Goal: Book appointment/travel/reservation

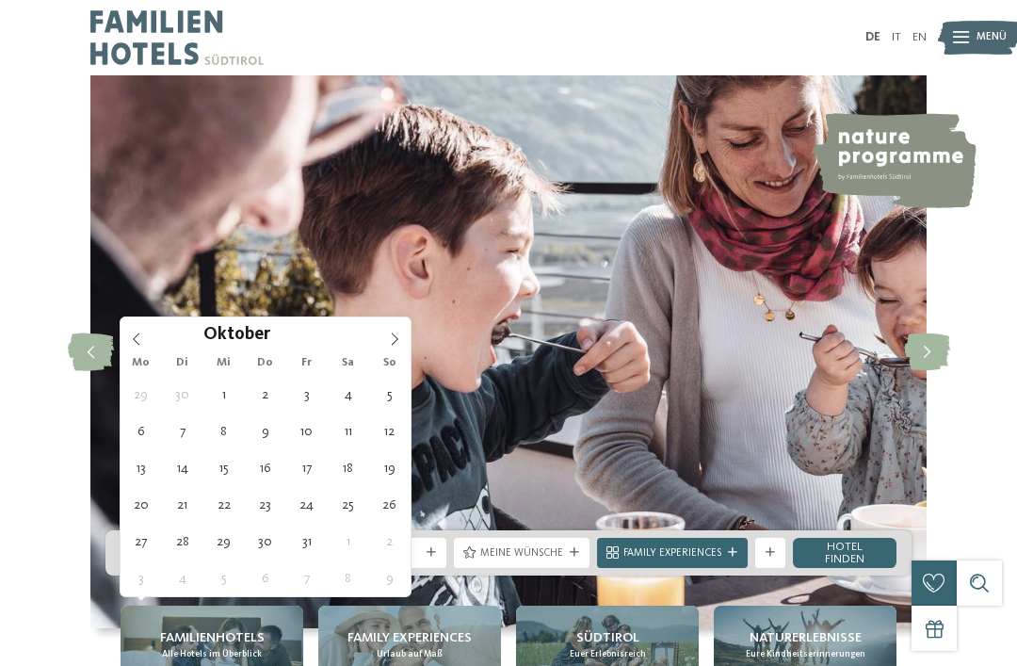
type div "[DATE]"
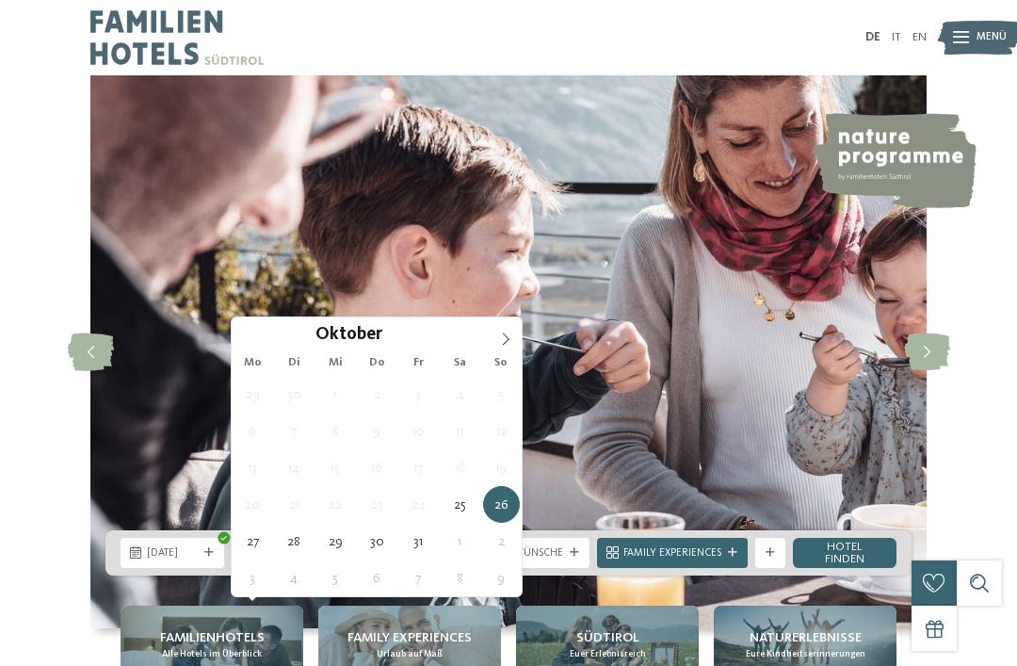
type div "[DATE]"
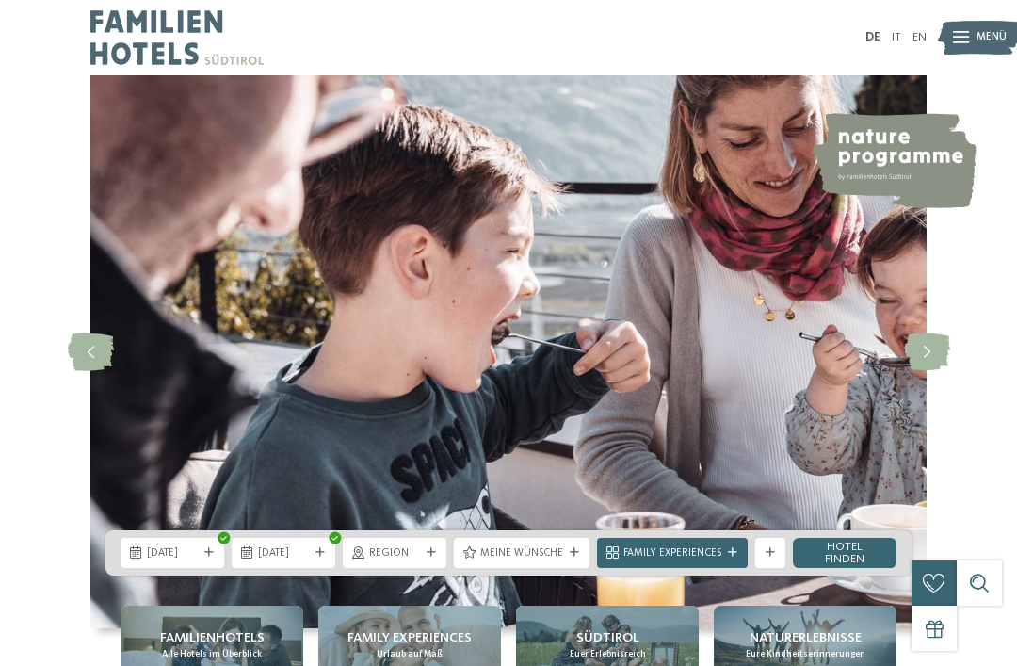
click at [294, 568] on div "01.11.2025" at bounding box center [284, 553] width 104 height 30
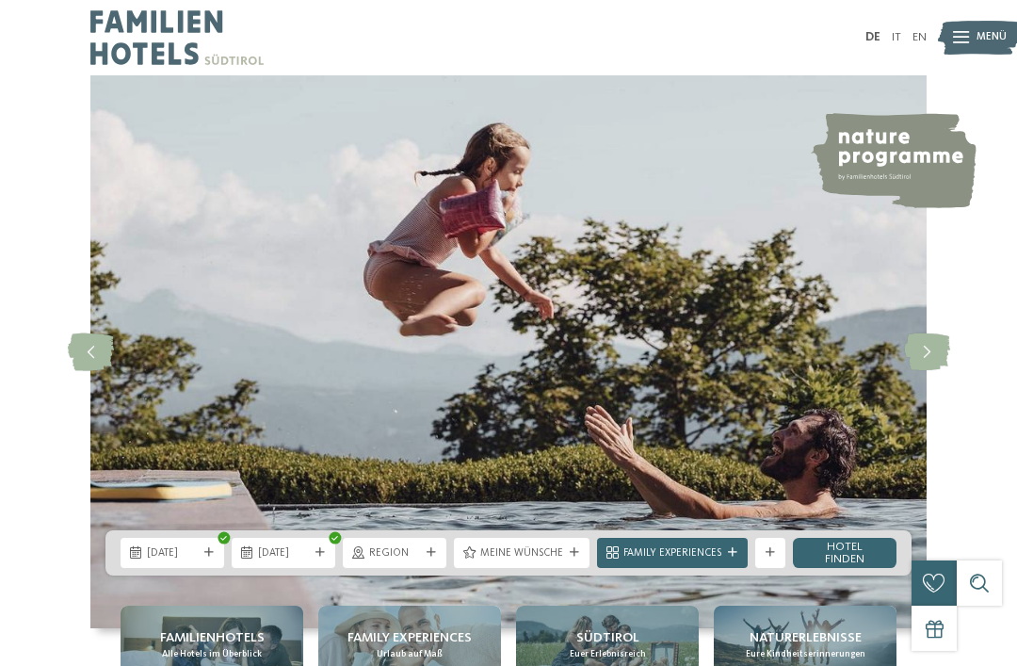
click at [397, 568] on div "Region" at bounding box center [395, 553] width 104 height 30
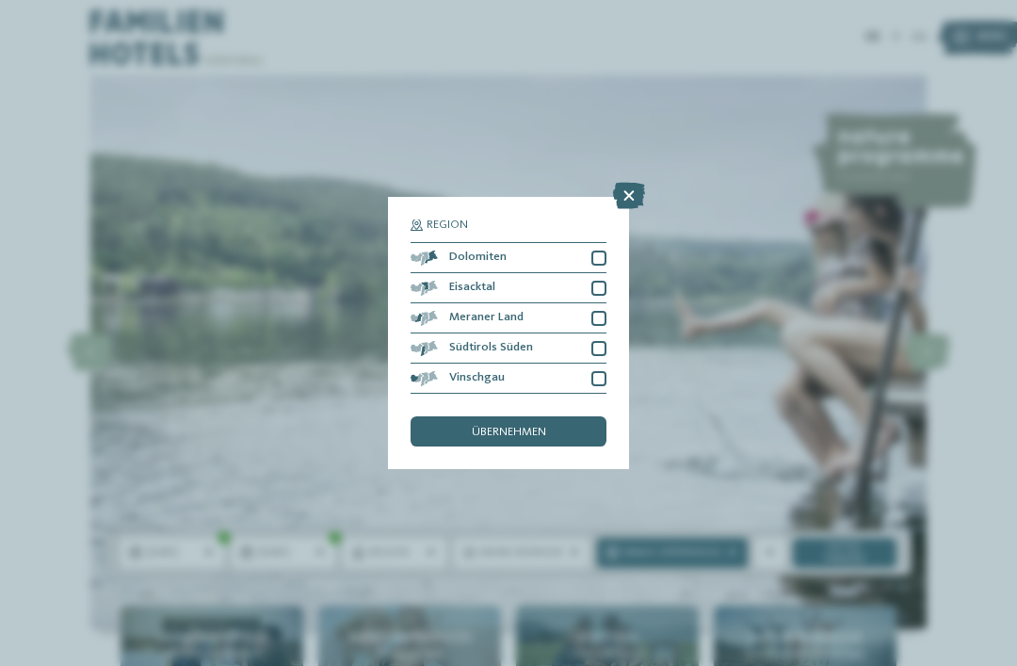
click at [601, 311] on div at bounding box center [598, 318] width 15 height 15
click at [537, 427] on span "übernehmen" at bounding box center [509, 433] width 74 height 12
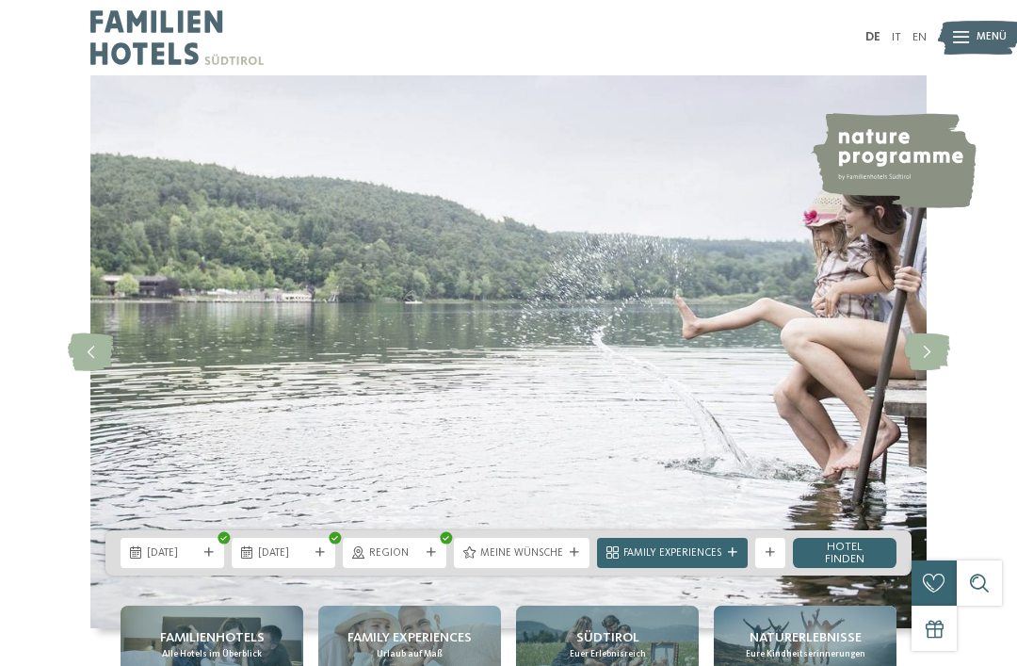
click at [556, 561] on span "Meine Wünsche" at bounding box center [521, 553] width 83 height 15
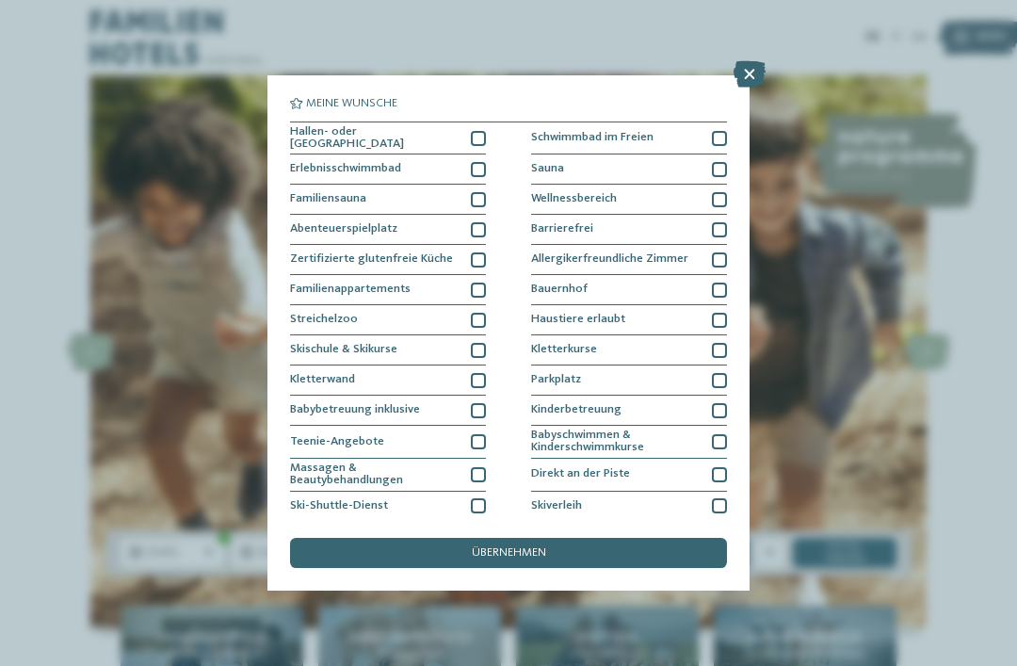
click at [481, 138] on div at bounding box center [478, 138] width 15 height 15
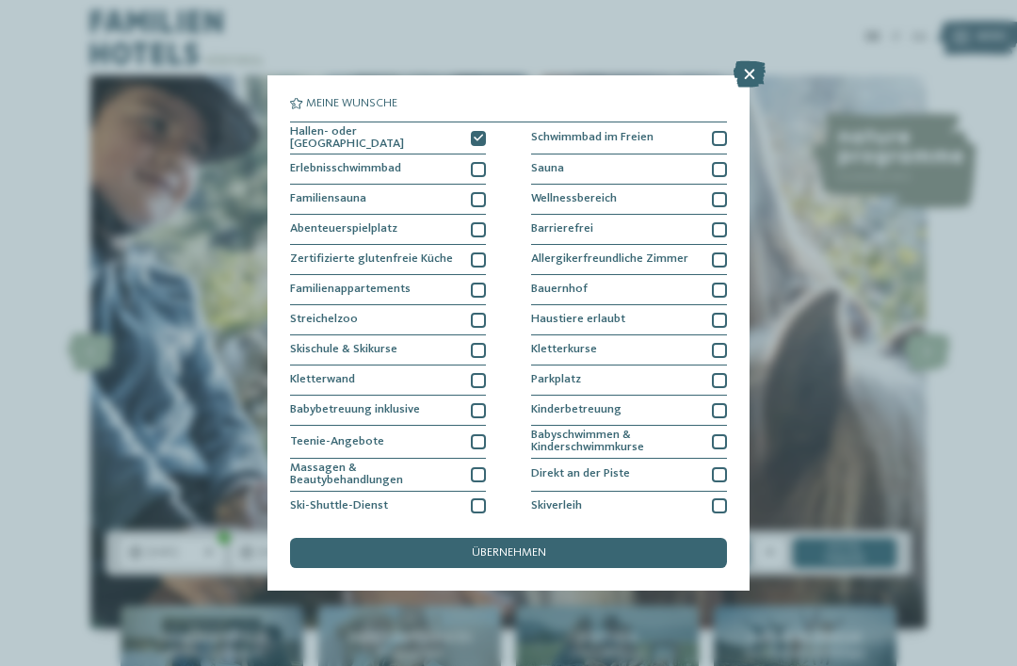
click at [478, 231] on div at bounding box center [478, 229] width 15 height 15
click at [704, 165] on div "Sauna" at bounding box center [629, 169] width 196 height 30
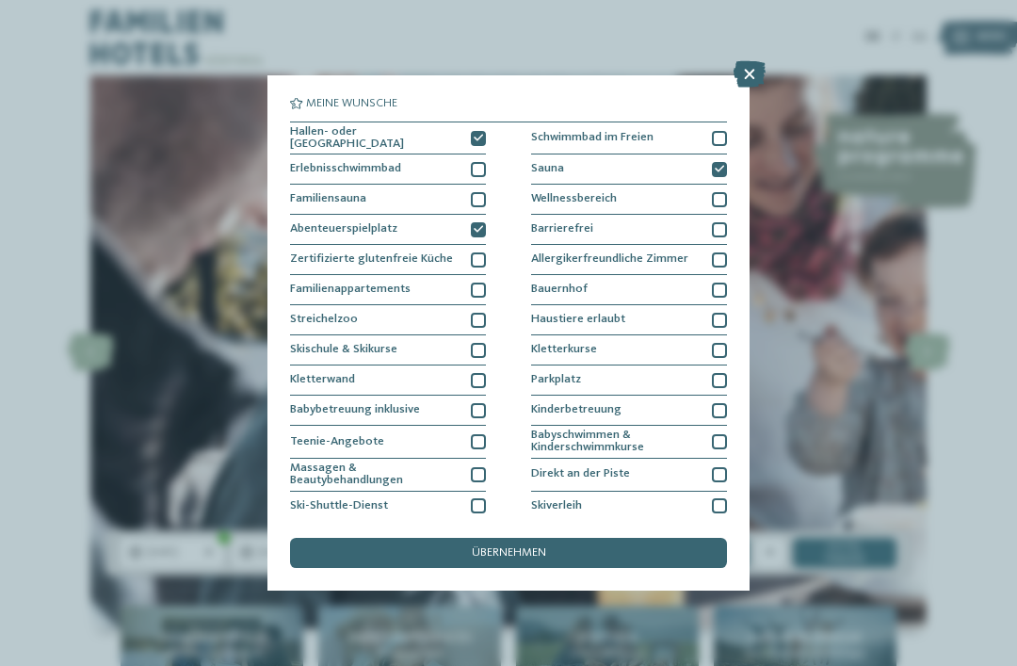
click at [534, 445] on div "Meine Wünsche Hallen- oder Schleusenbad Schwimmbad im Freien" at bounding box center [508, 333] width 1017 height 666
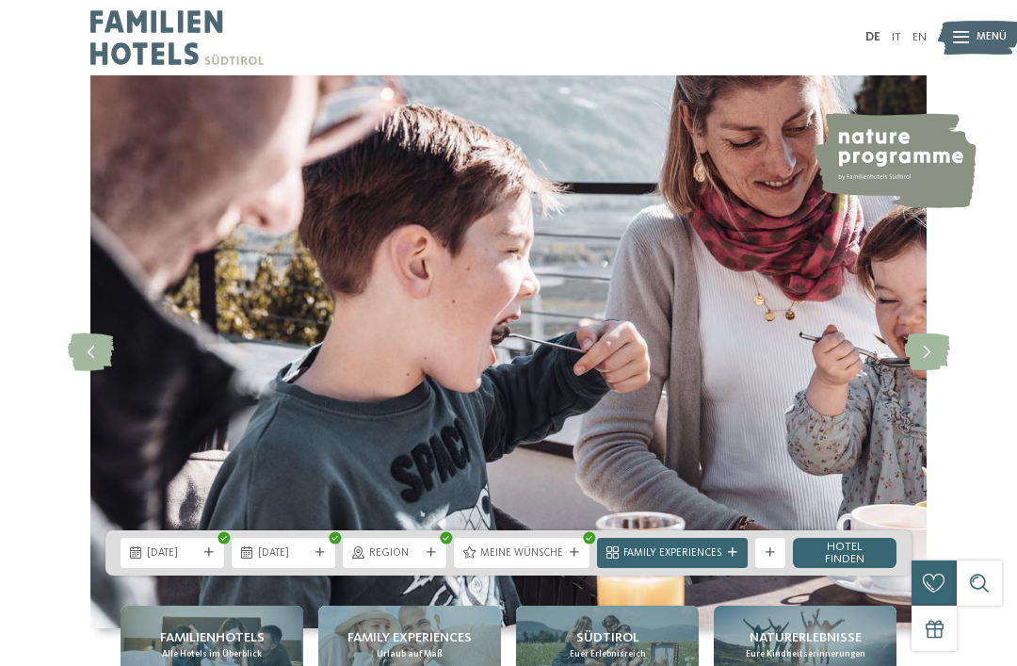
click at [533, 568] on div "Meine Wünsche" at bounding box center [522, 553] width 136 height 30
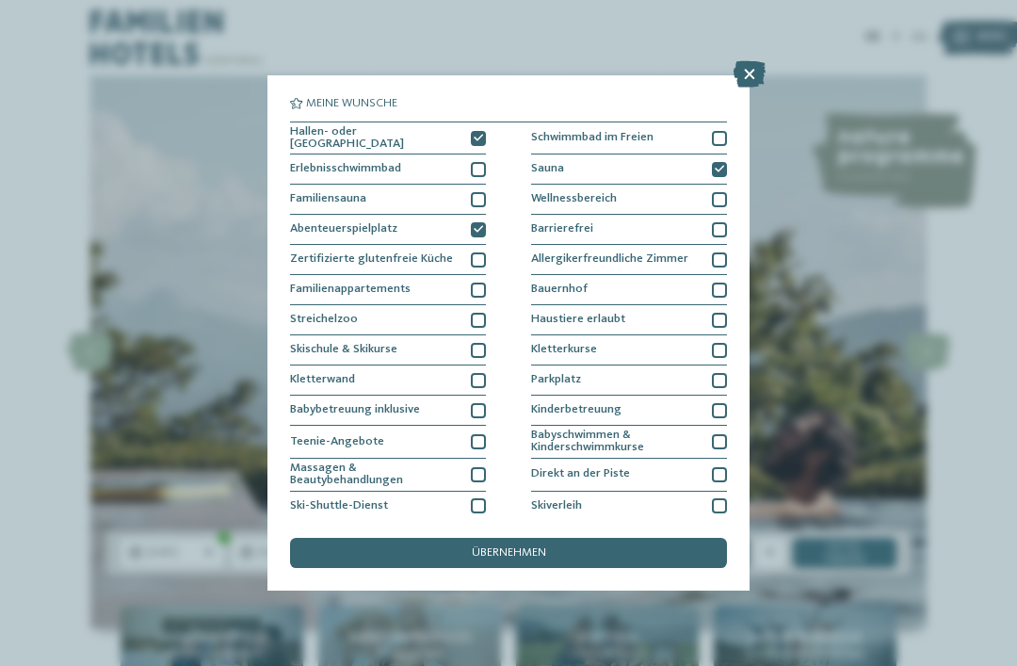
click at [692, 568] on div "Family Experiences" at bounding box center [672, 553] width 151 height 30
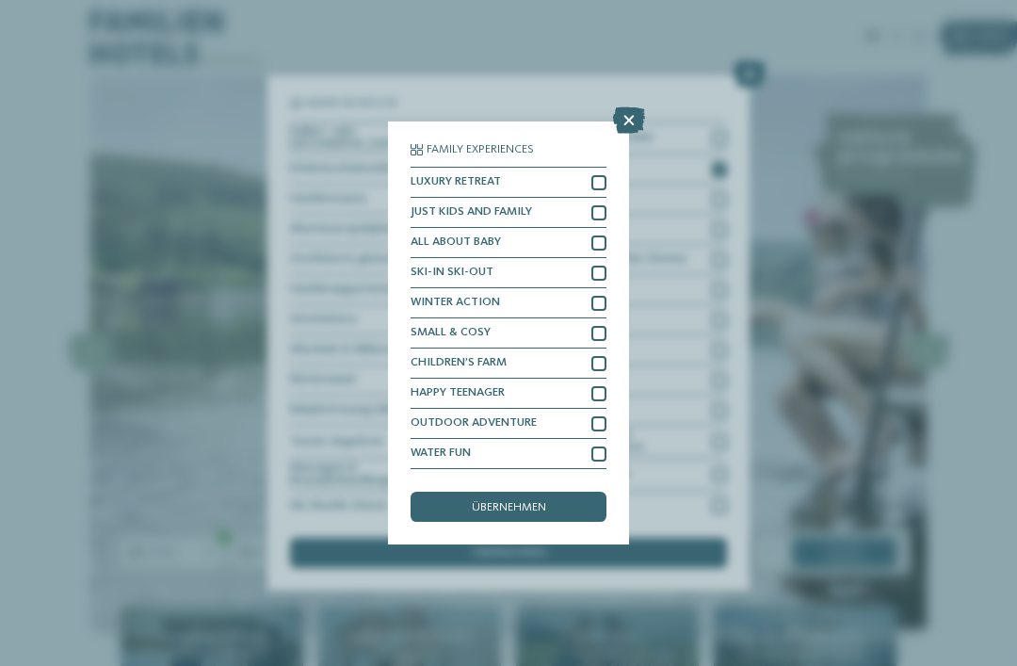
click at [842, 568] on link "Hotel finden" at bounding box center [845, 553] width 104 height 30
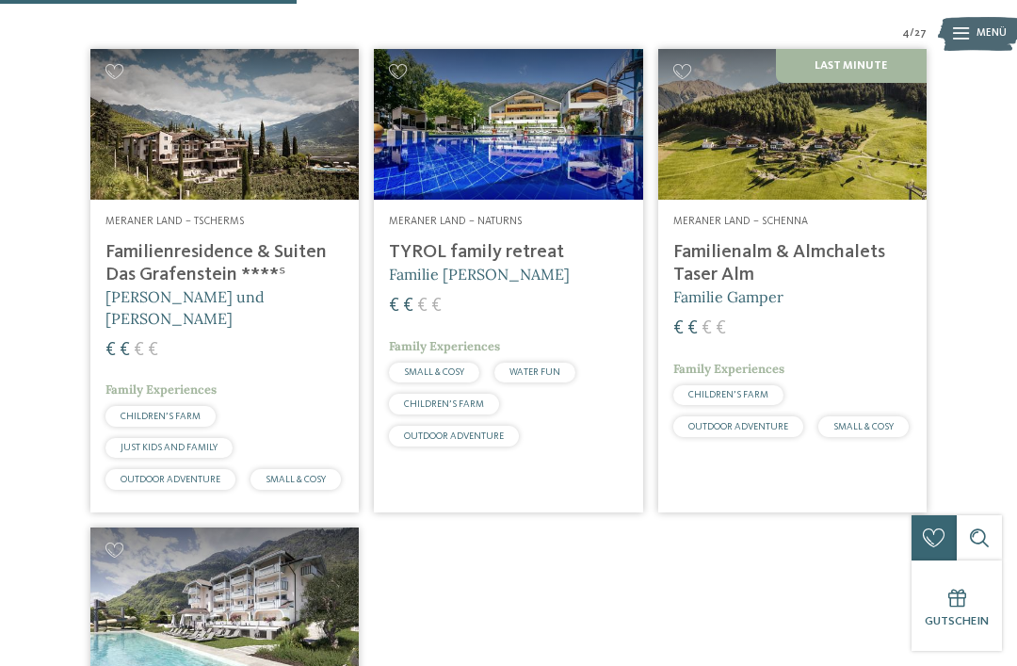
scroll to position [494, 0]
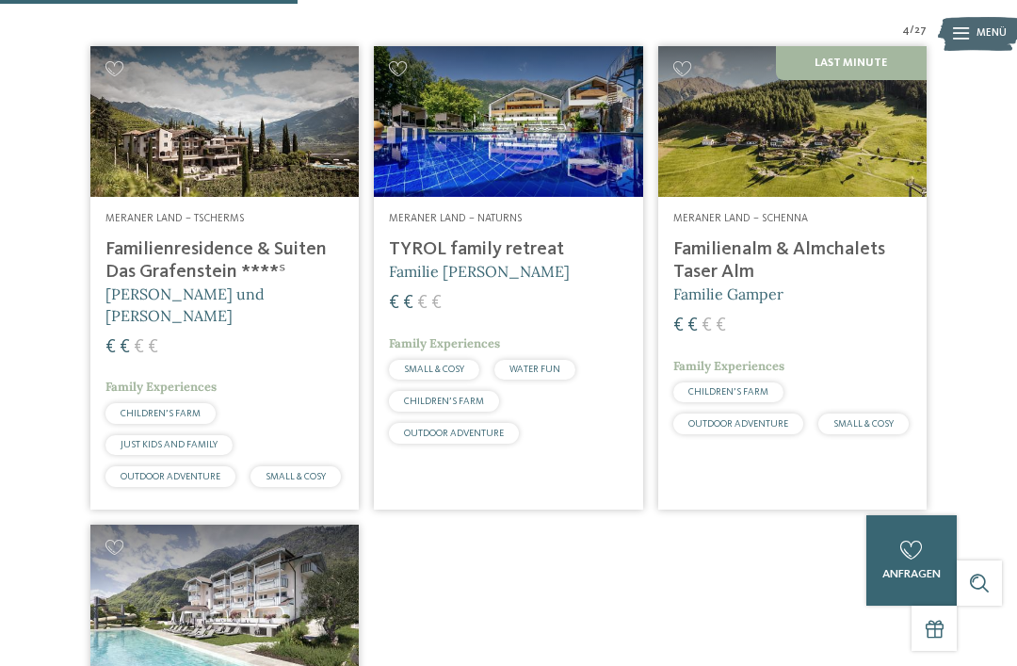
click at [134, 282] on h4 "Familienresidence & Suiten Das Grafenstein ****ˢ" at bounding box center [224, 260] width 238 height 45
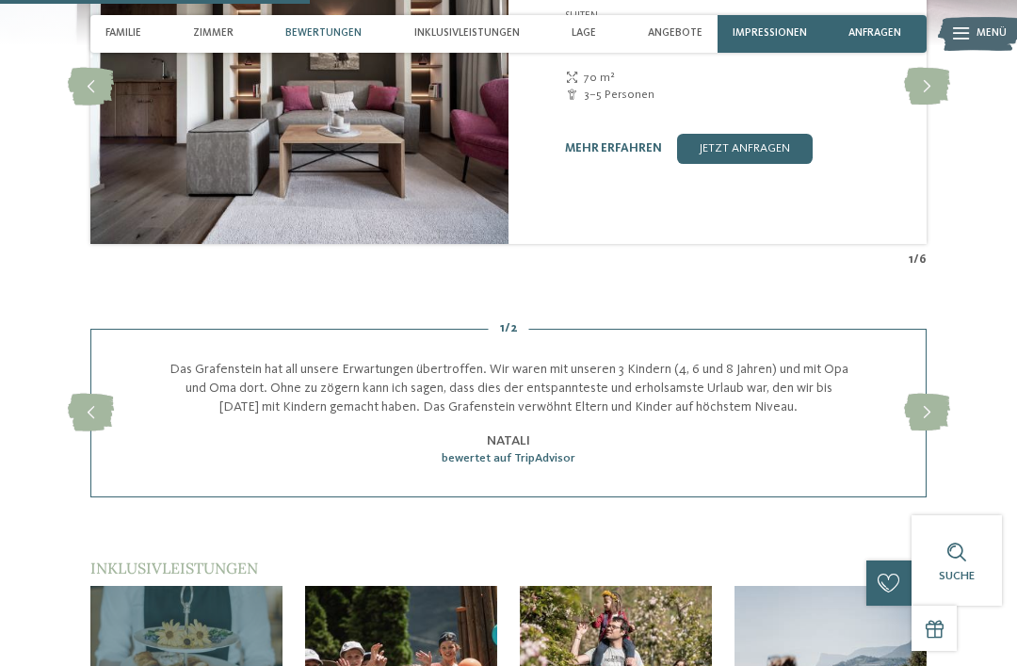
scroll to position [1643, 0]
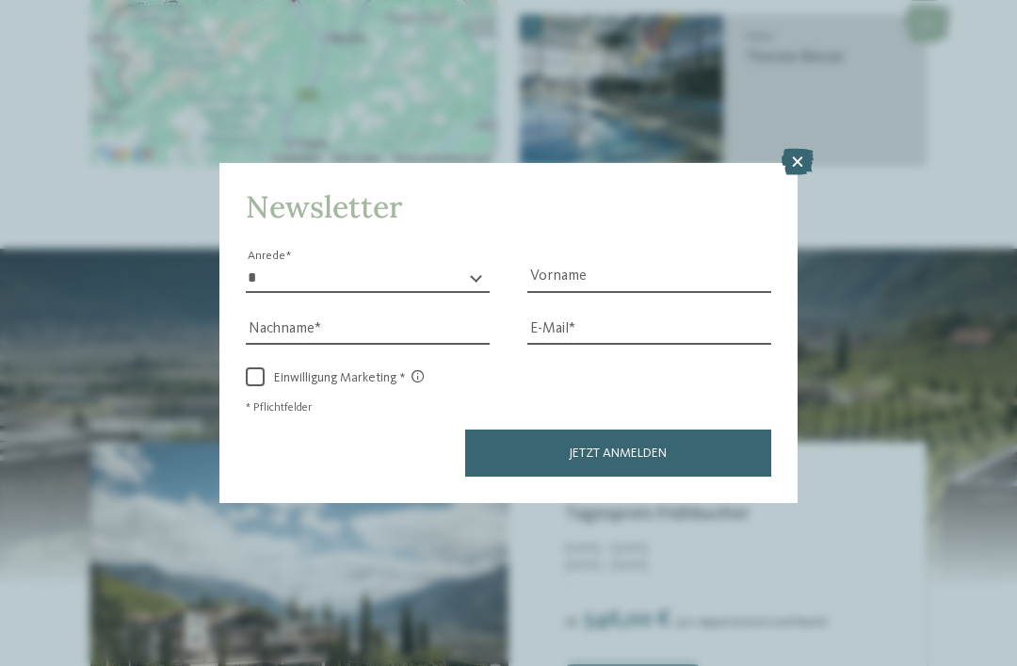
scroll to position [2692, 0]
click at [804, 149] on icon at bounding box center [798, 162] width 32 height 26
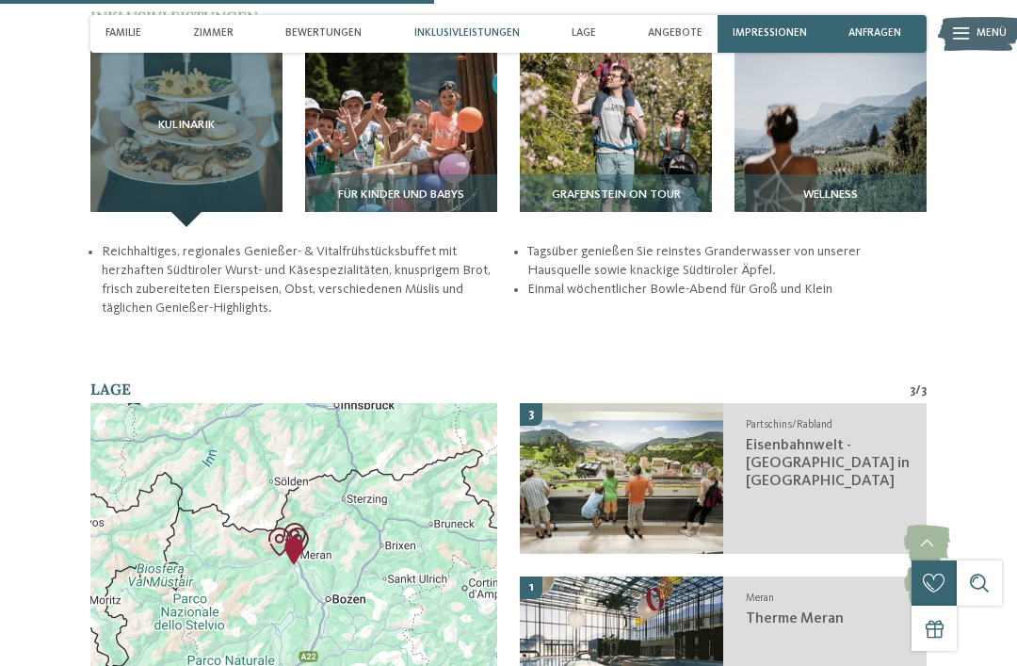
scroll to position [2128, 0]
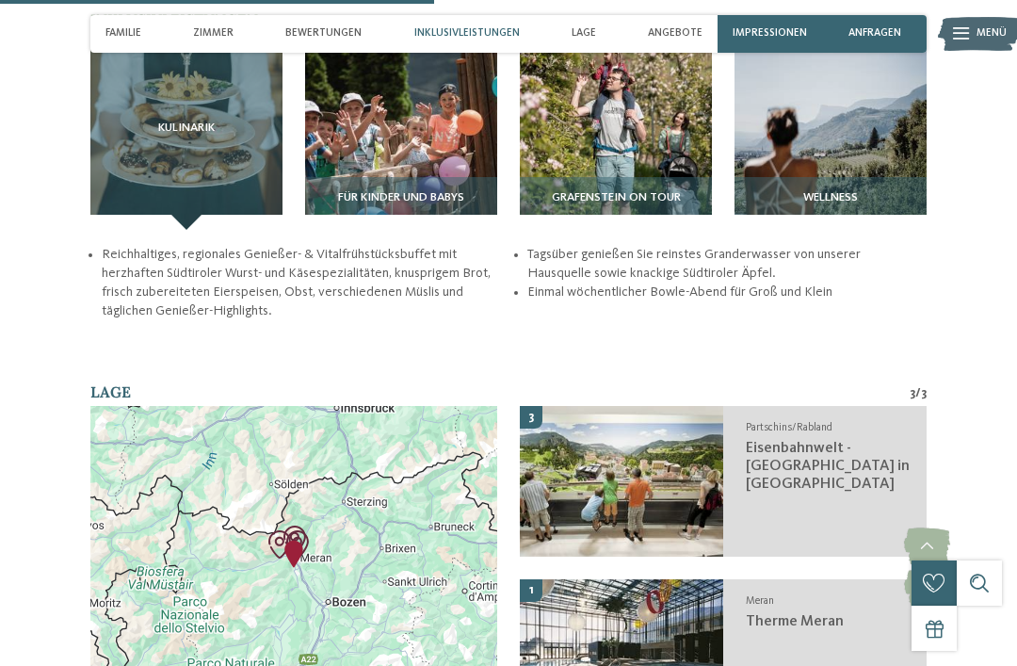
click at [465, 29] on span "Inklusivleistungen" at bounding box center [466, 33] width 105 height 12
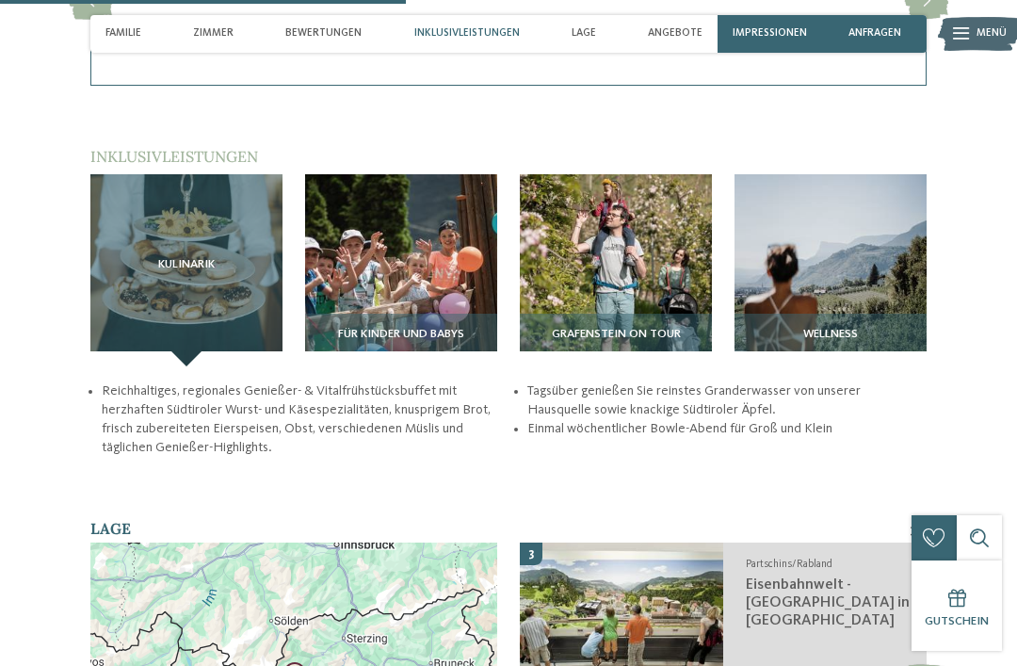
click at [471, 30] on span "Inklusivleistungen" at bounding box center [466, 33] width 105 height 12
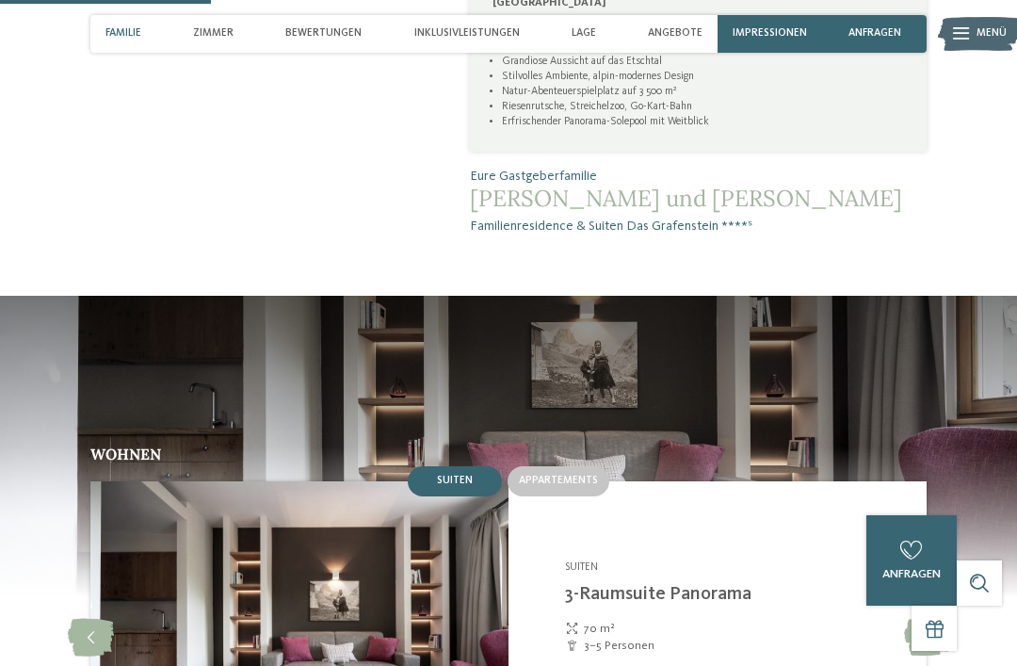
scroll to position [1049, 0]
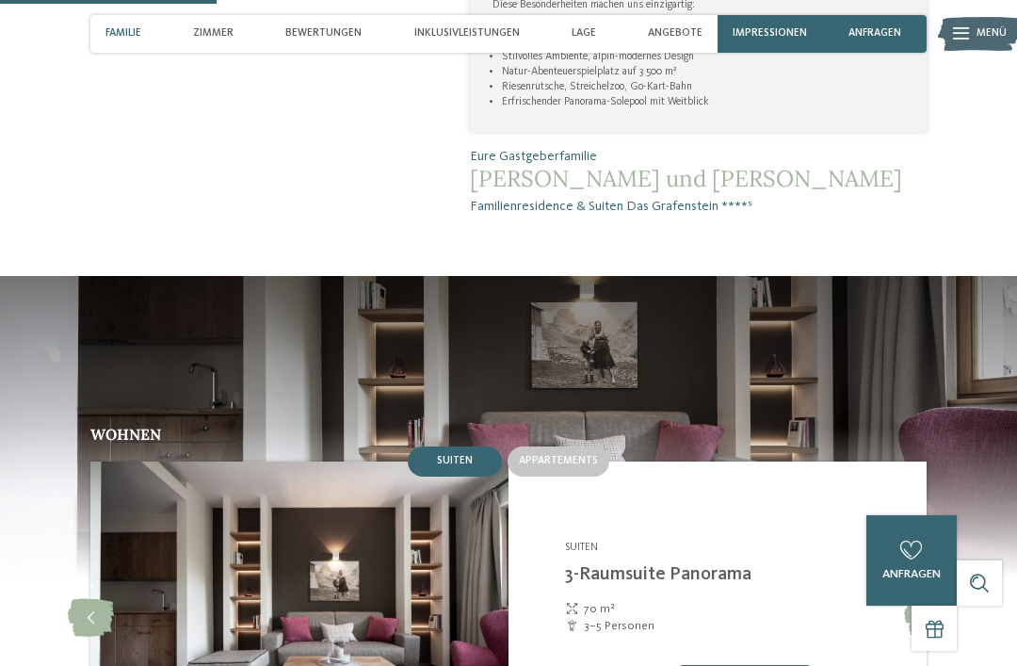
click at [565, 446] on div "Appartements" at bounding box center [559, 461] width 102 height 30
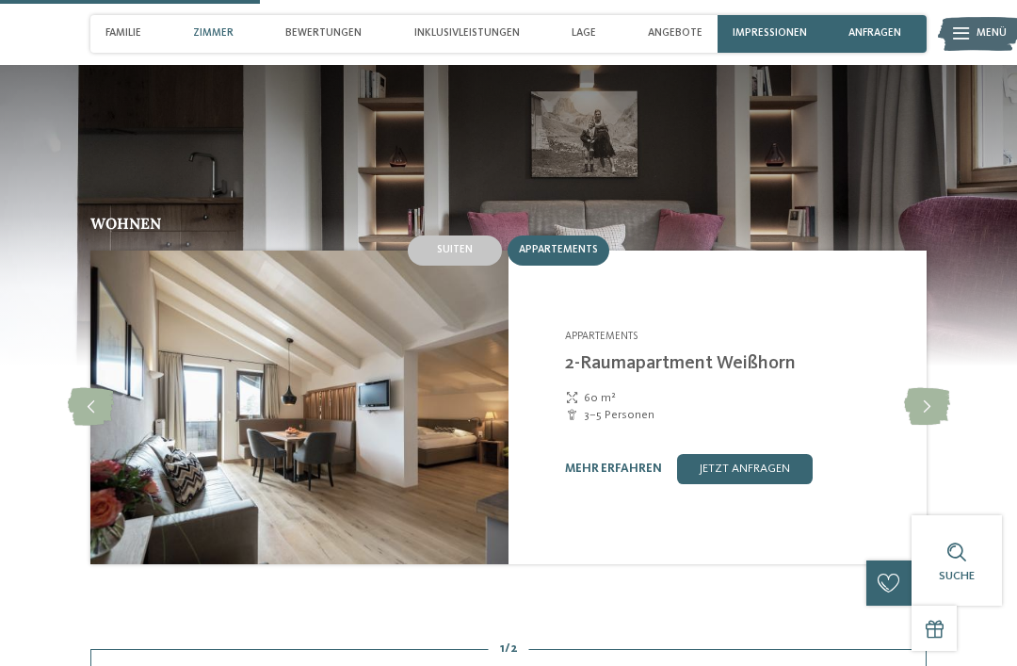
scroll to position [1261, 0]
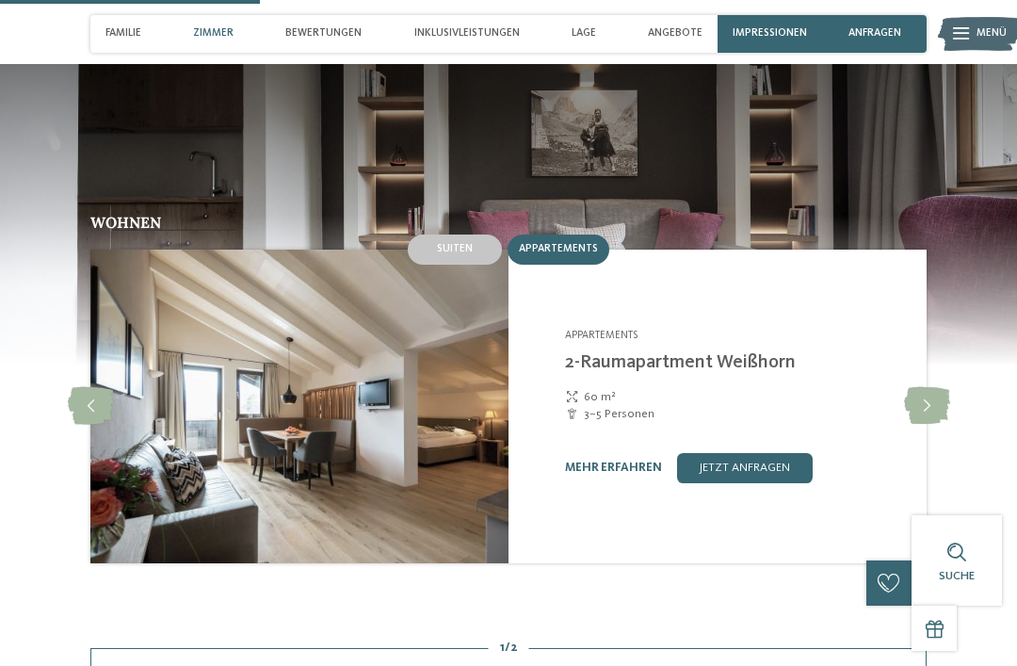
click at [457, 243] on span "Suiten" at bounding box center [455, 248] width 36 height 11
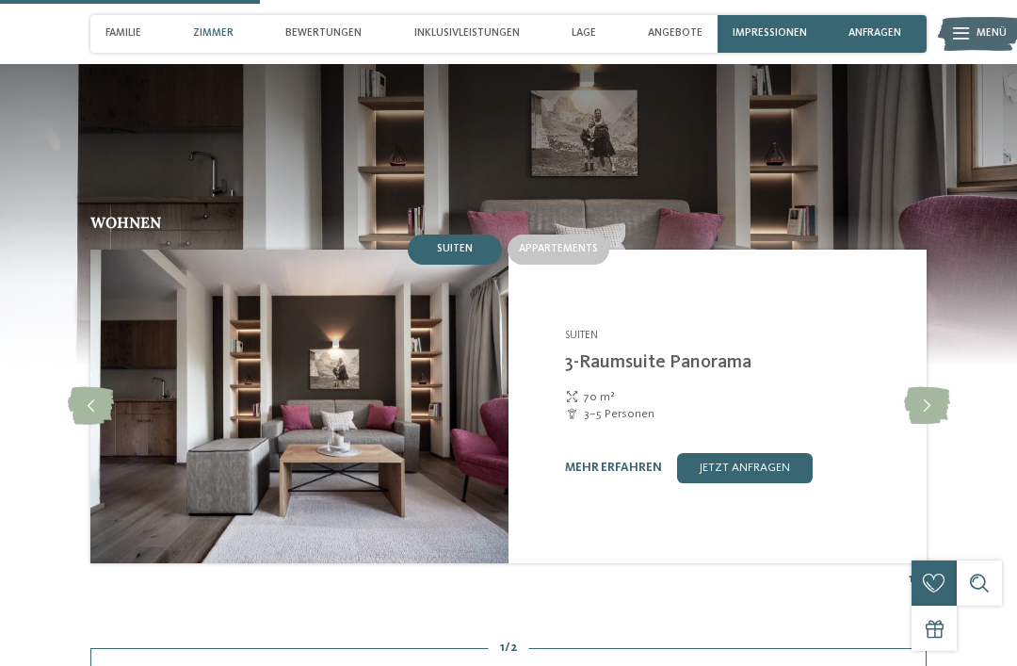
click at [564, 243] on span "Appartements" at bounding box center [558, 248] width 79 height 11
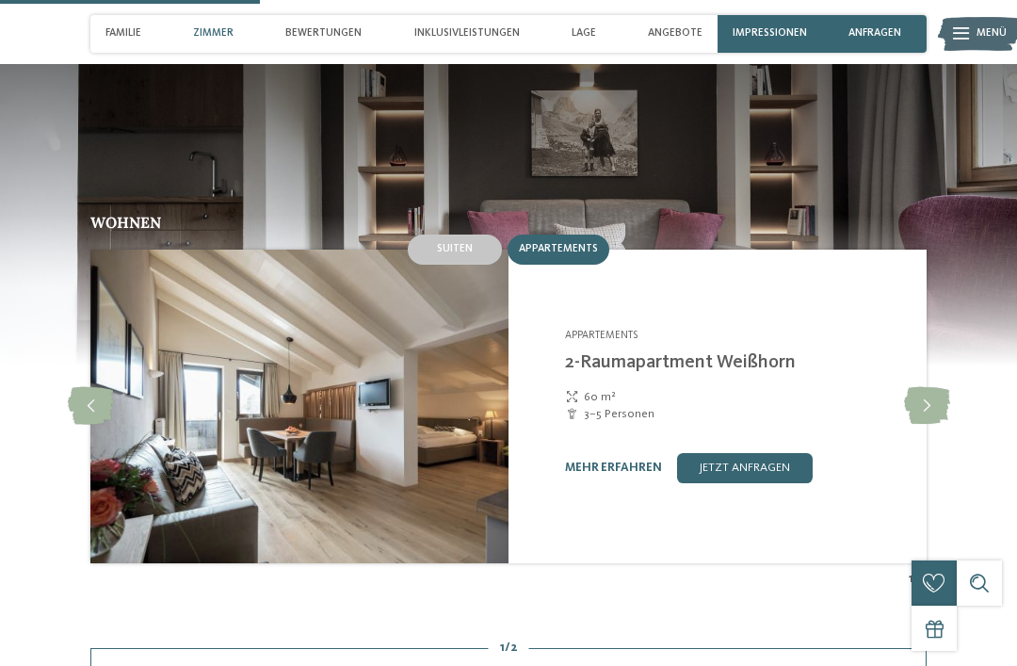
click at [923, 387] on icon at bounding box center [927, 406] width 46 height 38
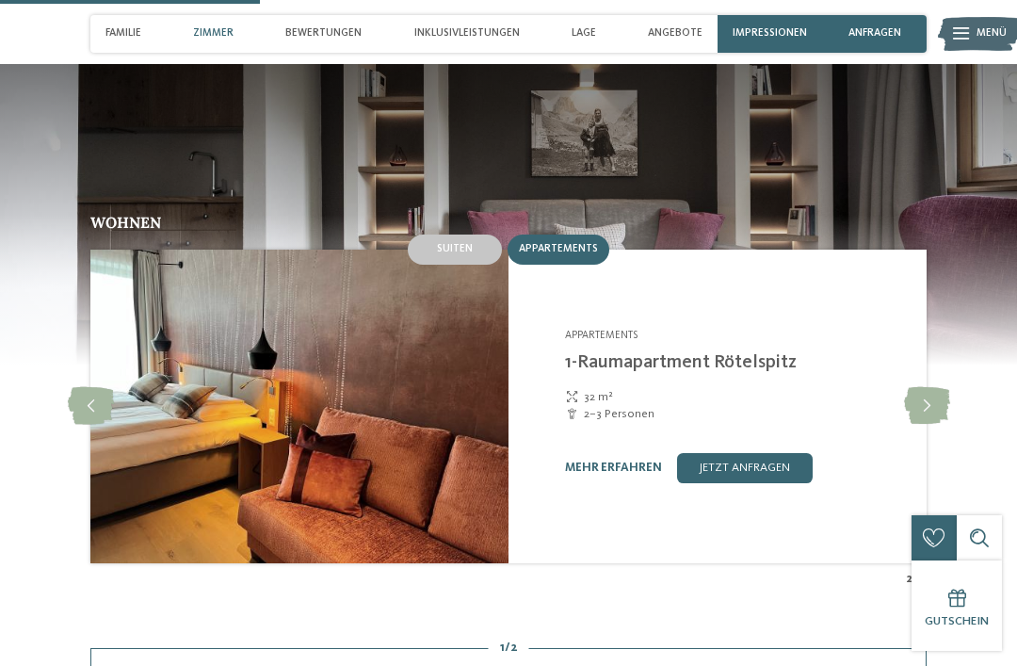
click at [937, 387] on icon at bounding box center [927, 406] width 46 height 38
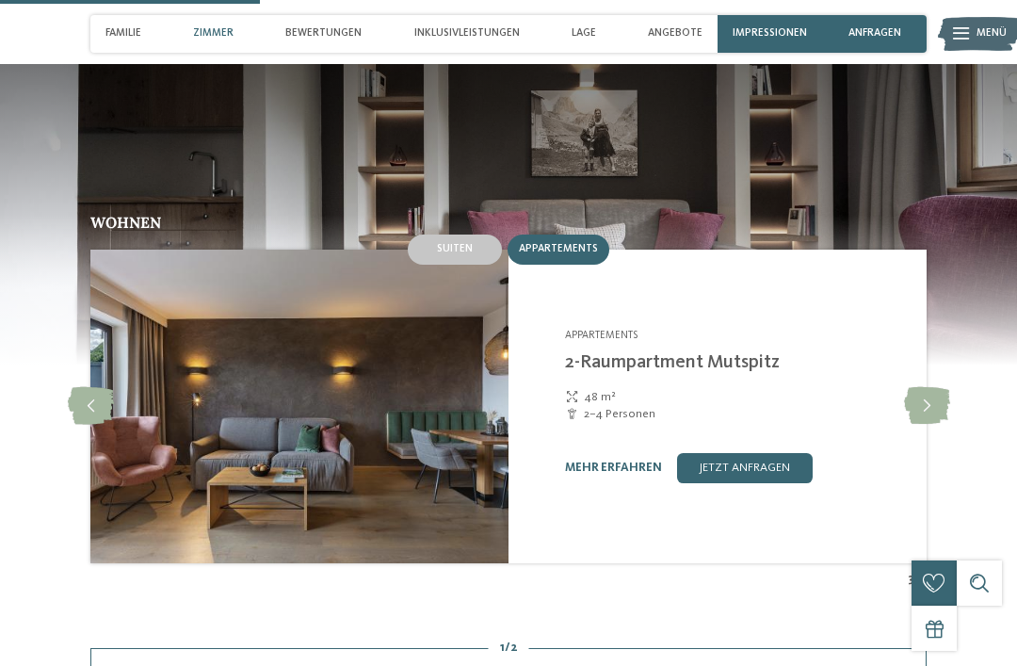
click at [932, 387] on icon at bounding box center [927, 406] width 46 height 38
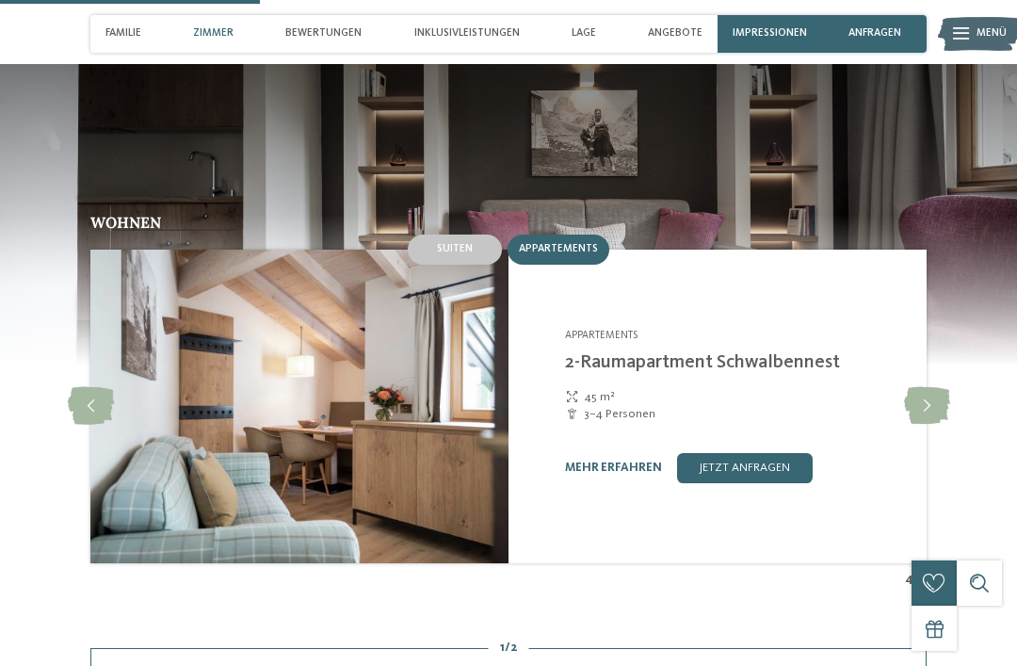
click at [928, 387] on icon at bounding box center [927, 406] width 46 height 38
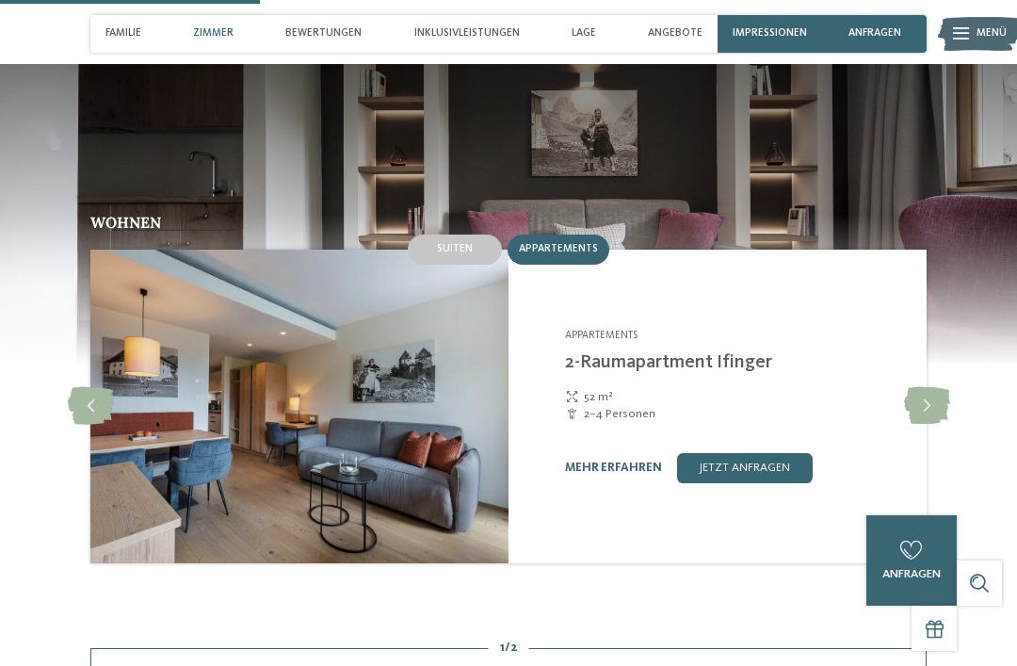
click at [925, 387] on icon at bounding box center [927, 406] width 46 height 38
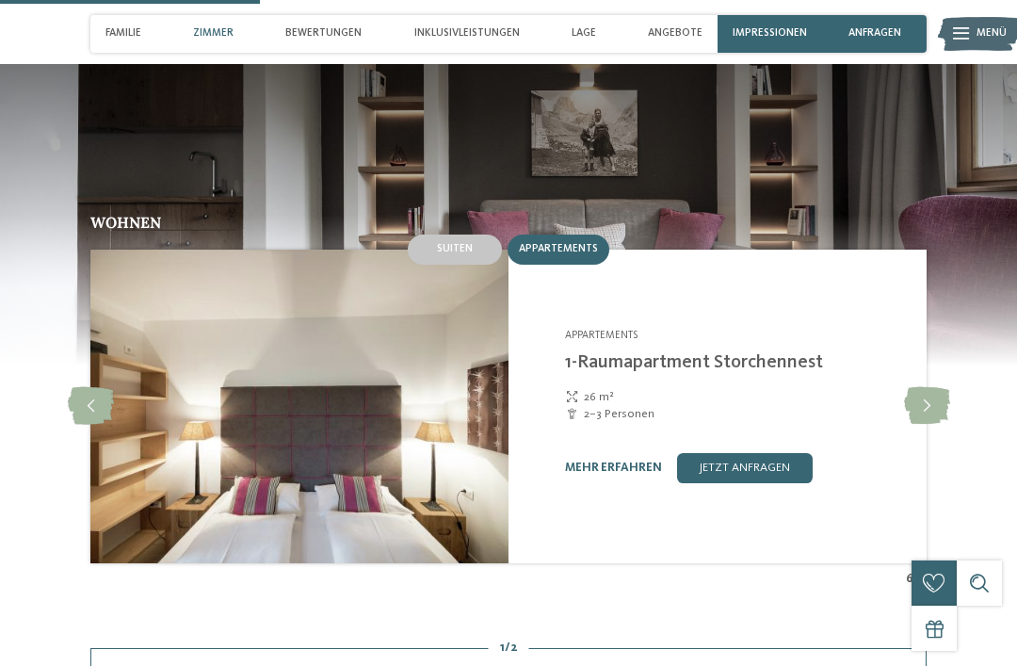
click at [639, 453] on div "mehr erfahren jetzt anfragen" at bounding box center [736, 468] width 343 height 30
click at [609, 461] on link "mehr erfahren" at bounding box center [613, 467] width 97 height 12
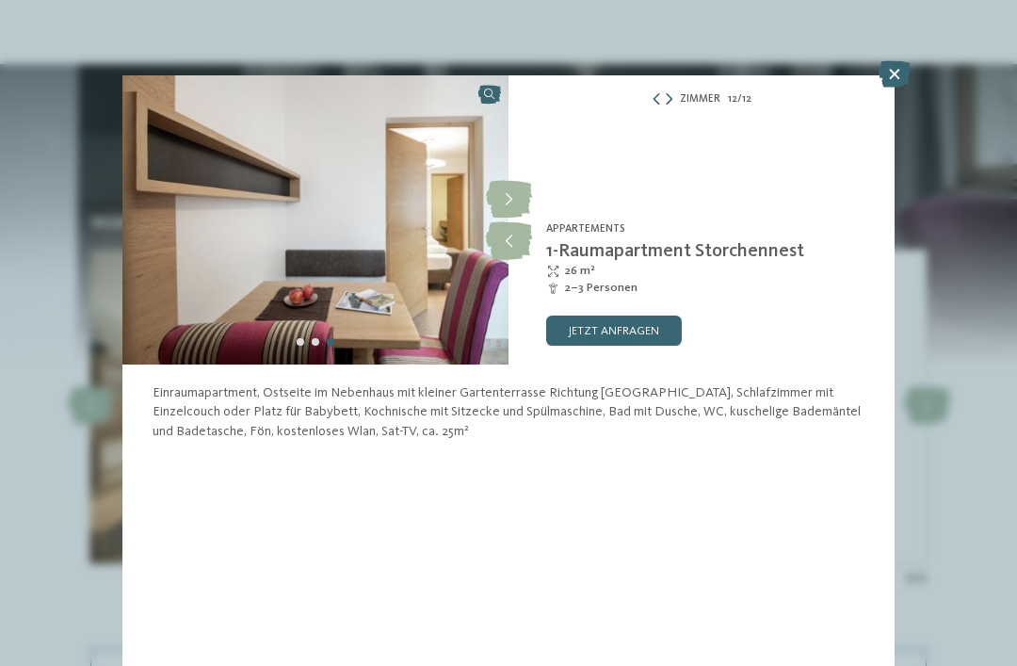
click at [509, 207] on icon at bounding box center [509, 200] width 46 height 38
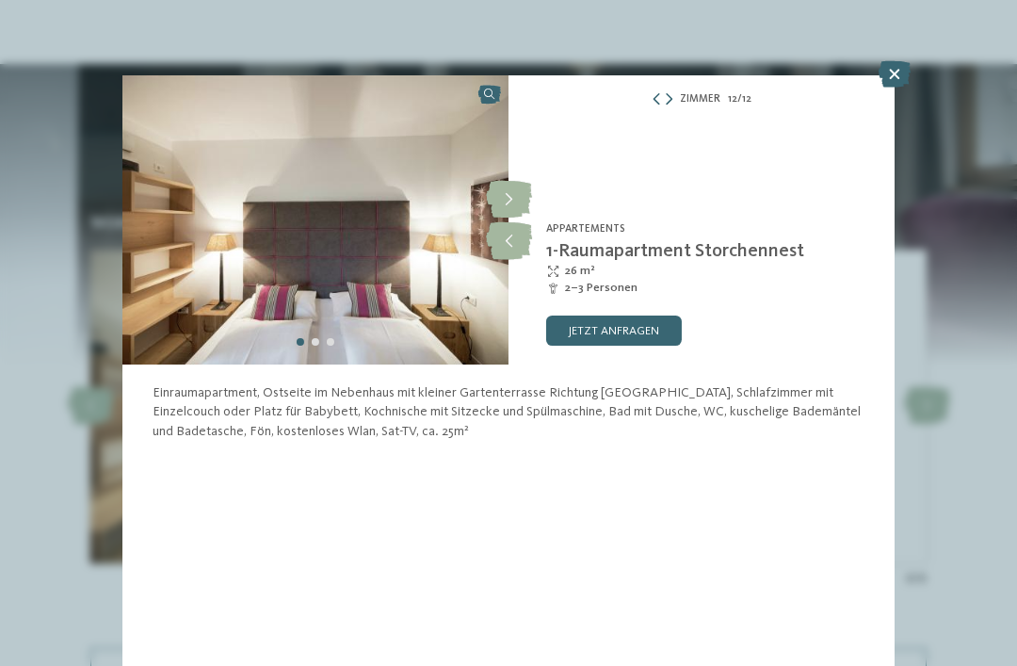
click at [502, 200] on icon at bounding box center [509, 200] width 46 height 38
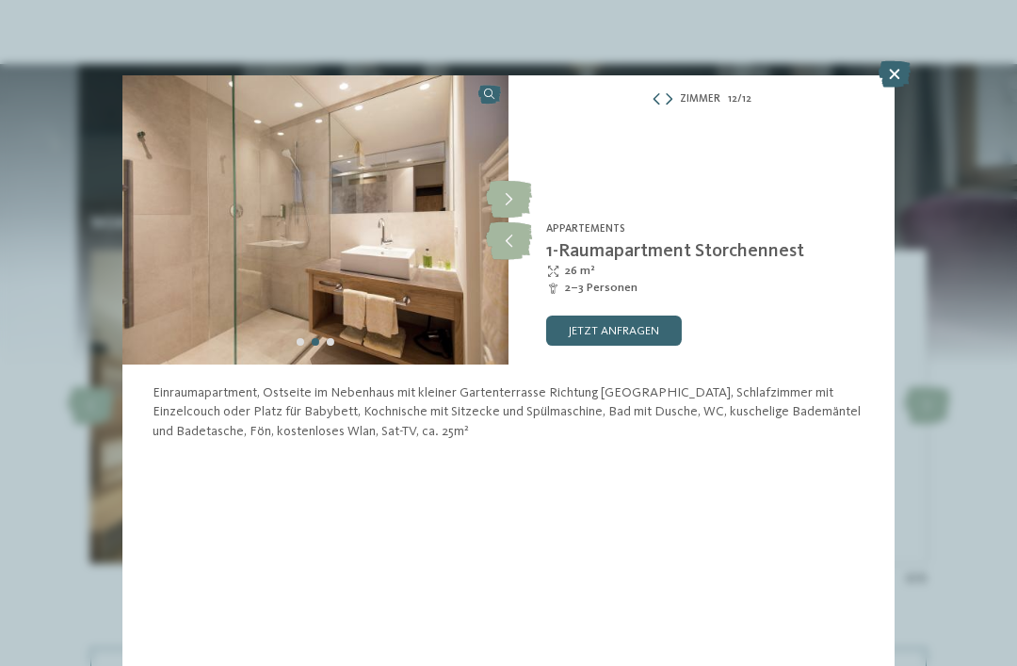
click at [499, 235] on icon at bounding box center [509, 241] width 46 height 38
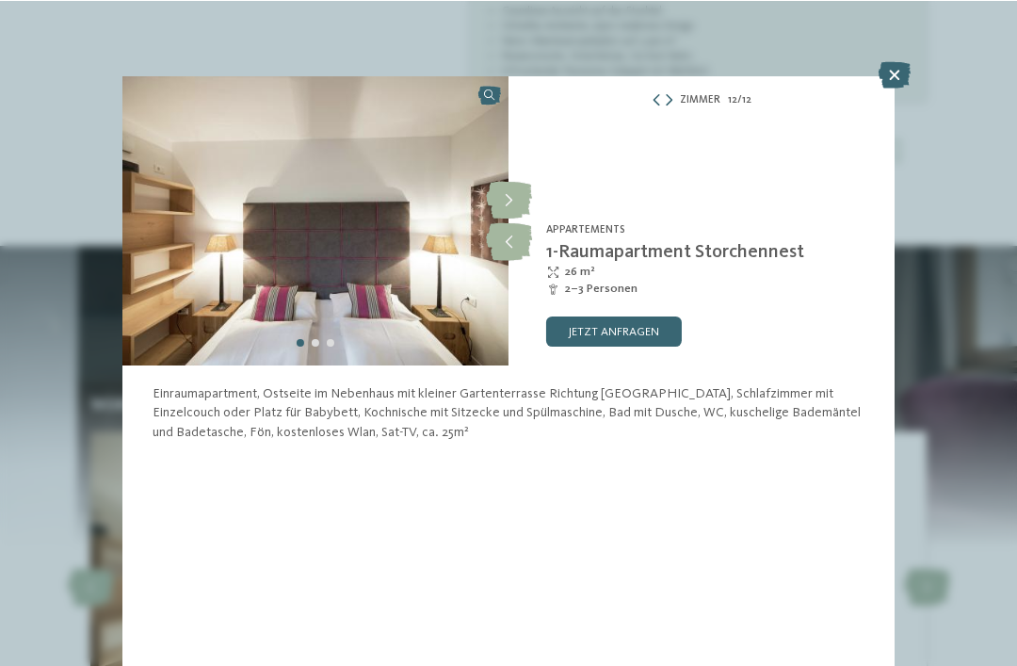
click at [891, 77] on icon at bounding box center [895, 74] width 32 height 26
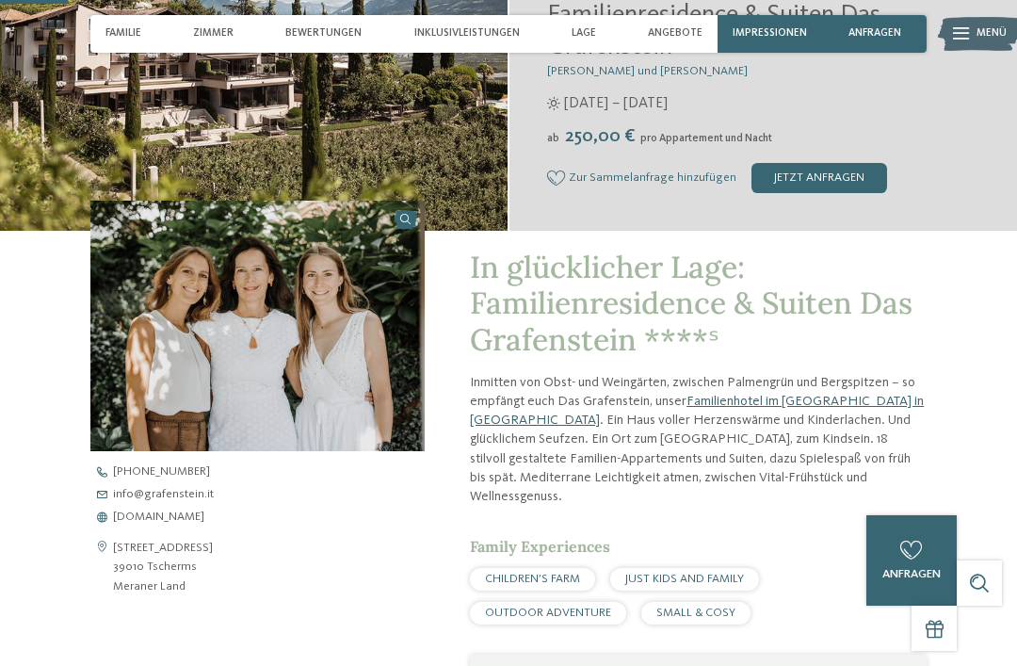
scroll to position [331, 0]
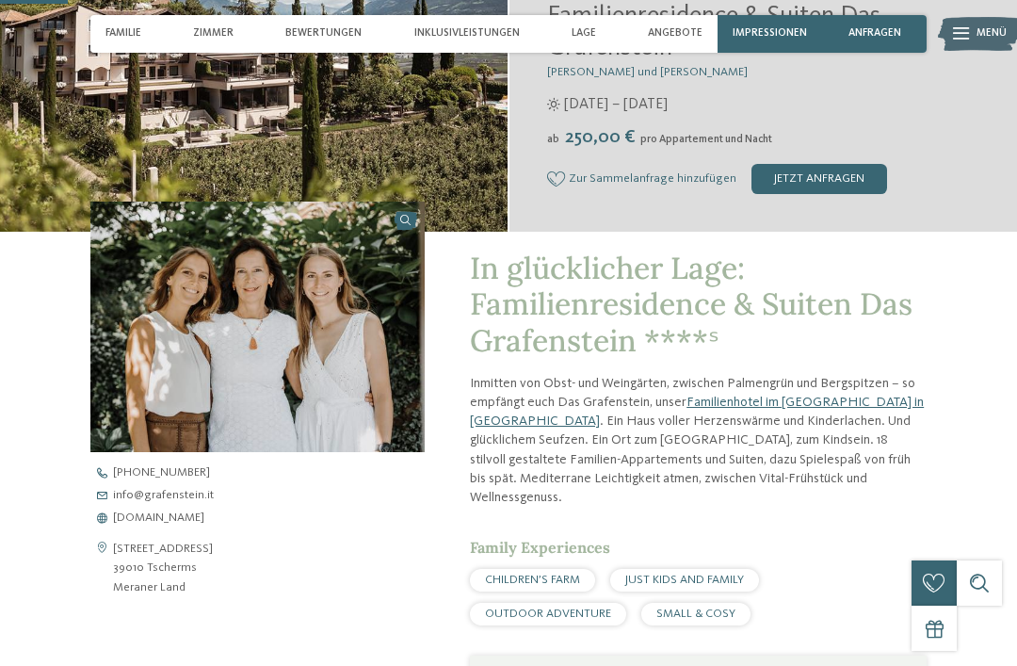
click at [137, 32] on span "Familie" at bounding box center [123, 33] width 36 height 12
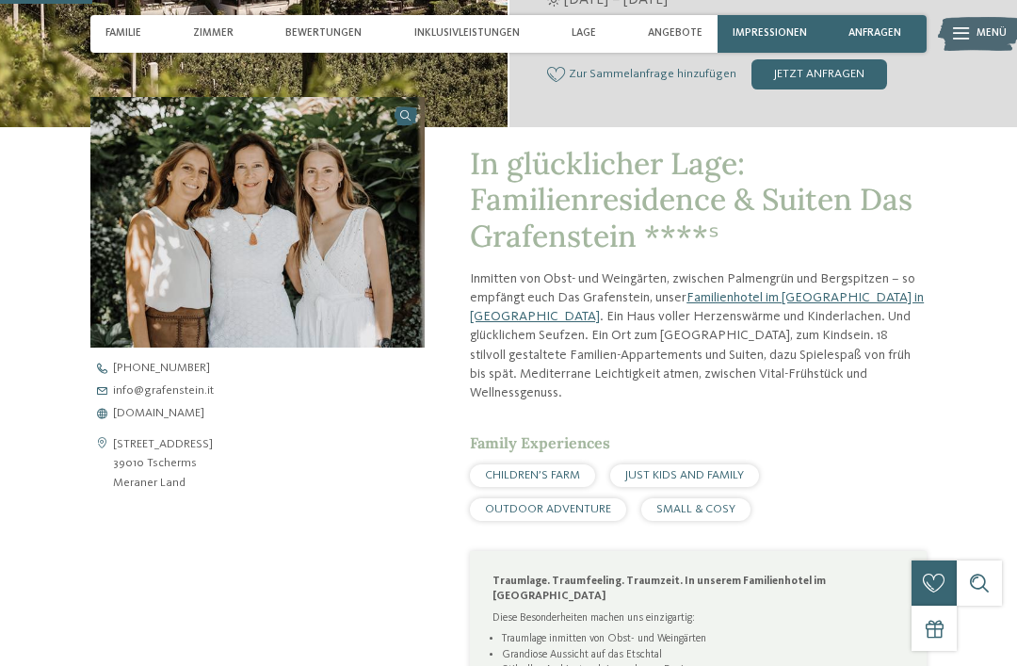
scroll to position [457, 0]
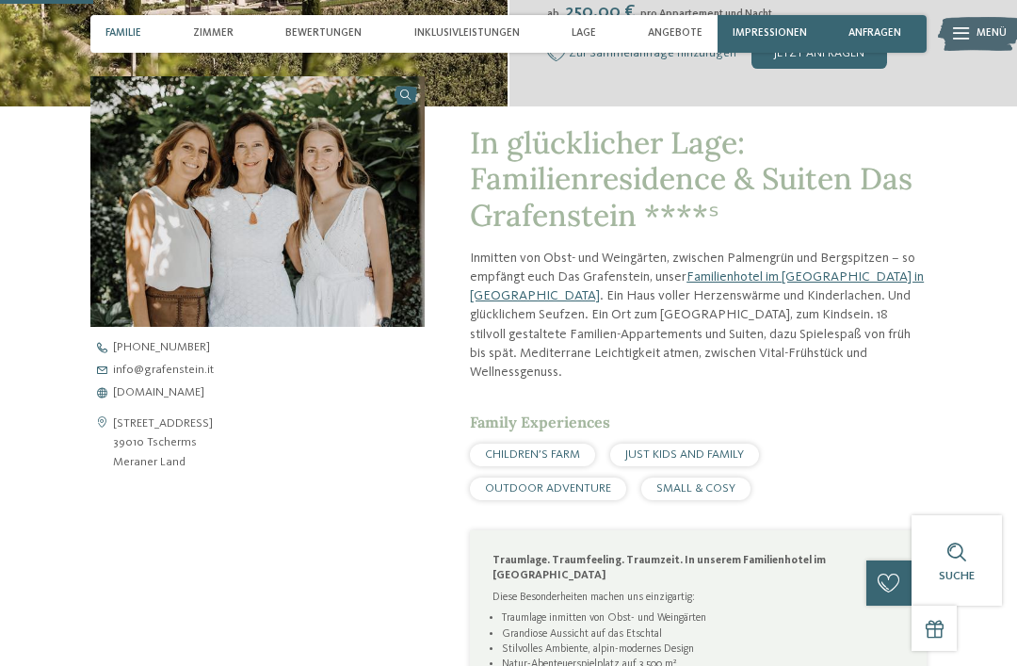
click at [222, 35] on span "Zimmer" at bounding box center [213, 33] width 40 height 12
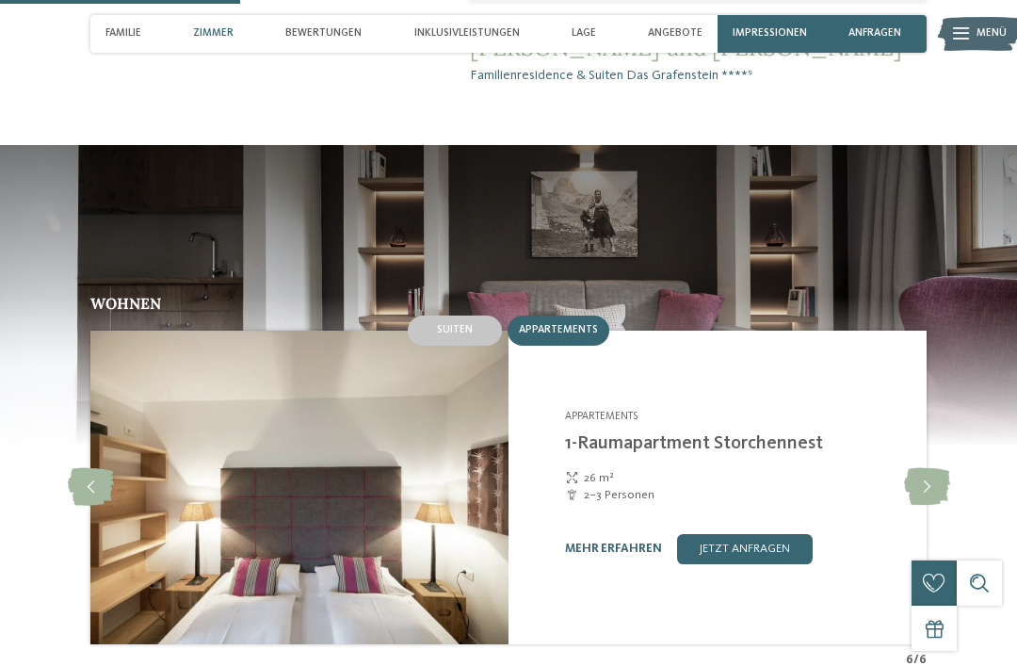
click at [344, 39] on span "Bewertungen" at bounding box center [323, 33] width 76 height 12
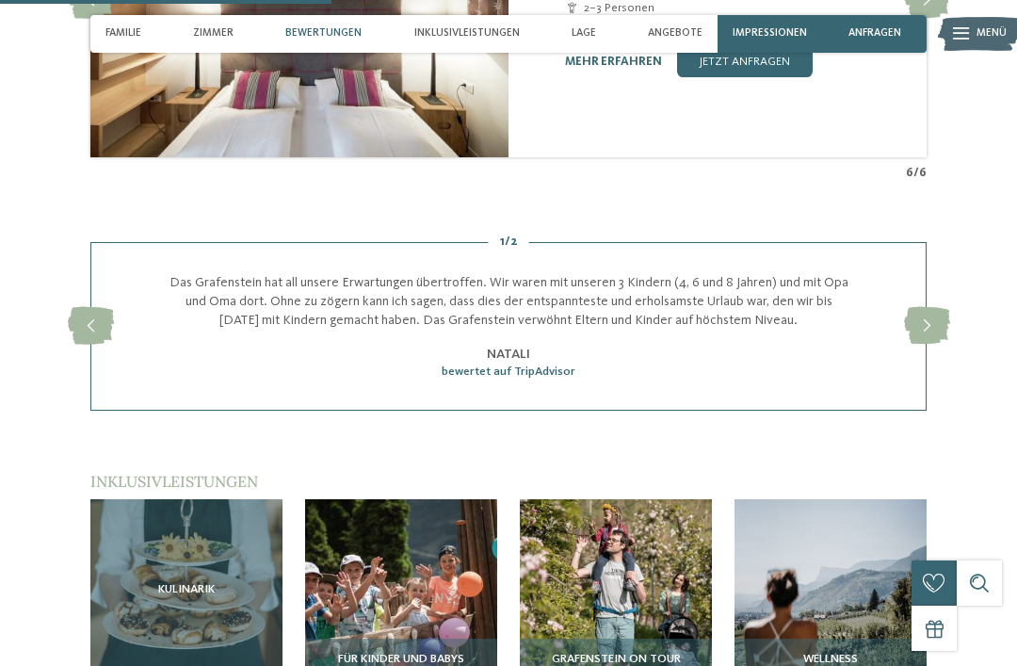
scroll to position [1762, 0]
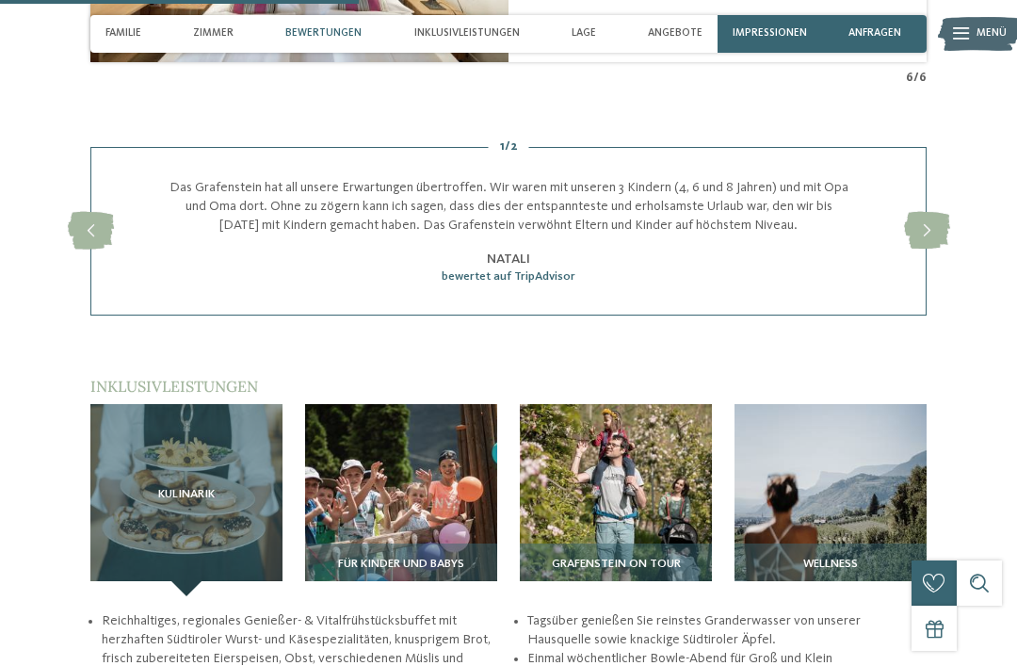
click at [494, 50] on div "Inklusivleistungen" at bounding box center [467, 34] width 121 height 38
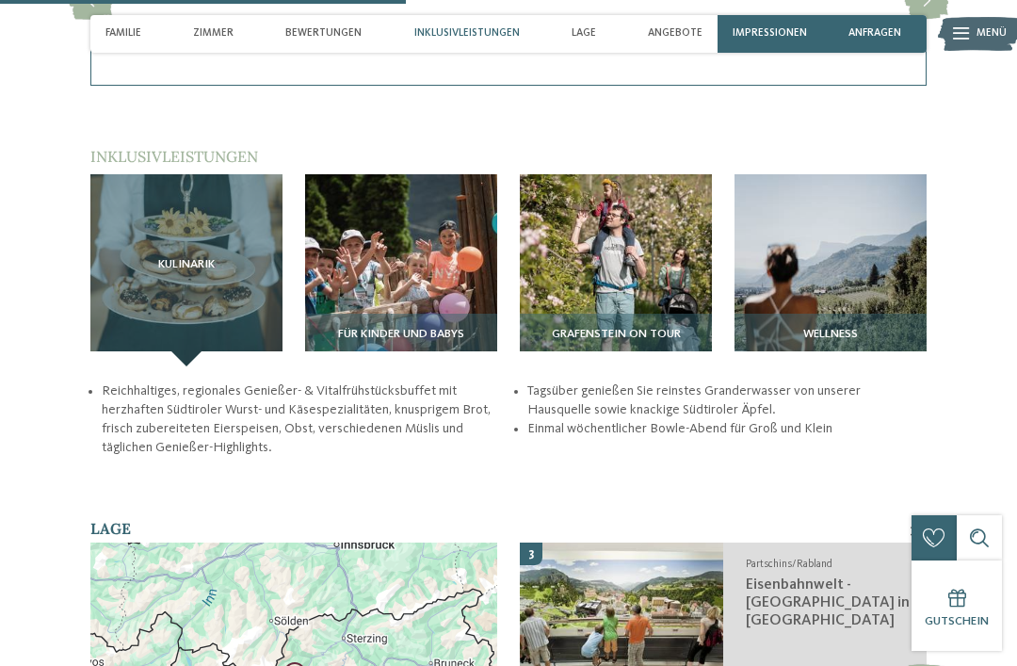
click at [600, 40] on div "Lage" at bounding box center [584, 34] width 40 height 38
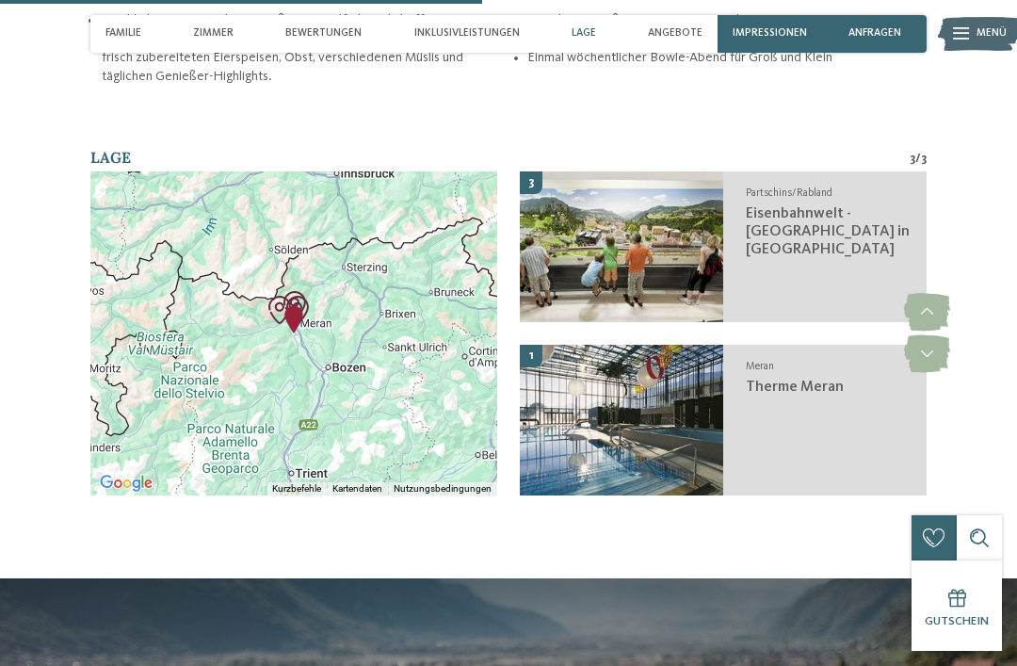
click at [693, 43] on div "Angebote" at bounding box center [675, 34] width 70 height 38
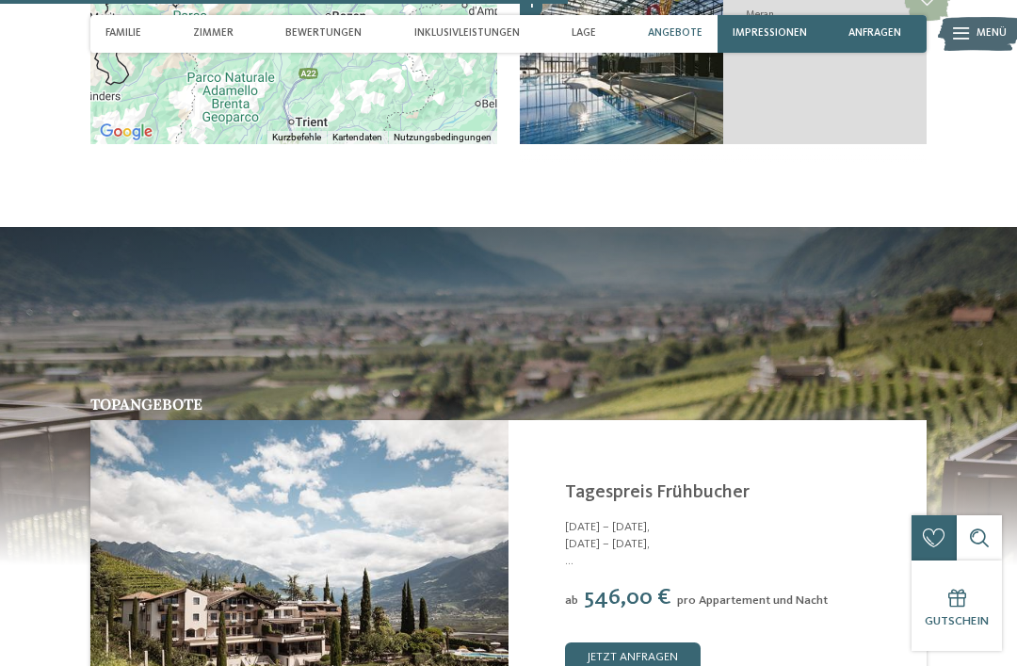
scroll to position [2794, 0]
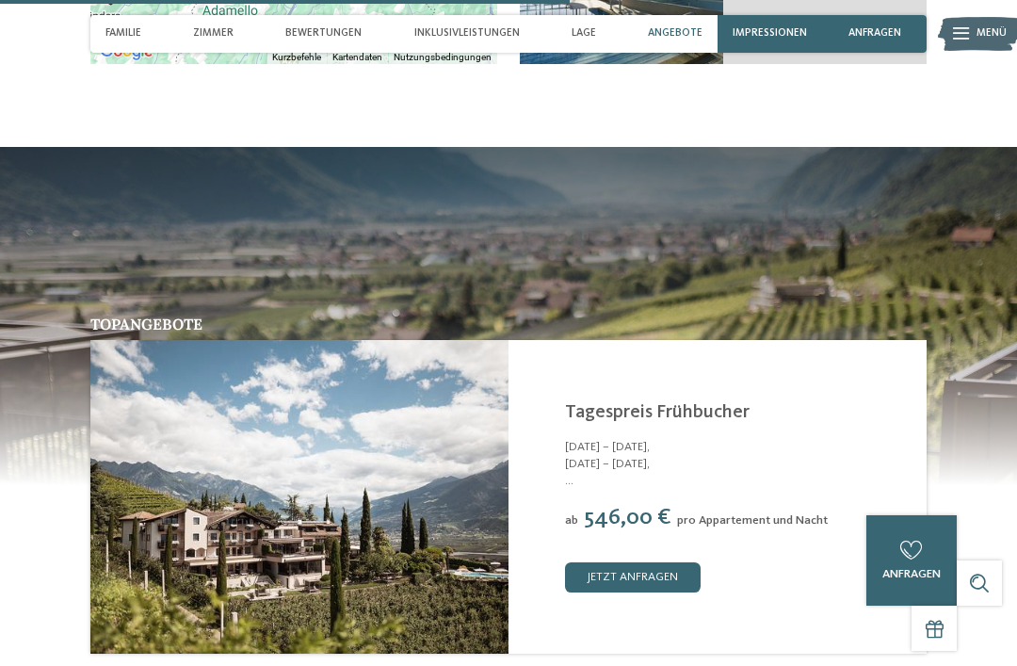
click at [787, 40] on div "Impressionen" at bounding box center [770, 34] width 105 height 38
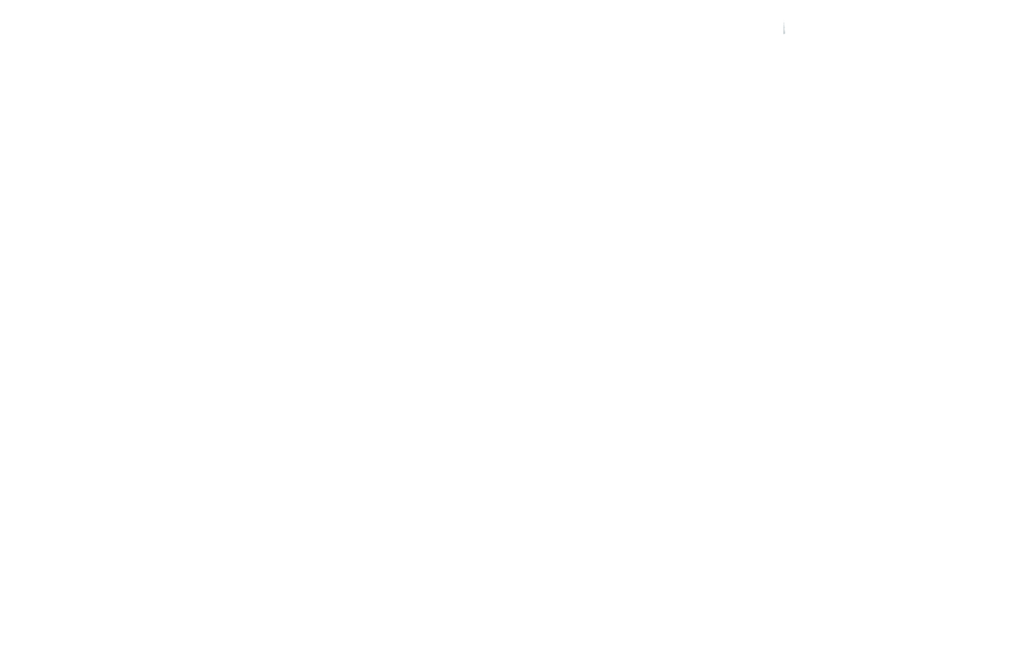
scroll to position [568, 0]
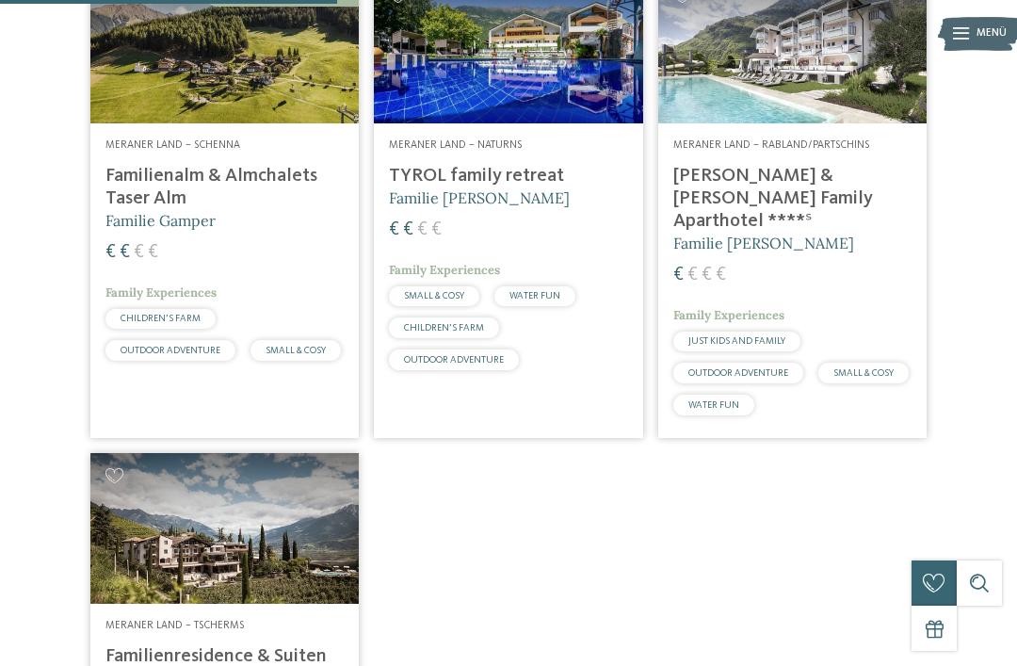
click at [443, 195] on div "Meraner Land – Naturns TYROL family retreat Familie Brunner € € € € Family Expe…" at bounding box center [508, 257] width 268 height 268
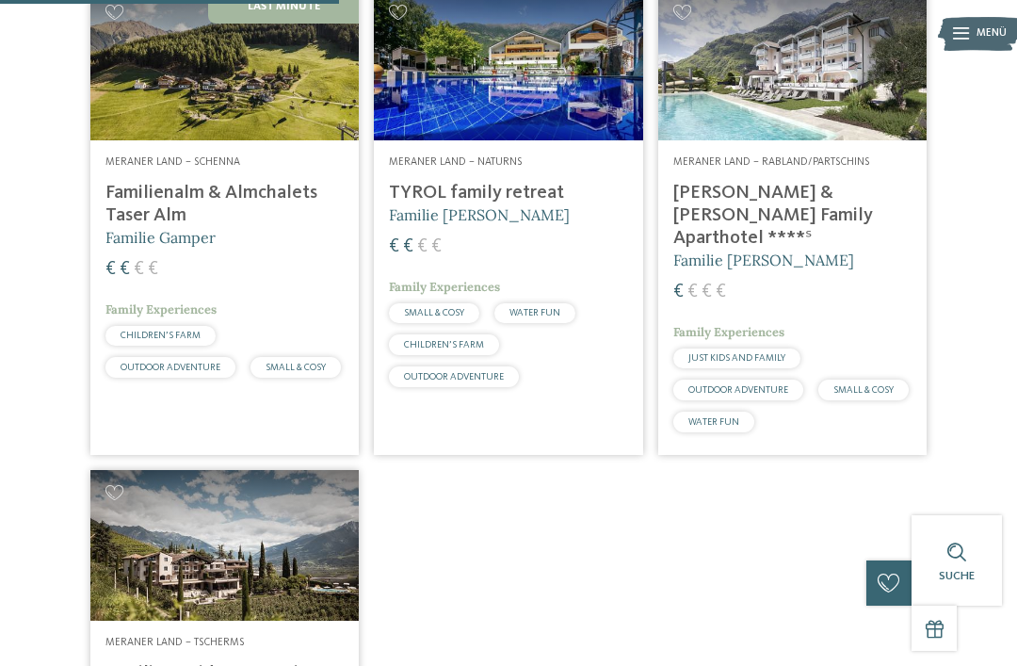
scroll to position [552, 0]
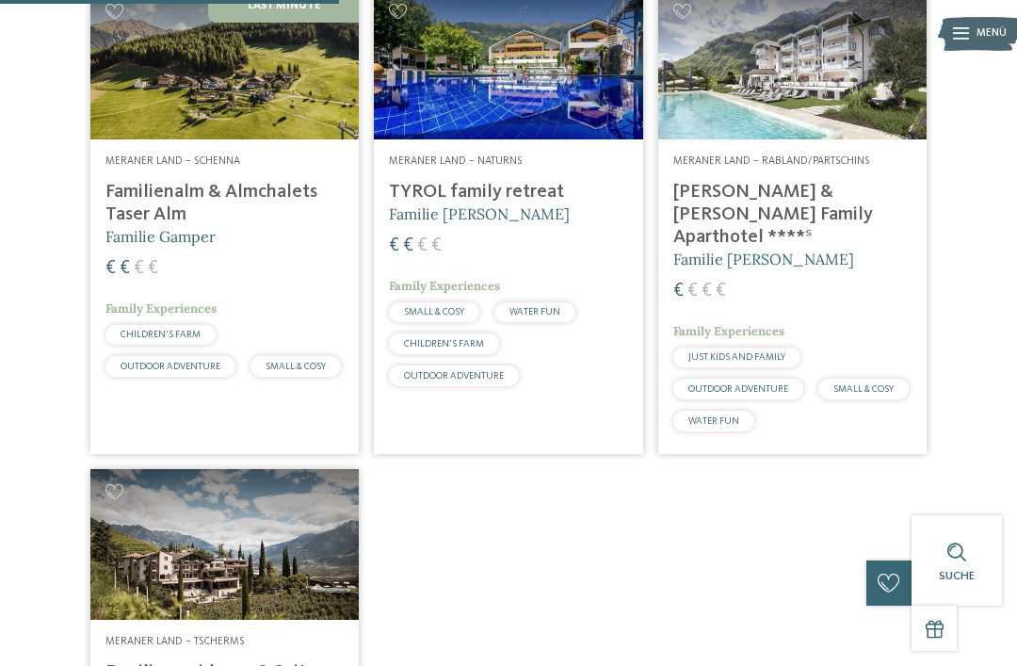
click at [242, 219] on h4 "Familienalm & Almchalets Taser Alm" at bounding box center [224, 203] width 238 height 45
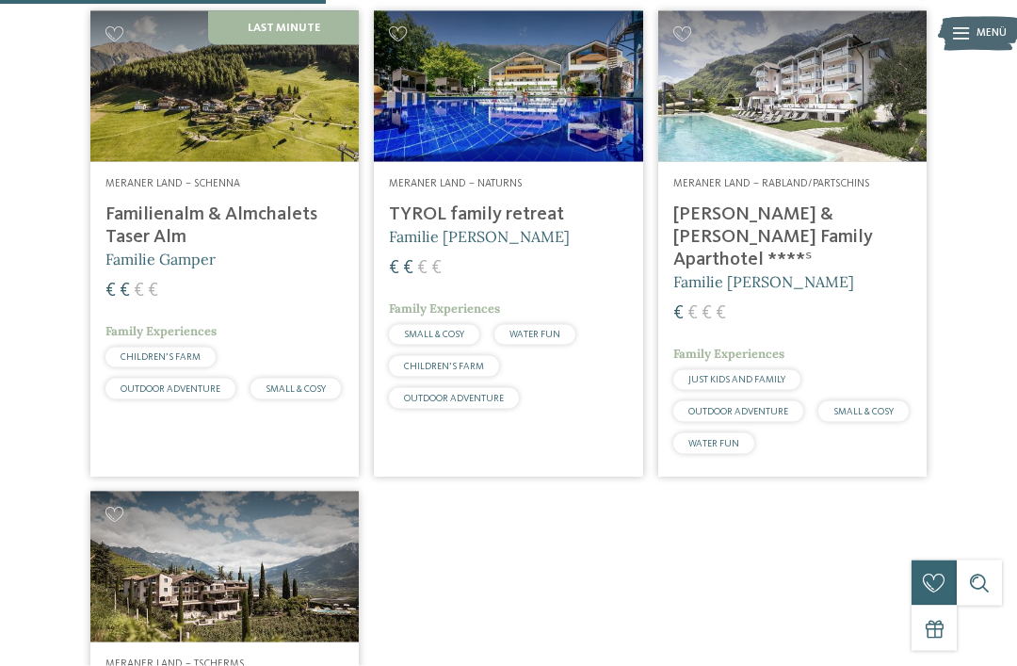
scroll to position [530, 0]
click at [736, 262] on h4 "[PERSON_NAME] & [PERSON_NAME] Family Aparthotel ****ˢ" at bounding box center [792, 236] width 238 height 68
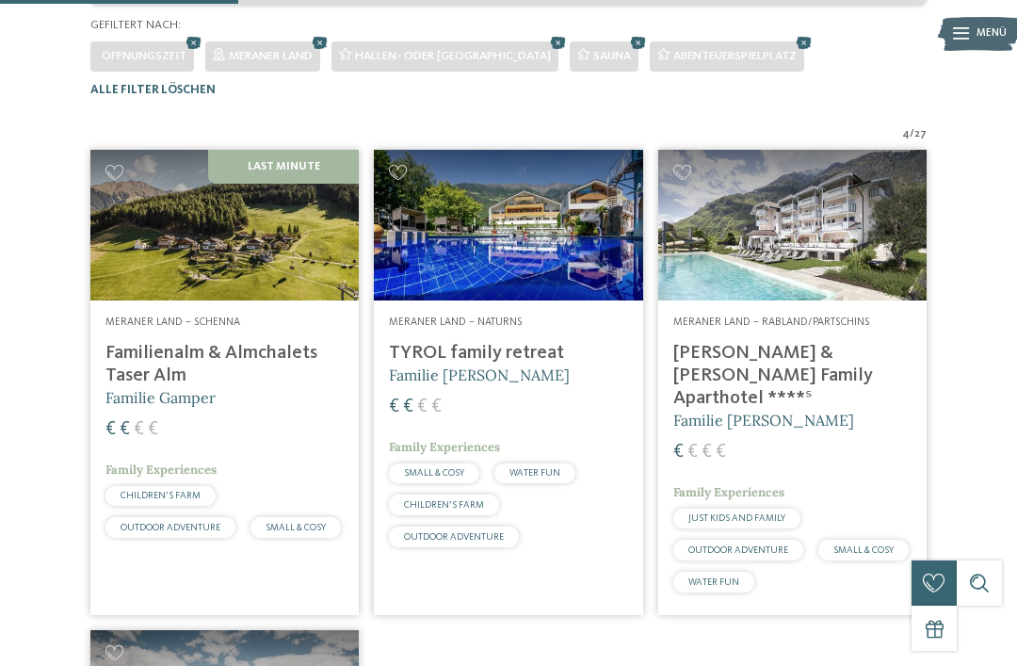
scroll to position [347, 0]
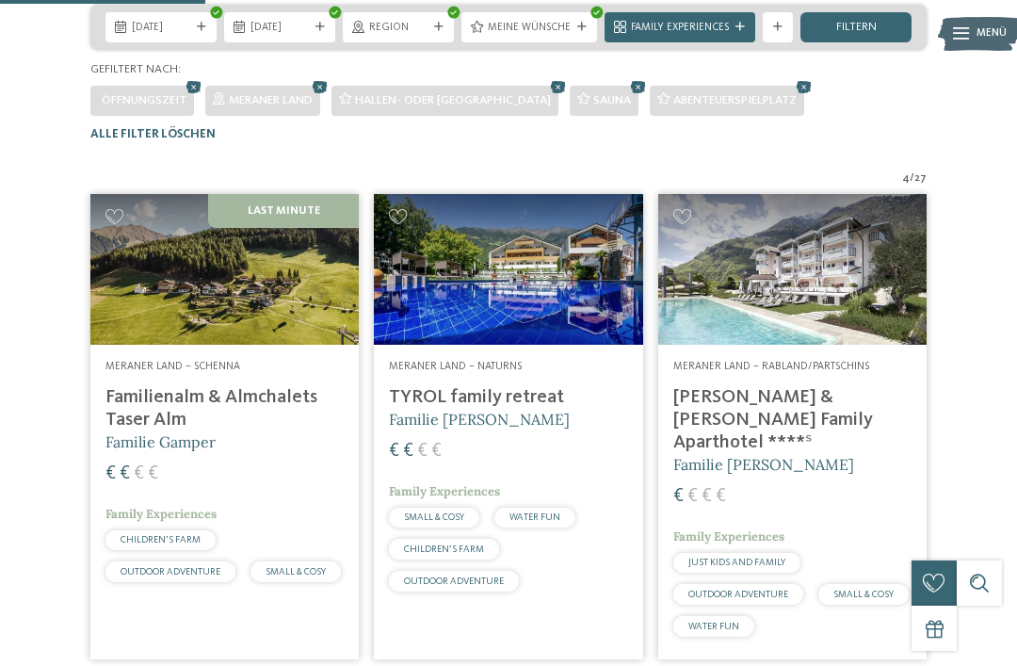
click at [148, 431] on h4 "Familienalm & Almchalets Taser Alm" at bounding box center [224, 408] width 238 height 45
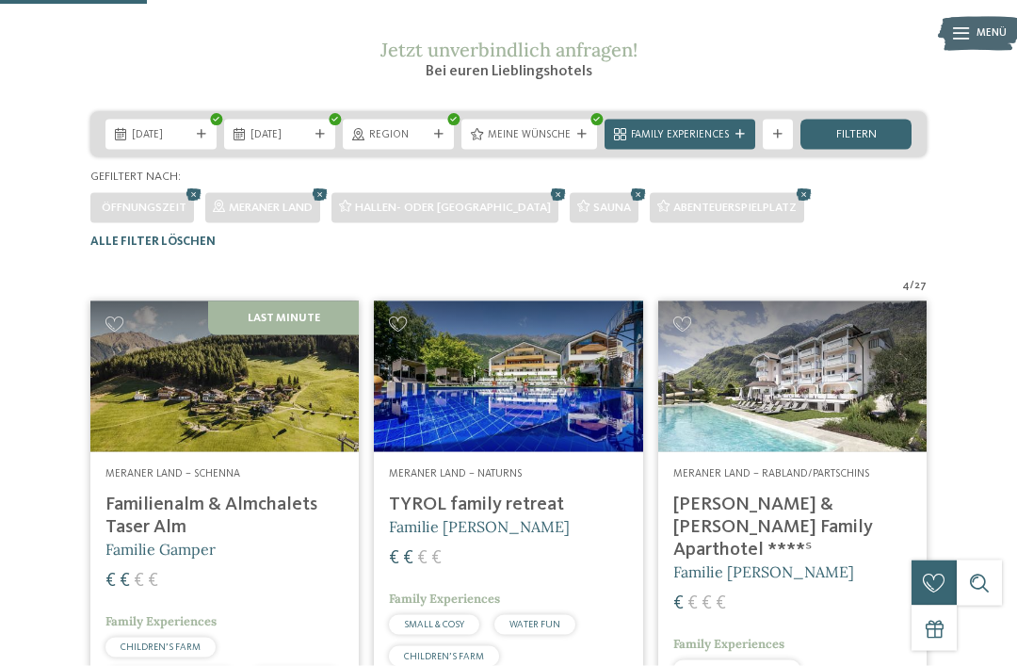
scroll to position [241, 0]
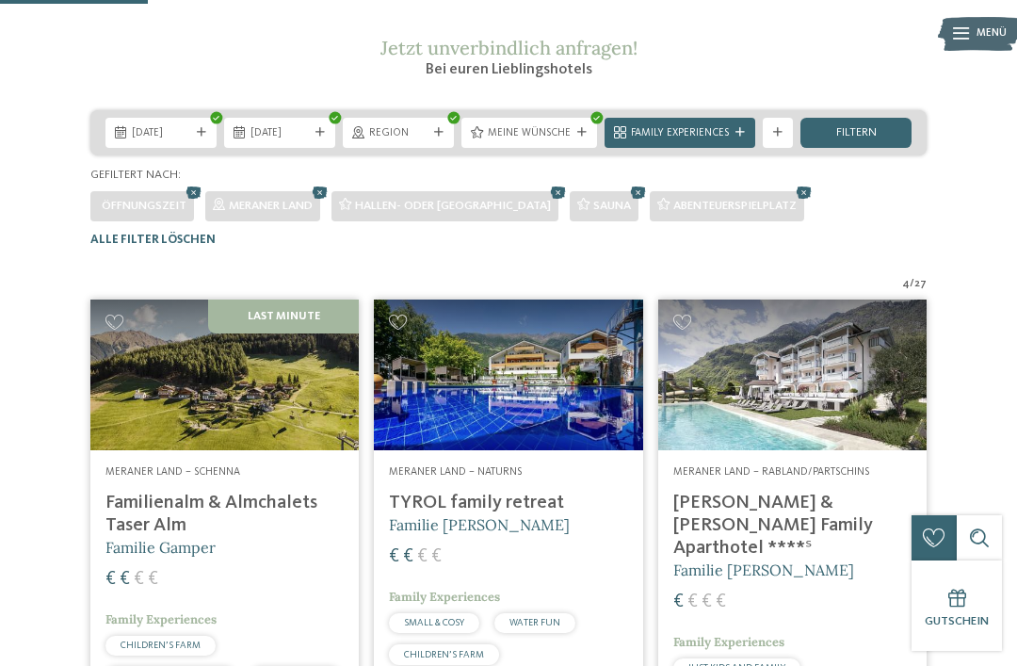
click at [429, 140] on div "Region" at bounding box center [398, 132] width 66 height 16
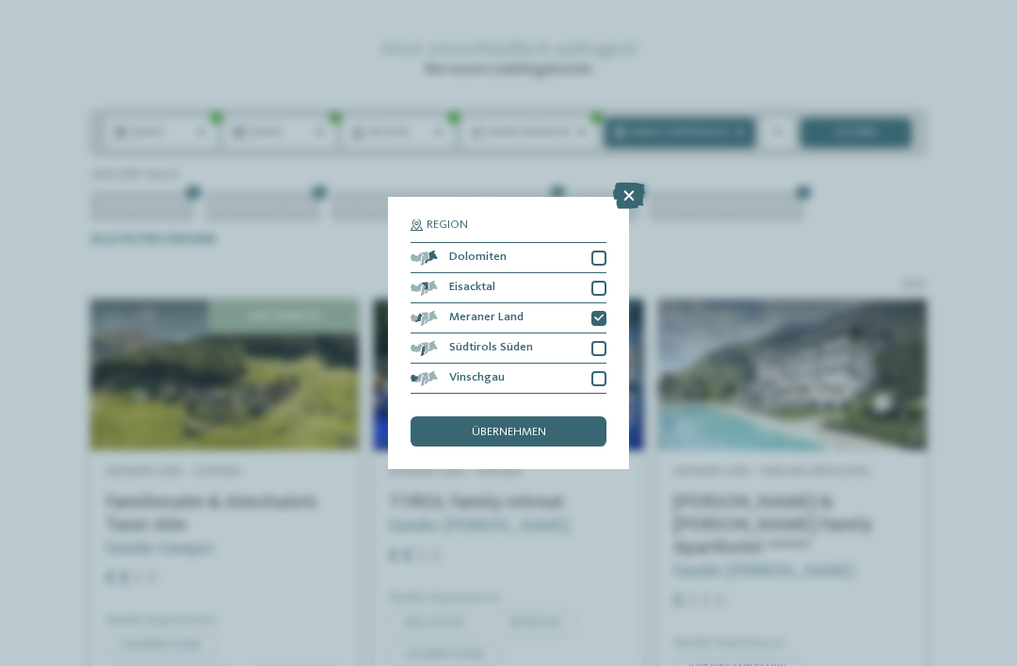
click at [595, 341] on div at bounding box center [598, 348] width 15 height 15
click at [543, 427] on span "übernehmen" at bounding box center [509, 433] width 74 height 12
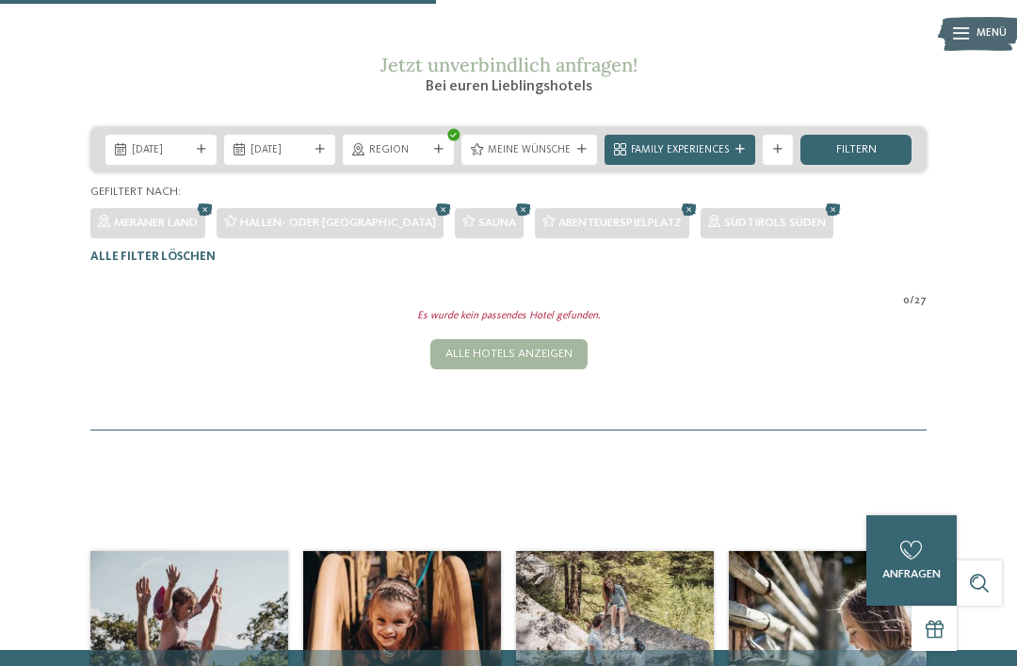
scroll to position [209, 0]
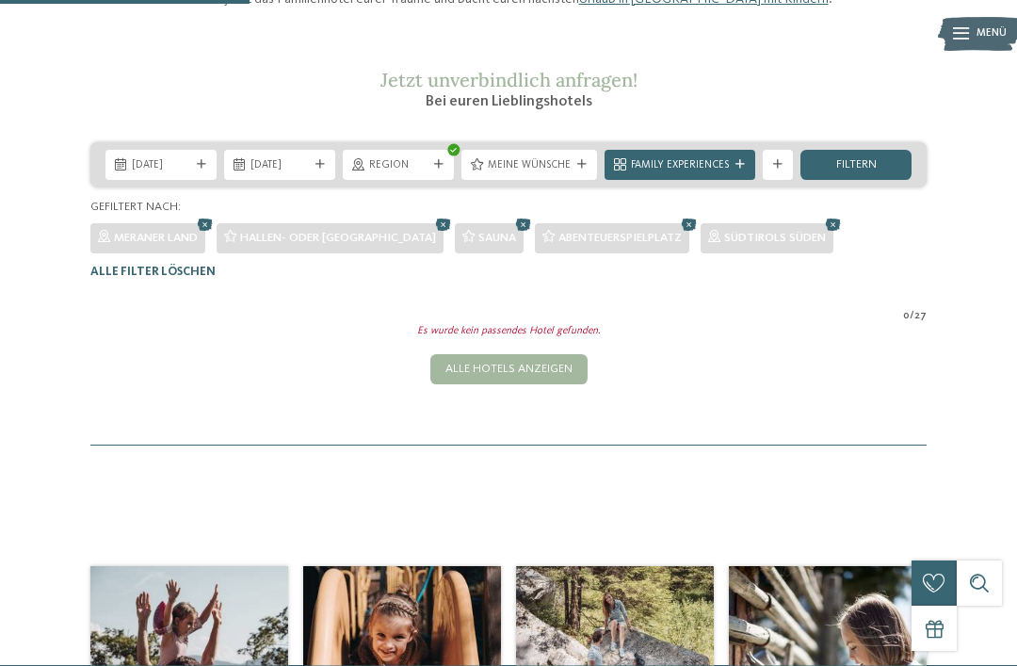
click at [734, 170] on div at bounding box center [740, 164] width 15 height 9
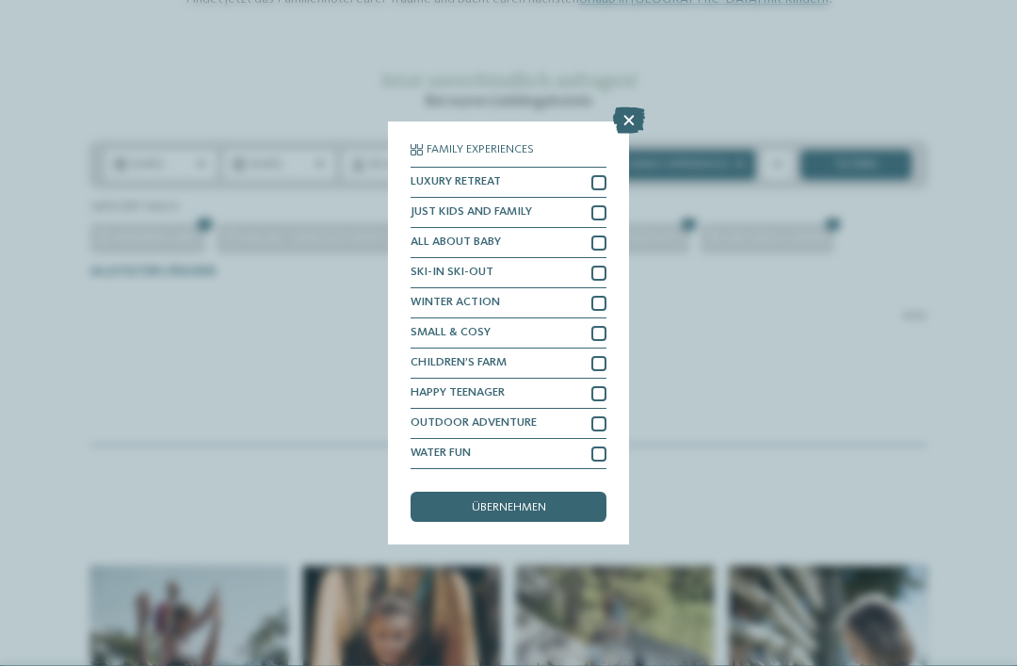
click at [628, 107] on icon at bounding box center [629, 120] width 32 height 26
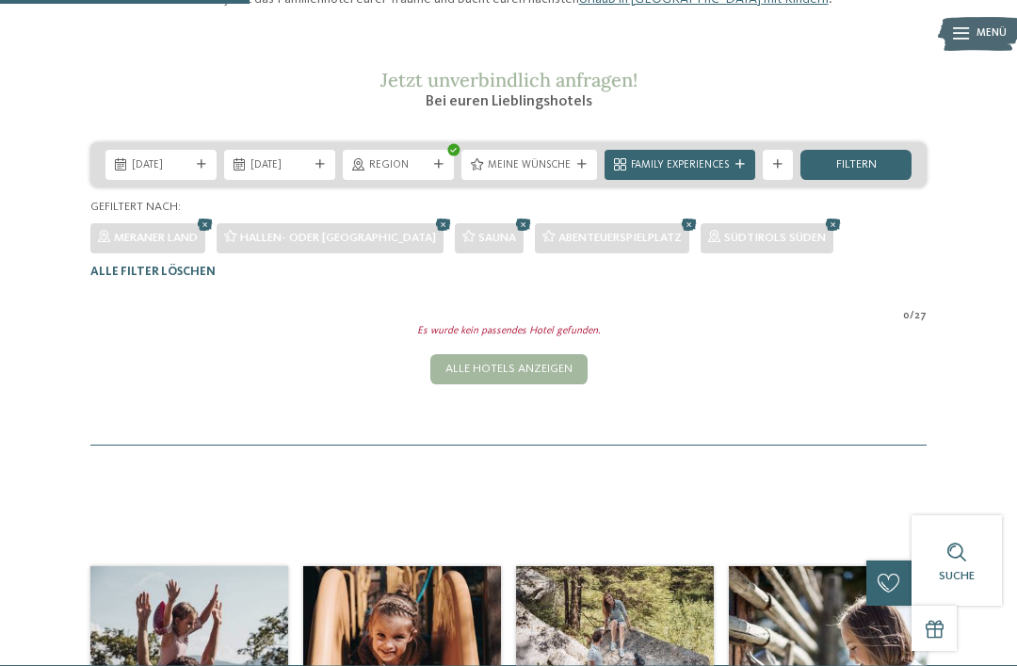
click at [573, 172] on div "Meine Wünsche" at bounding box center [529, 164] width 90 height 16
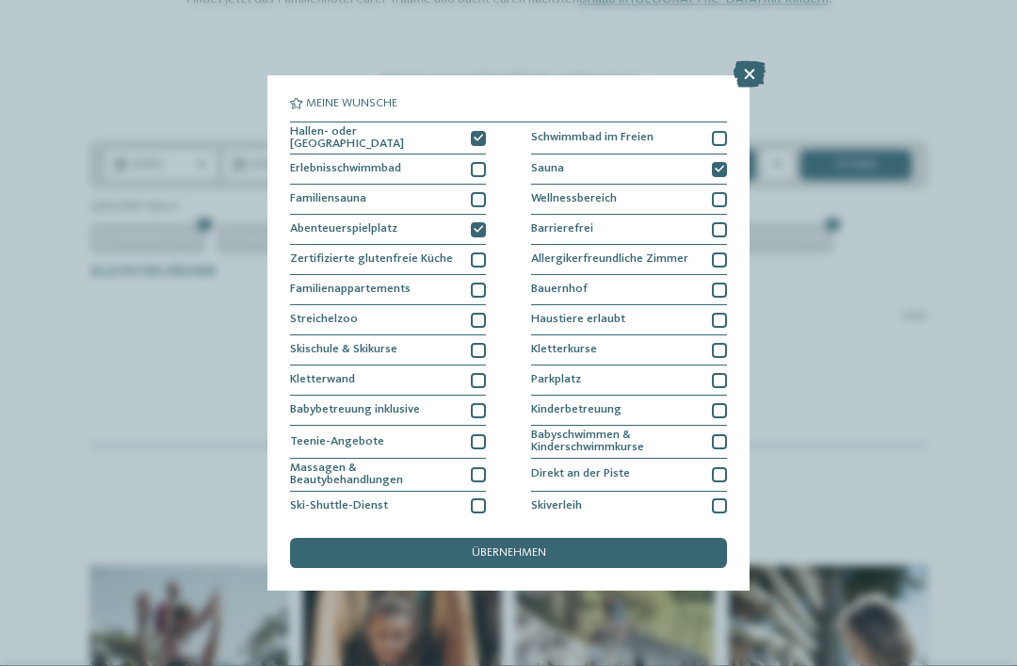
click at [476, 313] on div at bounding box center [478, 320] width 15 height 15
click at [485, 277] on div "Familienappartements" at bounding box center [388, 290] width 196 height 30
click at [540, 547] on span "übernehmen" at bounding box center [509, 553] width 74 height 12
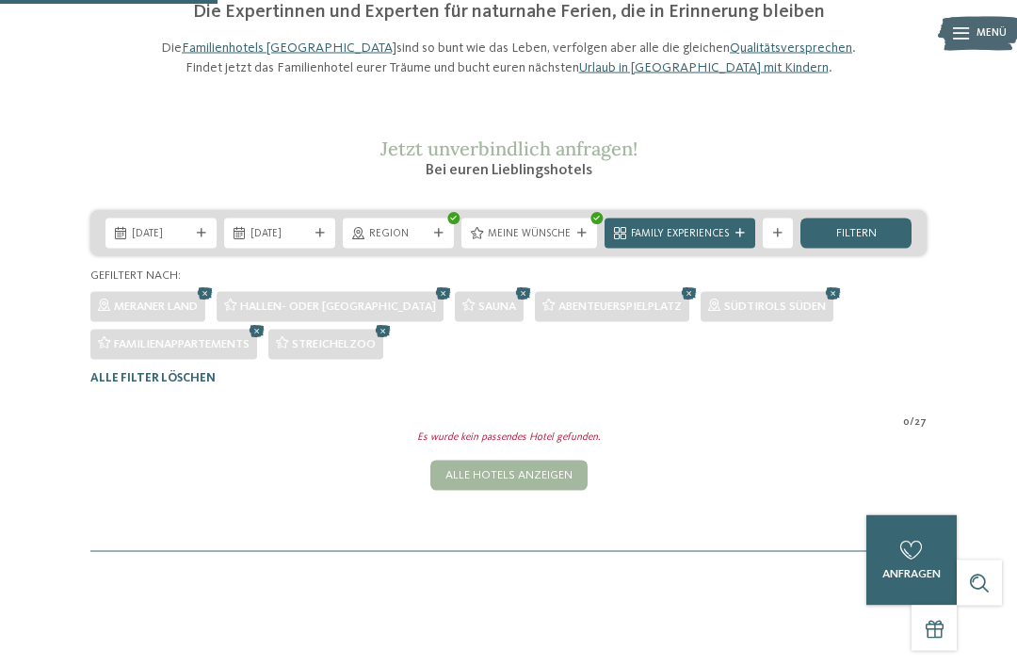
scroll to position [96, 0]
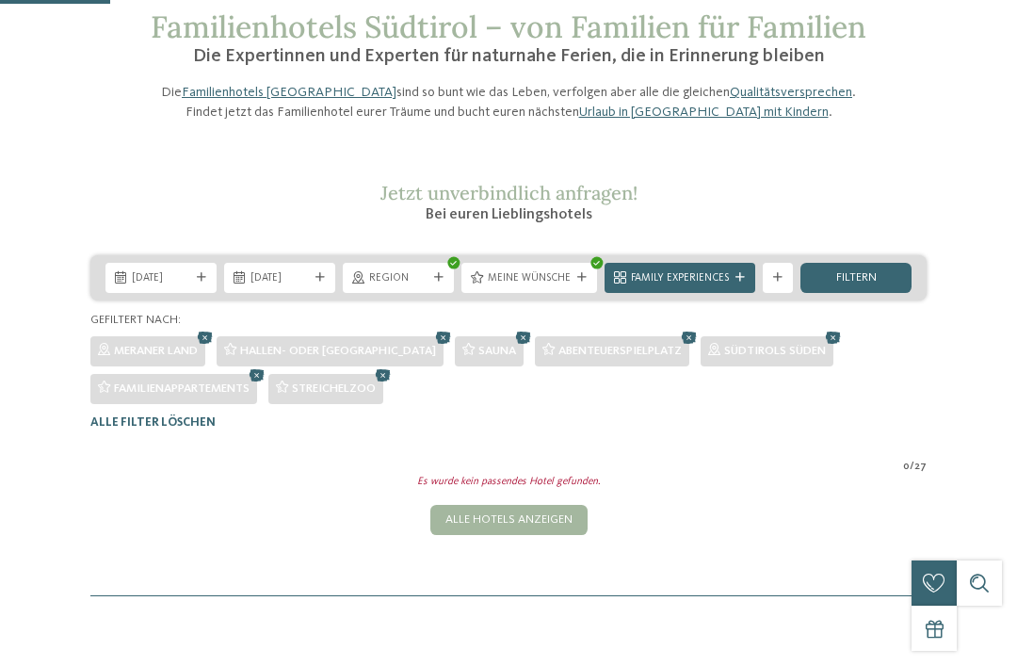
click at [442, 283] on icon at bounding box center [438, 277] width 9 height 9
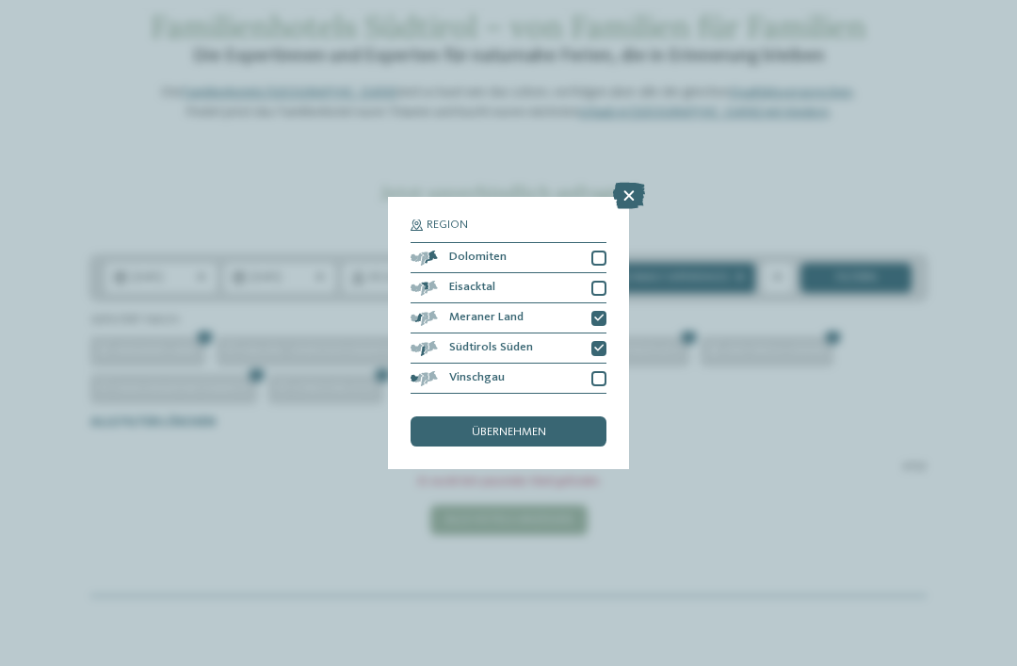
click at [606, 251] on div at bounding box center [598, 258] width 15 height 15
click at [599, 371] on div at bounding box center [598, 378] width 15 height 15
click at [537, 416] on div "übernehmen" at bounding box center [509, 431] width 196 height 30
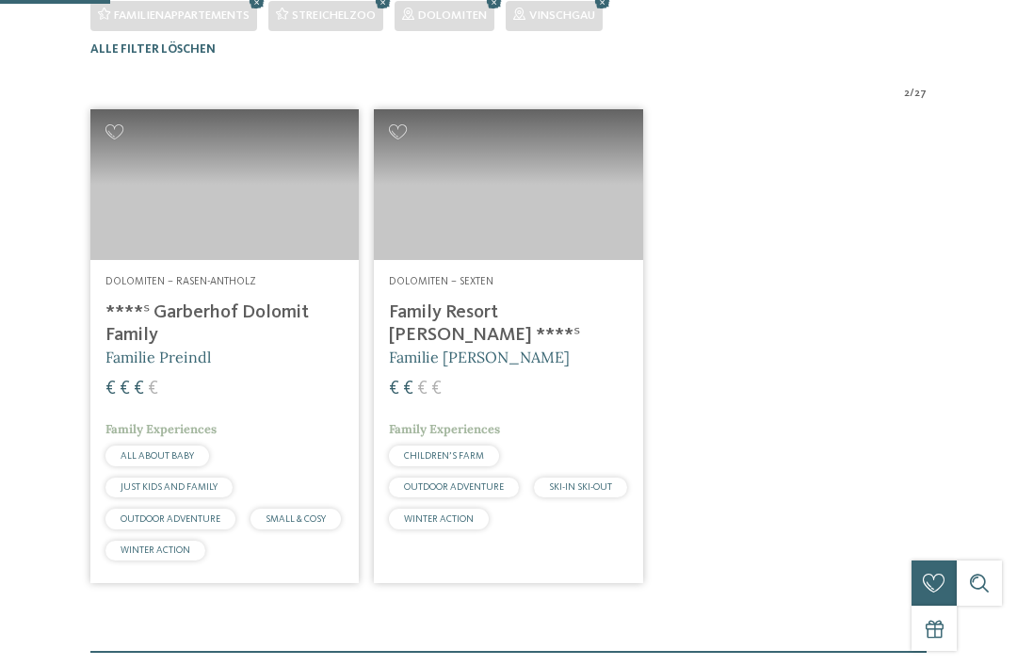
scroll to position [500, 0]
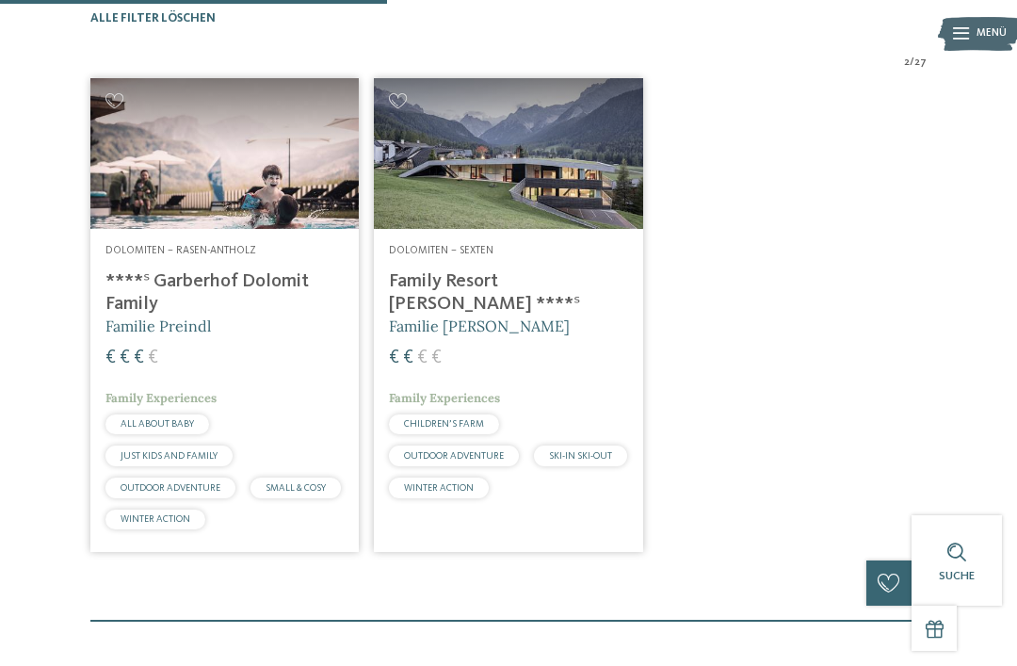
click at [485, 327] on span "Familie Rainer" at bounding box center [479, 325] width 181 height 19
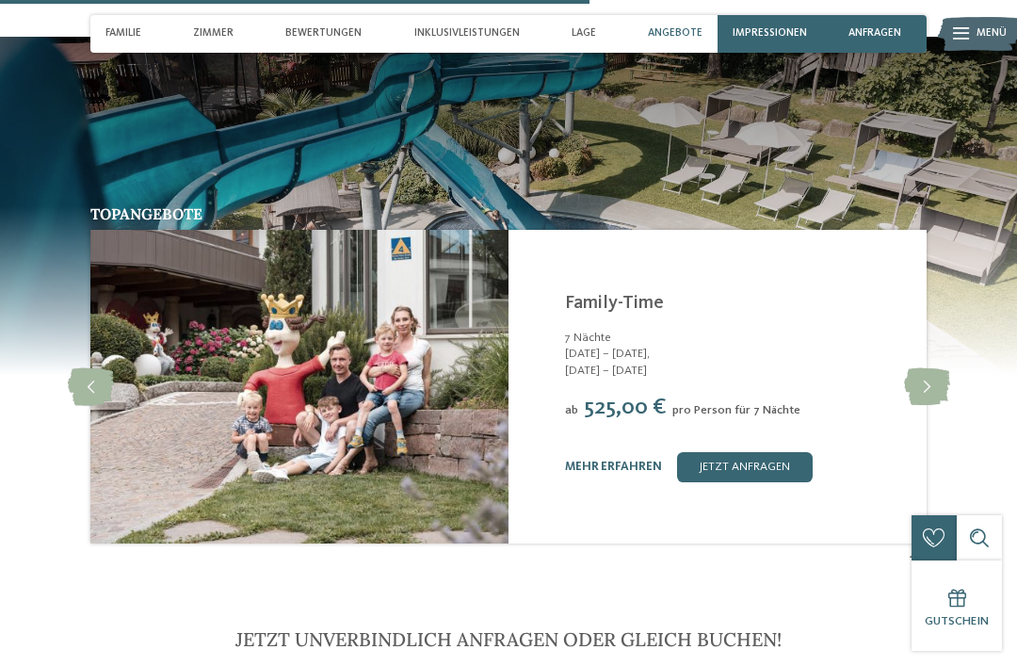
scroll to position [3002, 0]
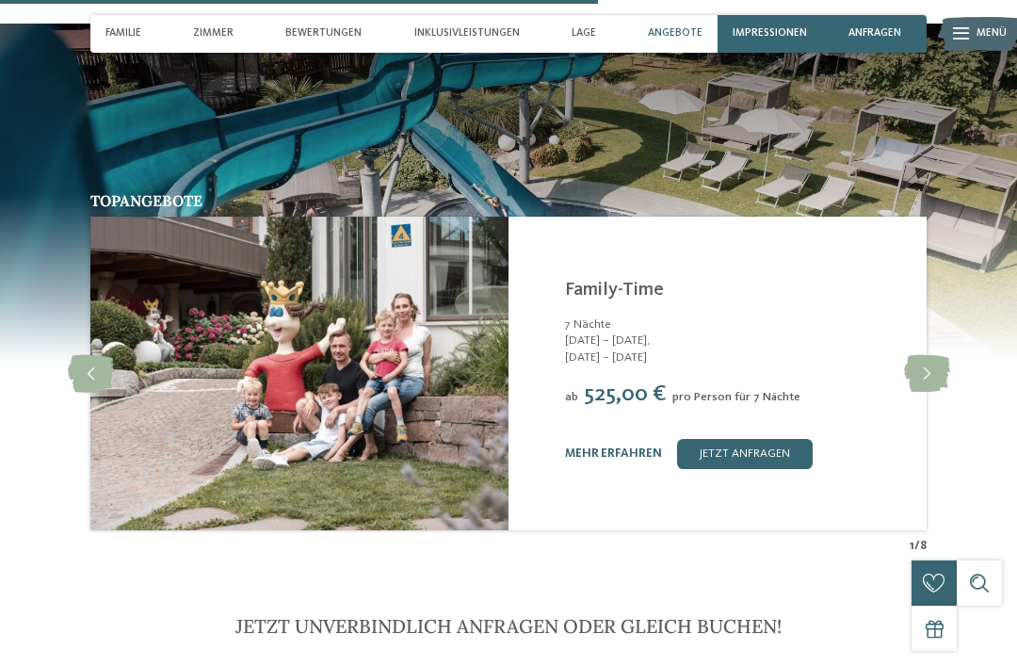
click at [1010, 461] on div "Topangebote slide 2 of 8 TYROL family retreat Naturns - Meraner Land Family Fun…" at bounding box center [508, 374] width 1017 height 362
click at [590, 456] on link "mehr erfahren" at bounding box center [613, 453] width 97 height 12
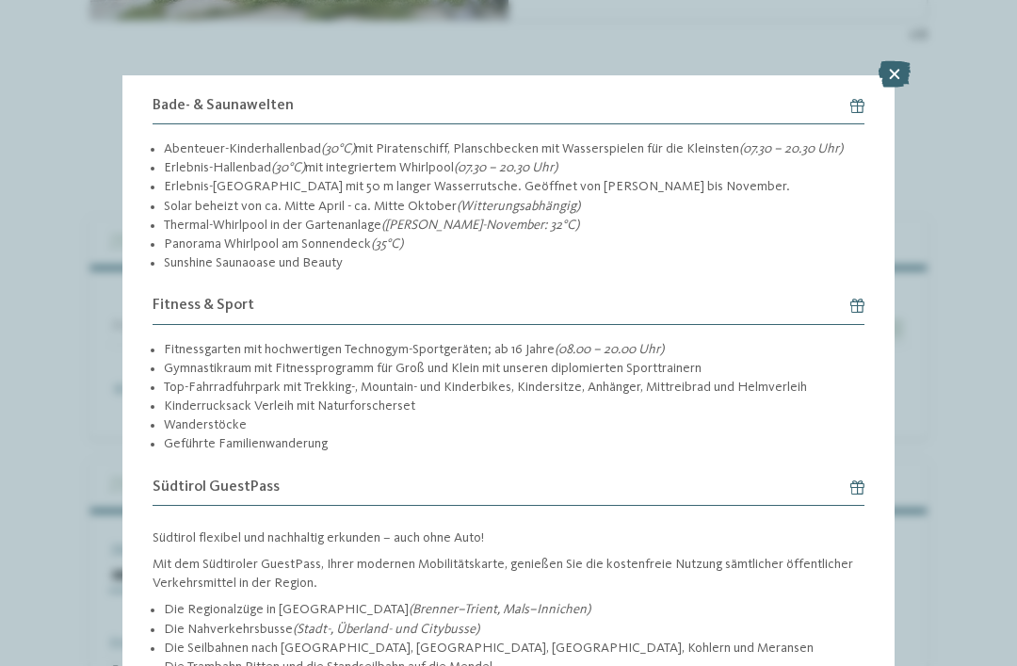
scroll to position [2993, 0]
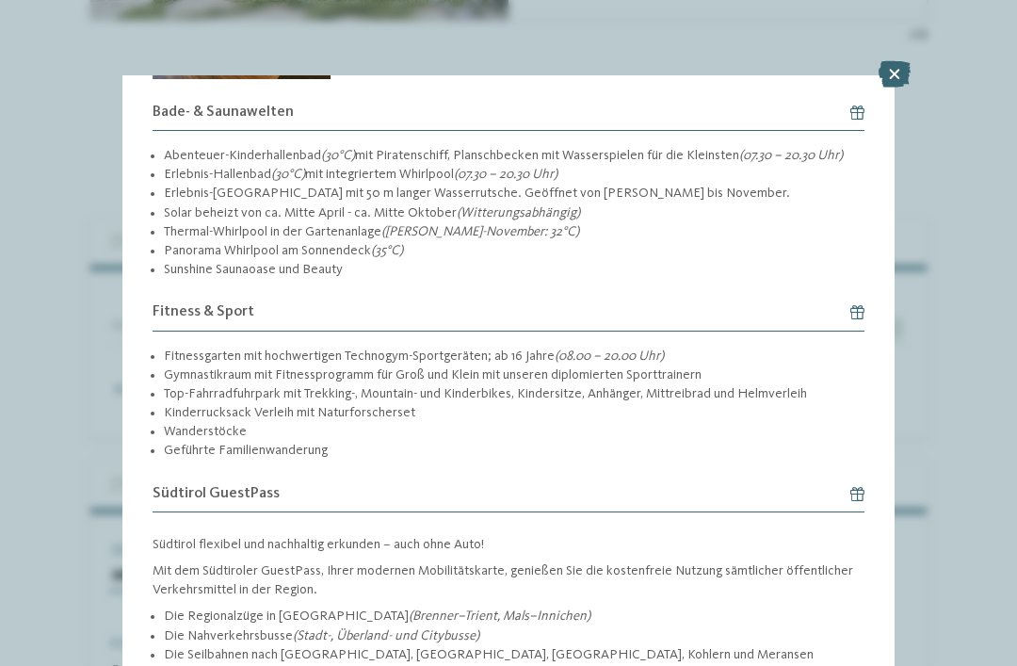
click at [897, 70] on icon at bounding box center [895, 74] width 32 height 26
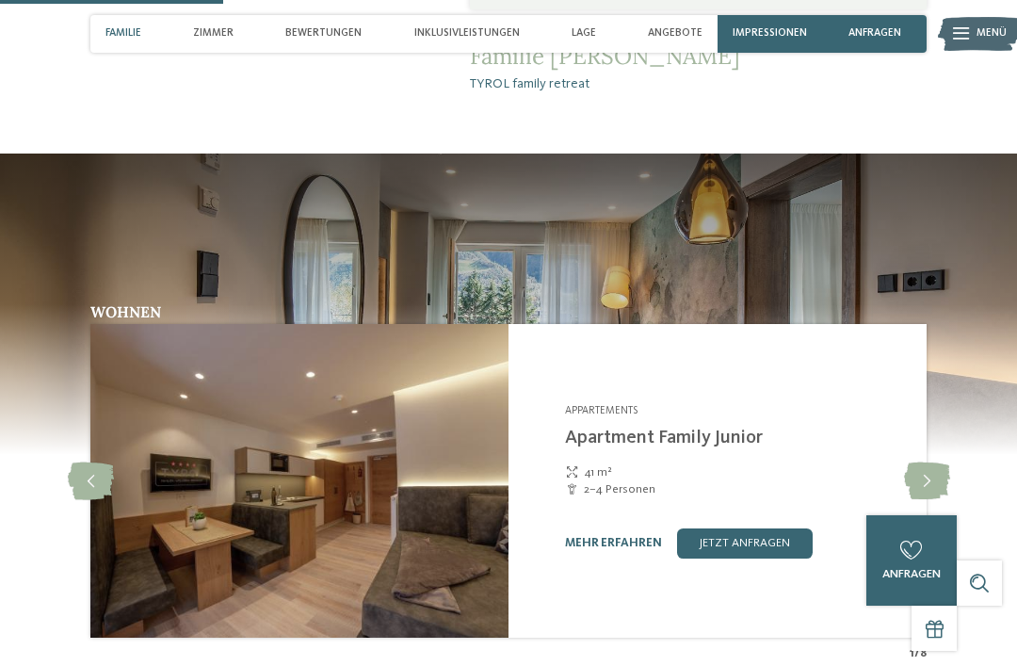
scroll to position [1083, 0]
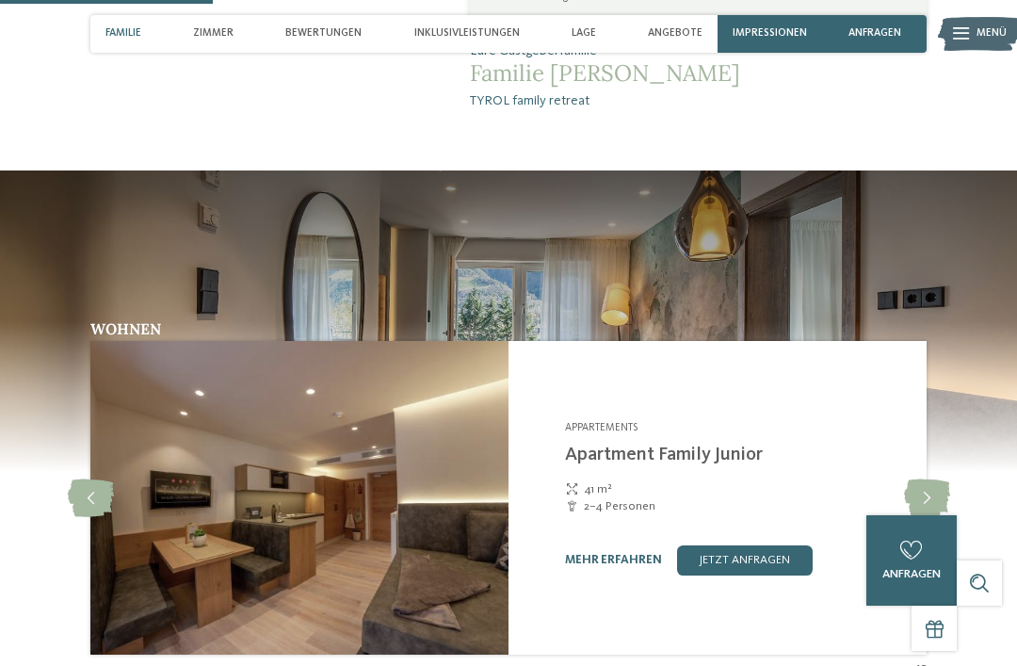
click at [640, 564] on link "mehr erfahren" at bounding box center [613, 560] width 97 height 12
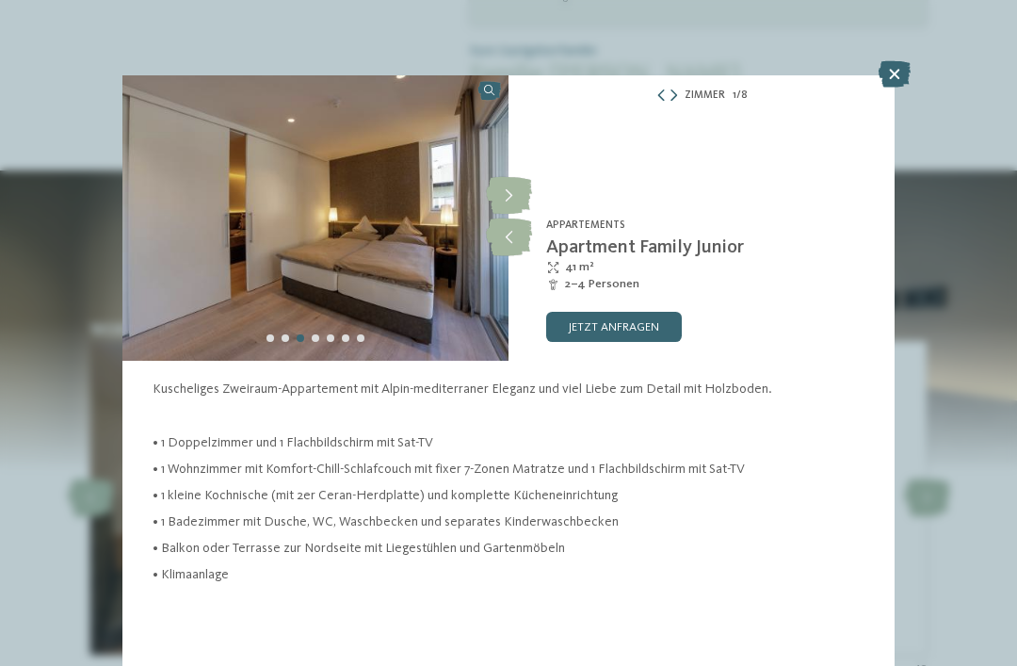
scroll to position [79, 0]
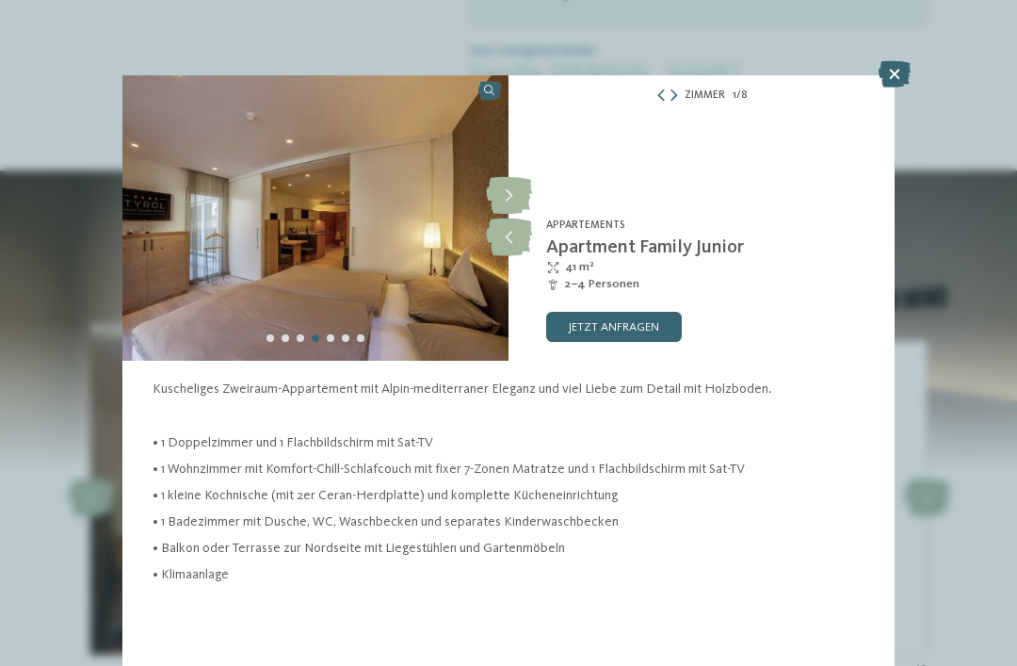
click at [896, 66] on icon at bounding box center [895, 74] width 32 height 26
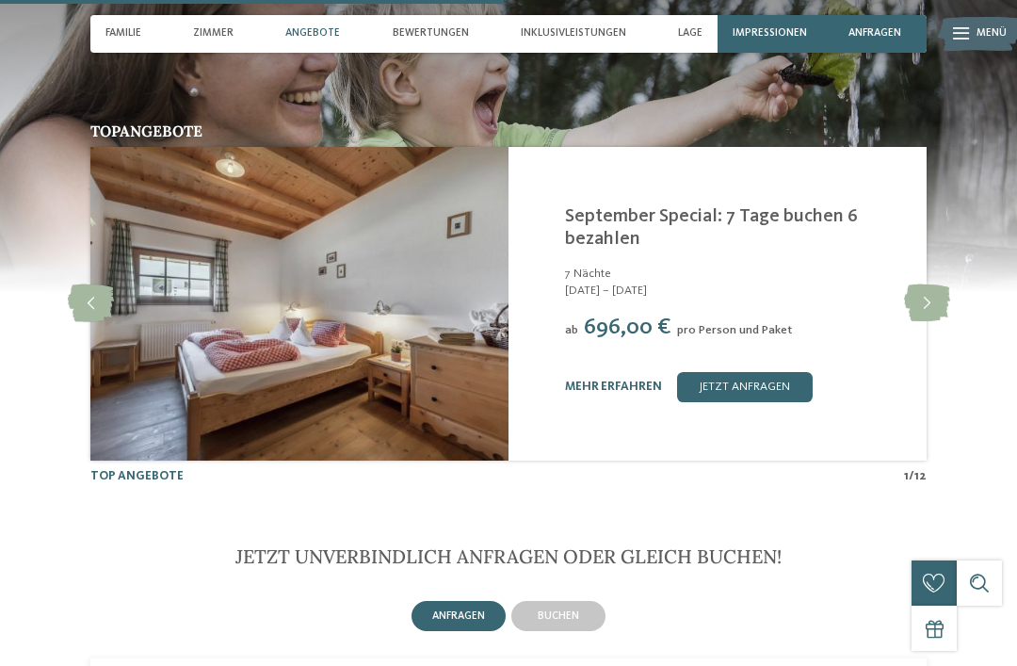
scroll to position [3004, 0]
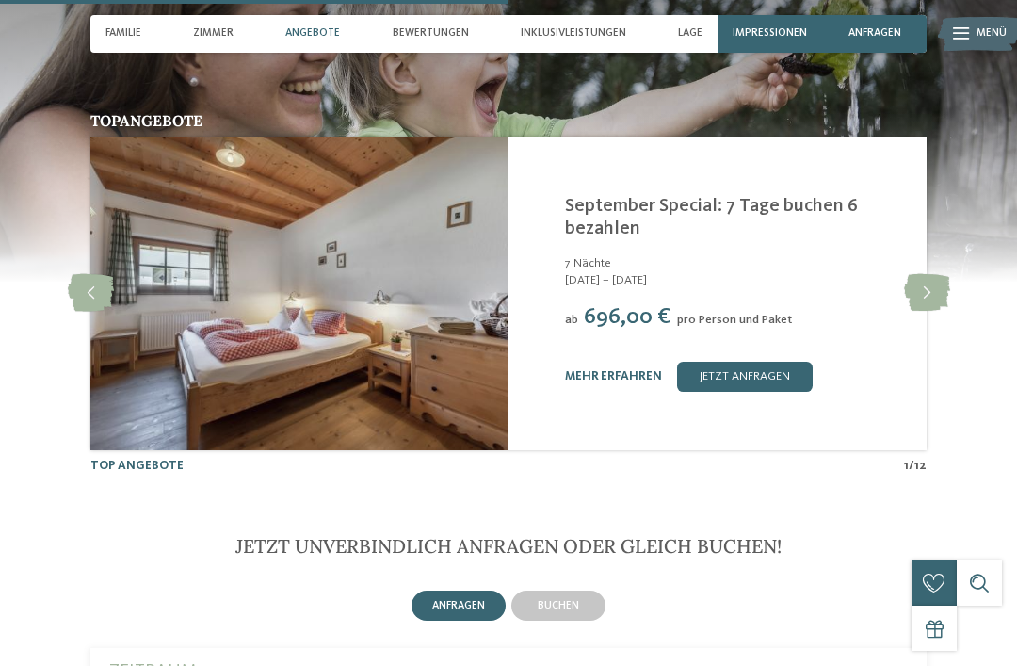
click at [937, 274] on icon at bounding box center [927, 293] width 46 height 38
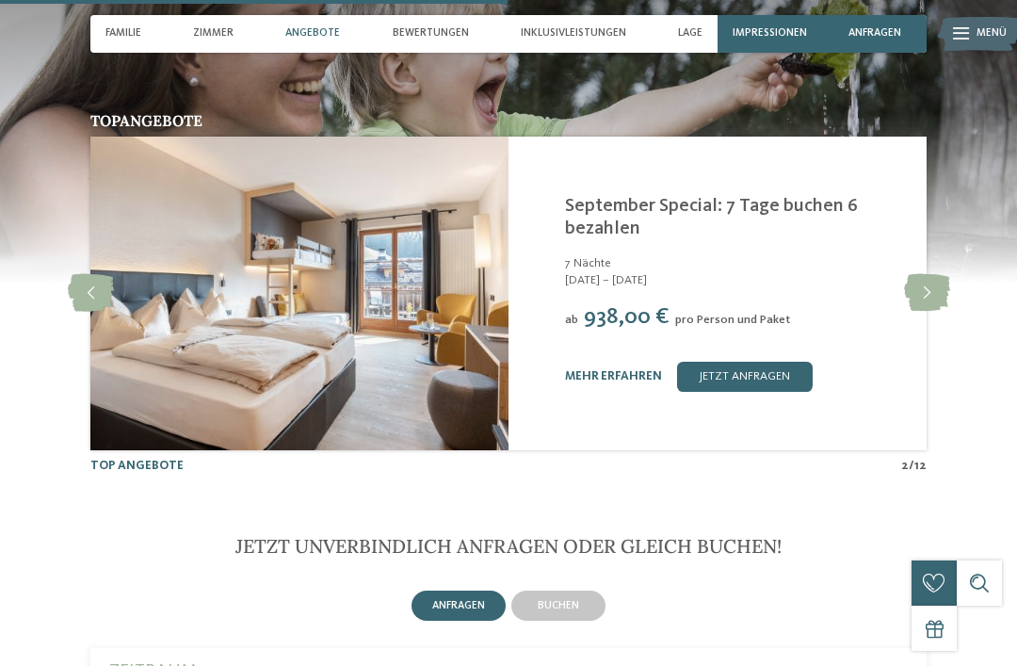
click at [928, 274] on icon at bounding box center [927, 293] width 46 height 38
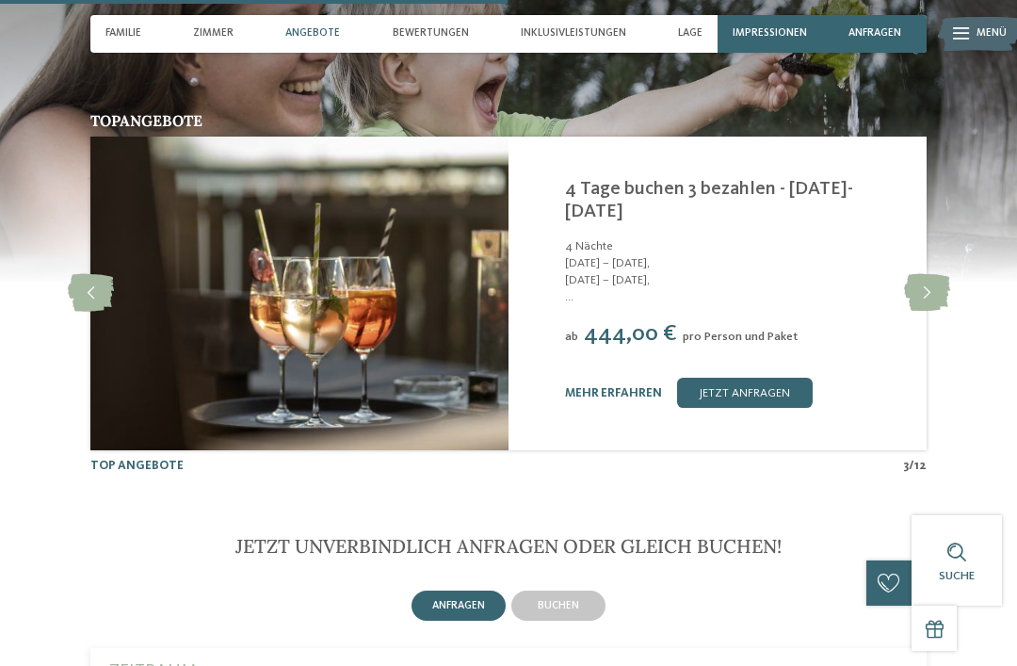
click at [928, 274] on icon at bounding box center [927, 293] width 46 height 38
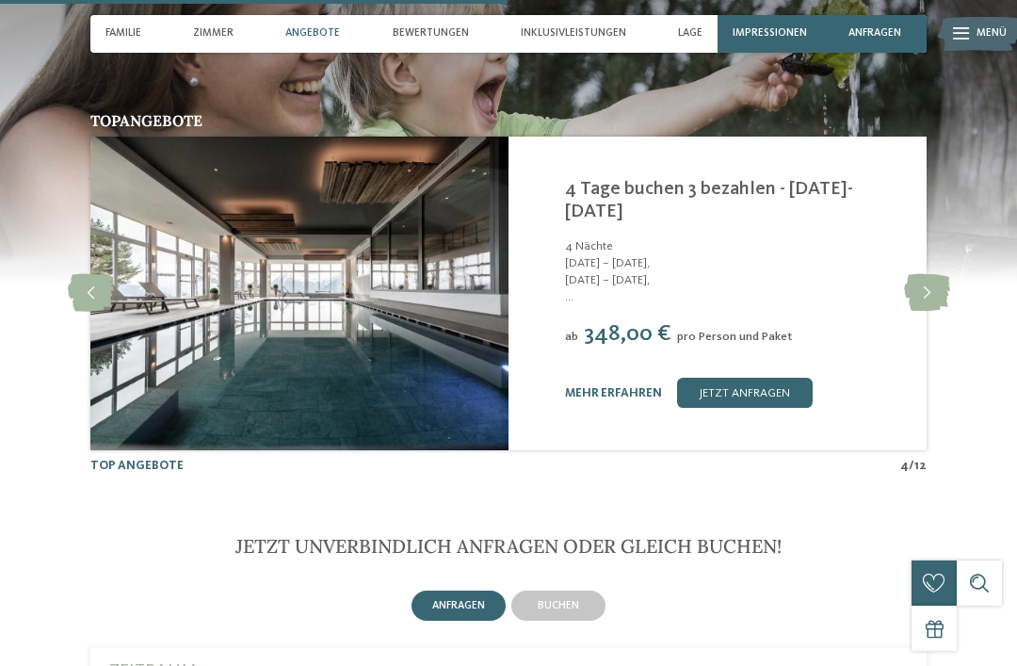
click at [927, 274] on icon at bounding box center [927, 293] width 46 height 38
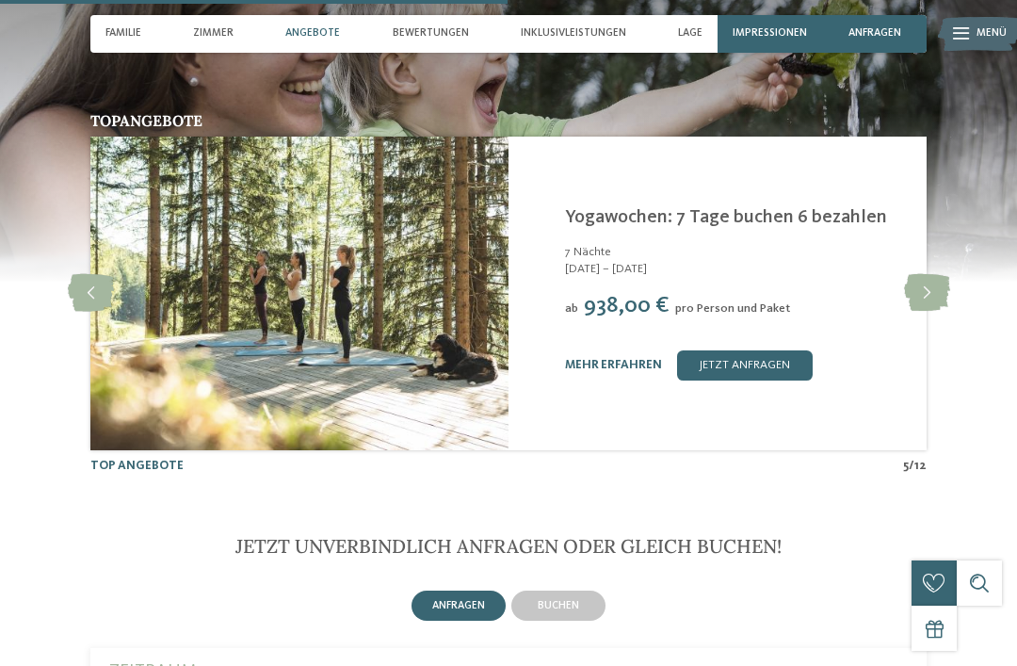
click at [938, 274] on icon at bounding box center [927, 293] width 46 height 38
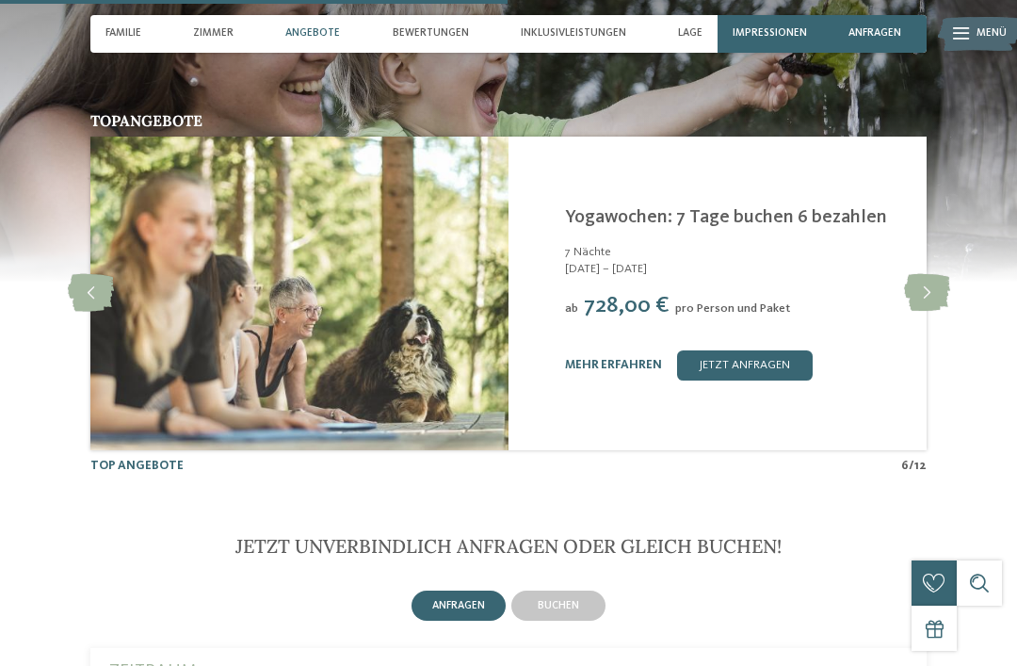
click at [932, 274] on icon at bounding box center [927, 293] width 46 height 38
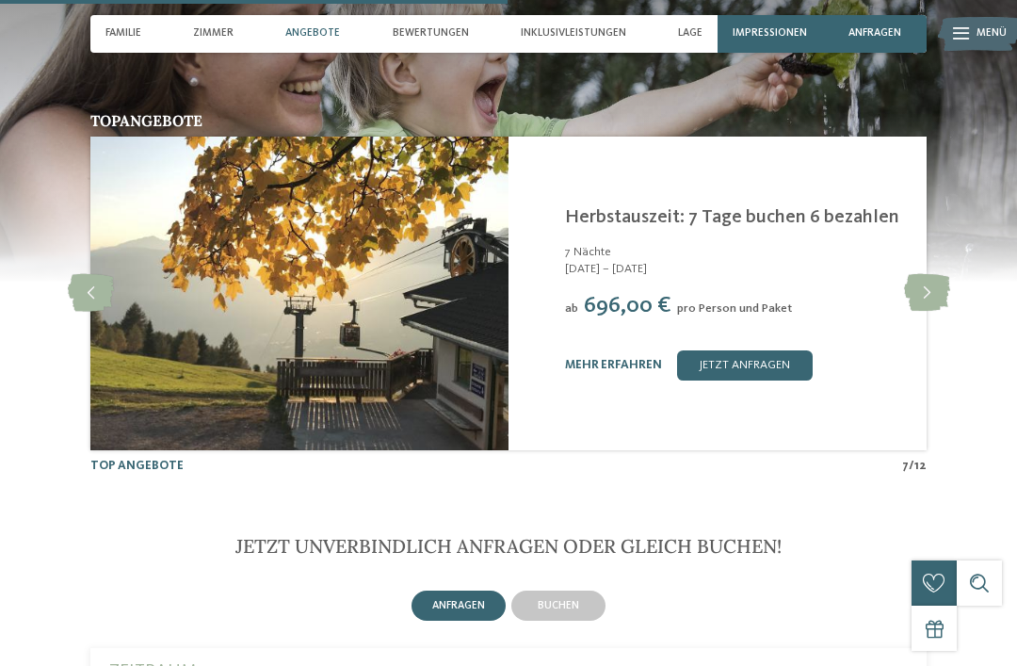
click at [926, 274] on icon at bounding box center [927, 293] width 46 height 38
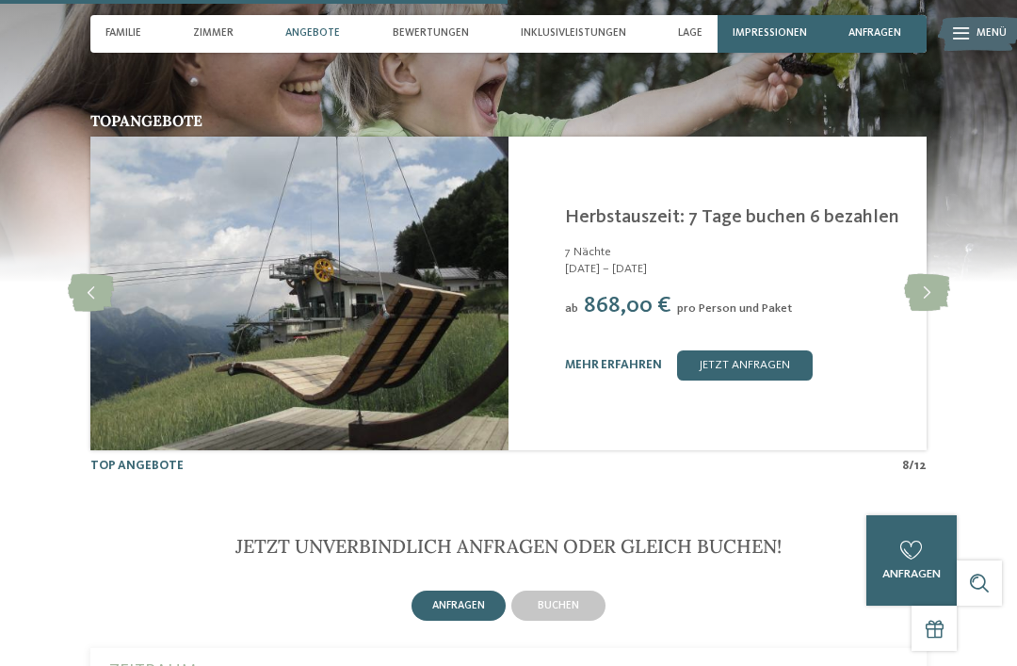
click at [920, 274] on icon at bounding box center [927, 293] width 46 height 38
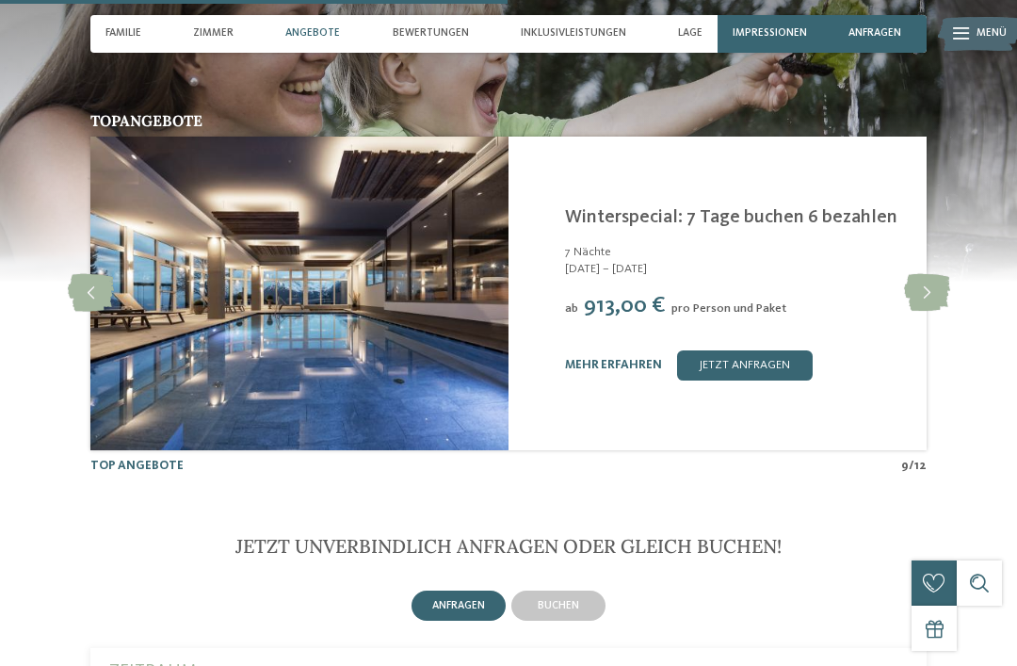
click at [919, 274] on icon at bounding box center [927, 293] width 46 height 38
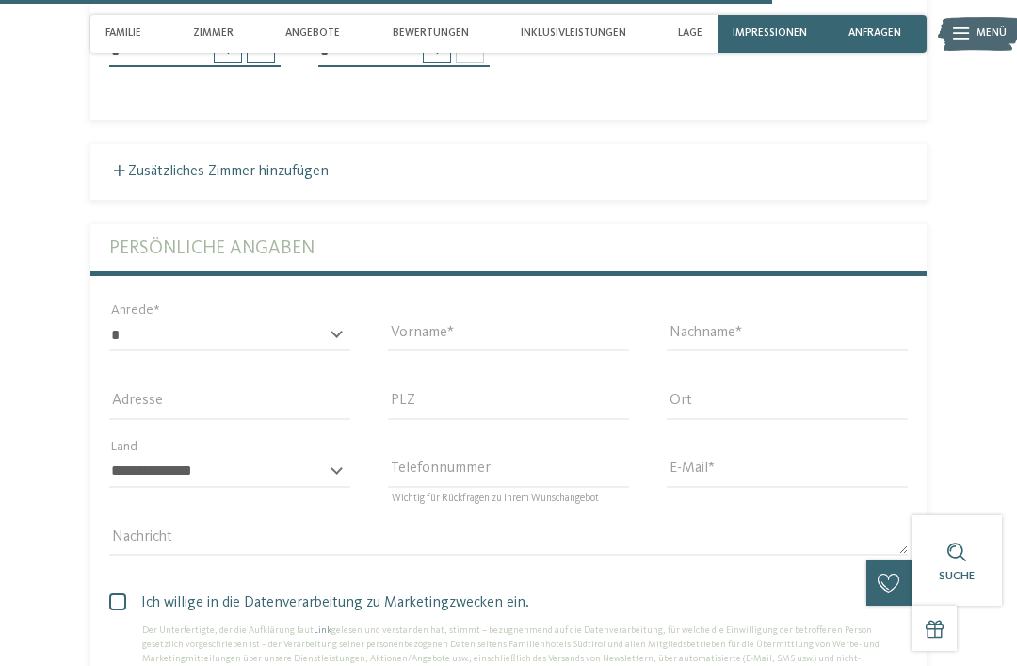
scroll to position [4621, 0]
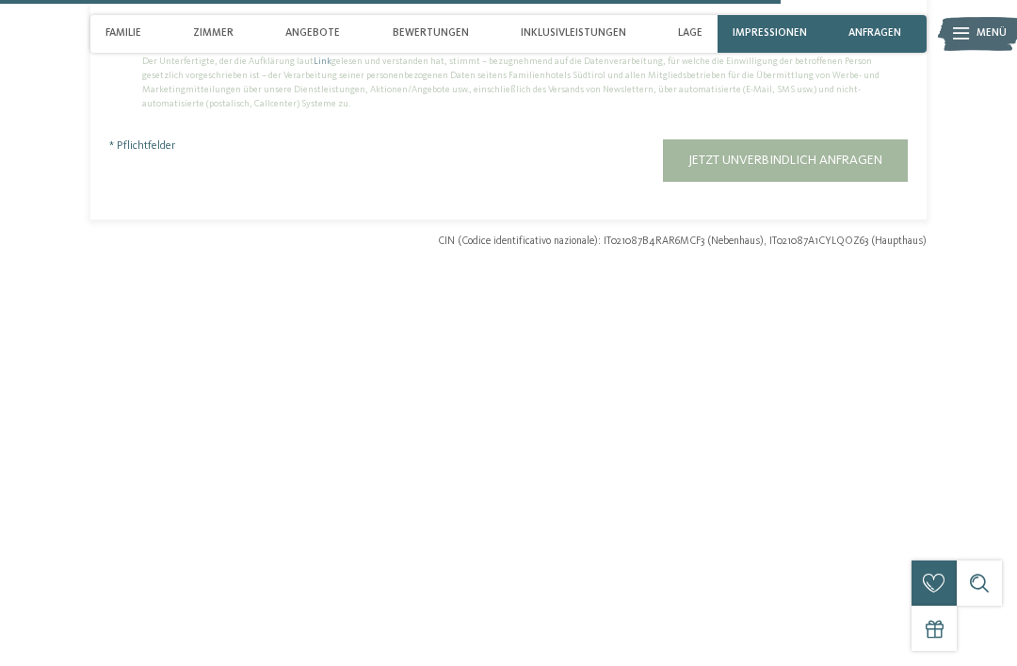
click at [973, 445] on div at bounding box center [508, 591] width 1017 height 565
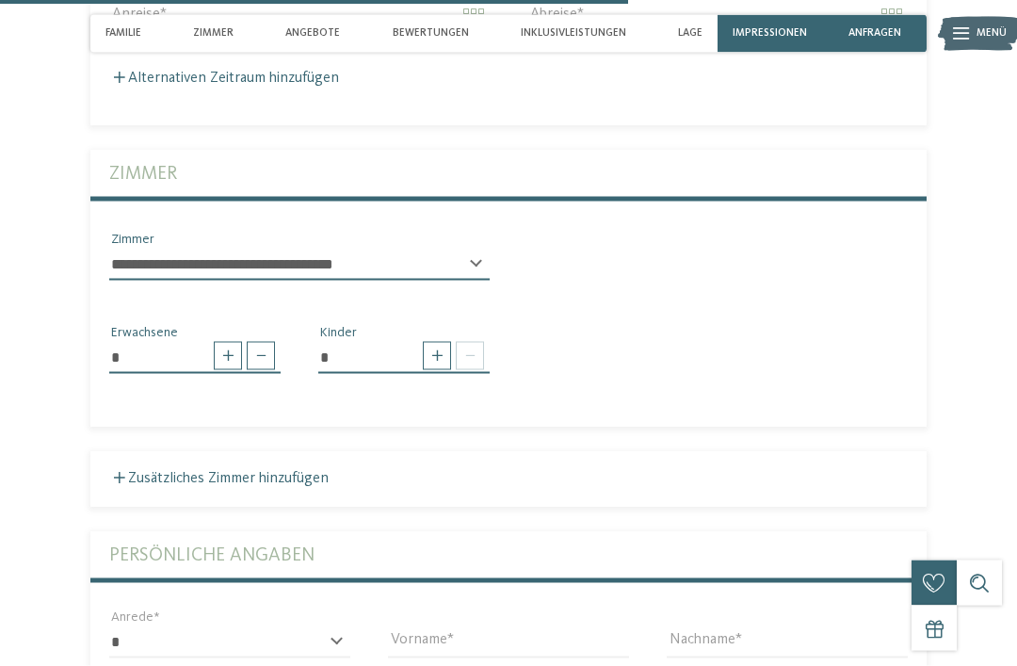
scroll to position [3742, 0]
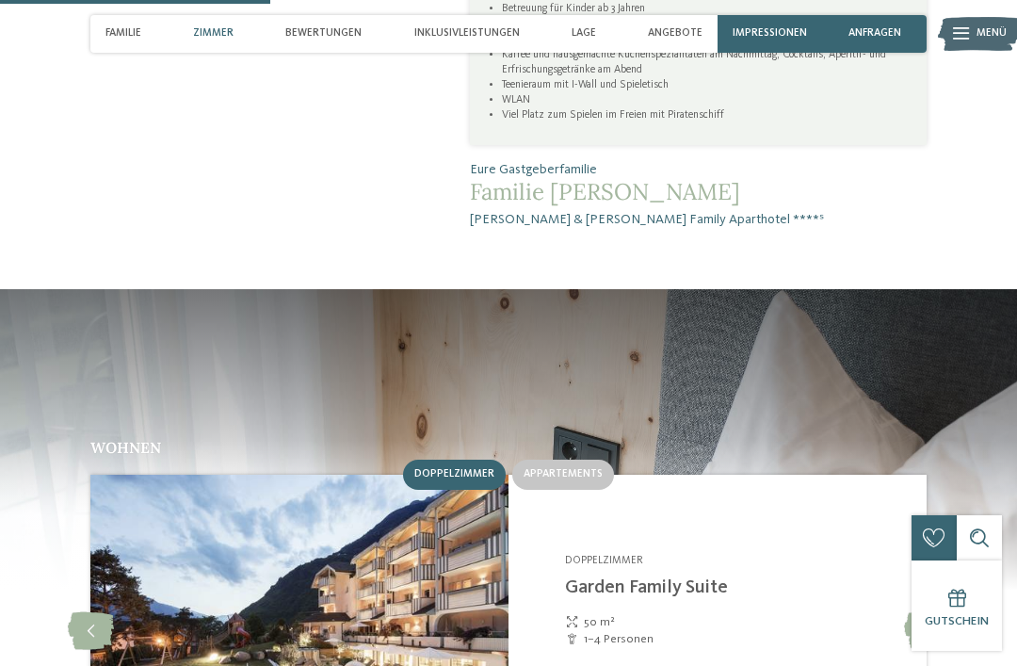
scroll to position [1367, 0]
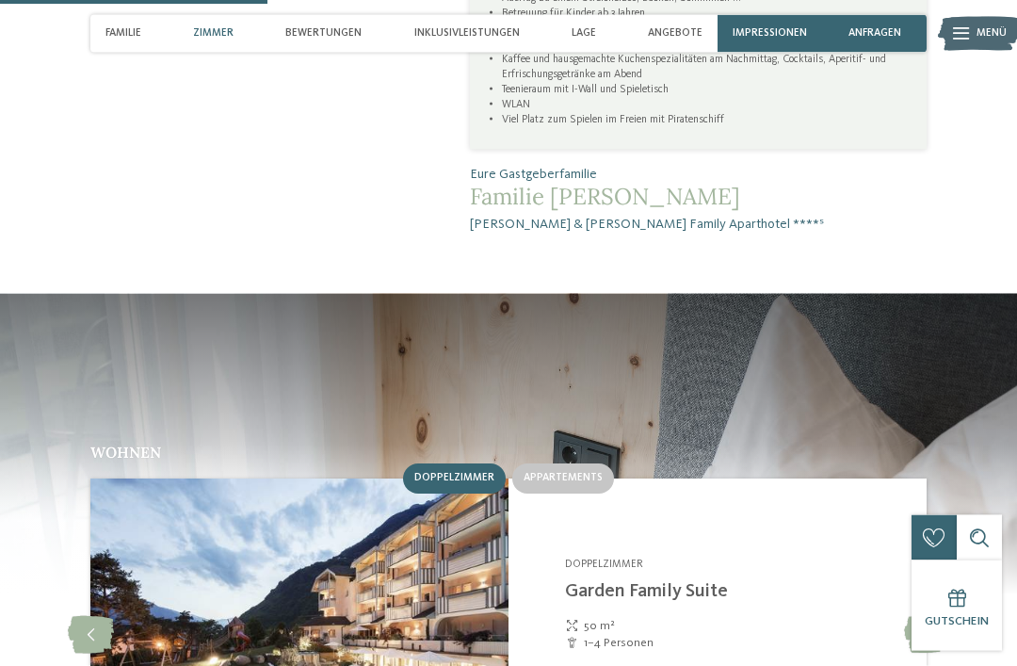
click at [919, 617] on icon at bounding box center [927, 636] width 46 height 38
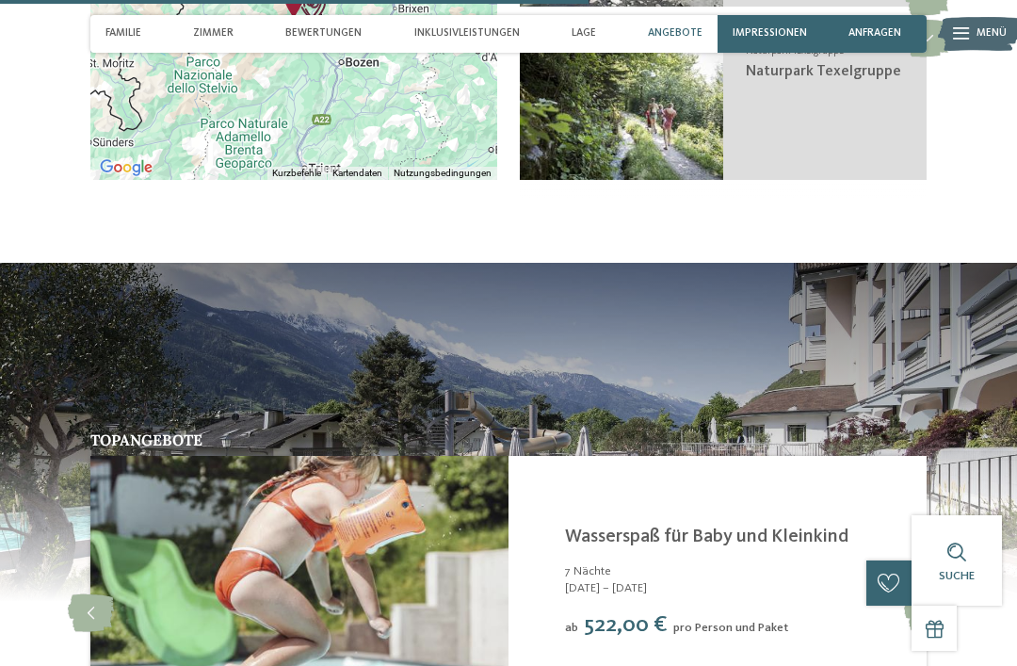
scroll to position [2996, 0]
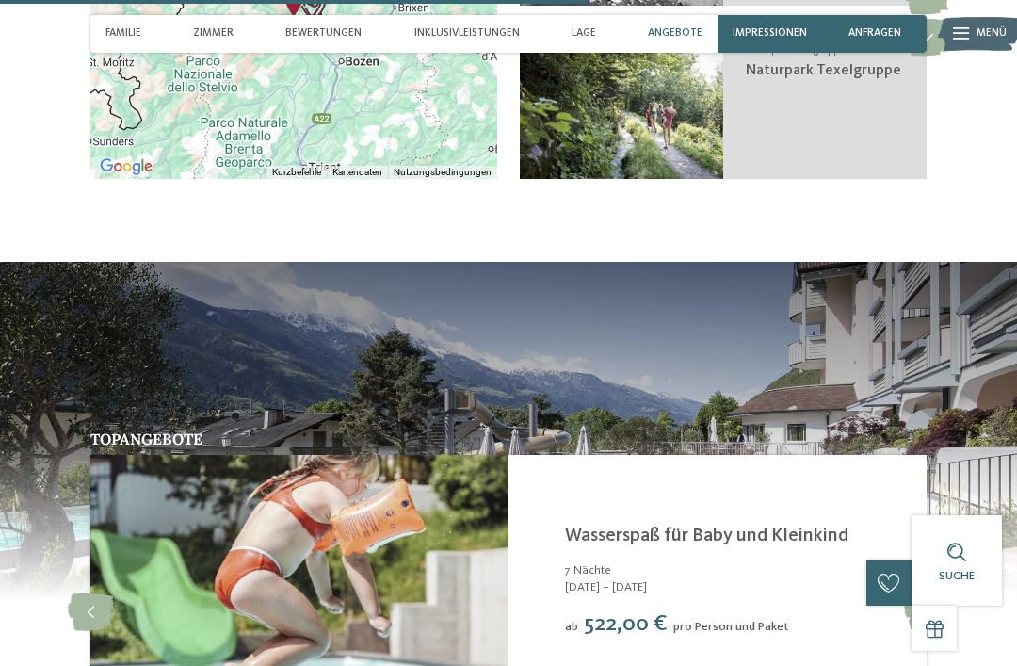
click at [940, 593] on icon at bounding box center [927, 612] width 46 height 38
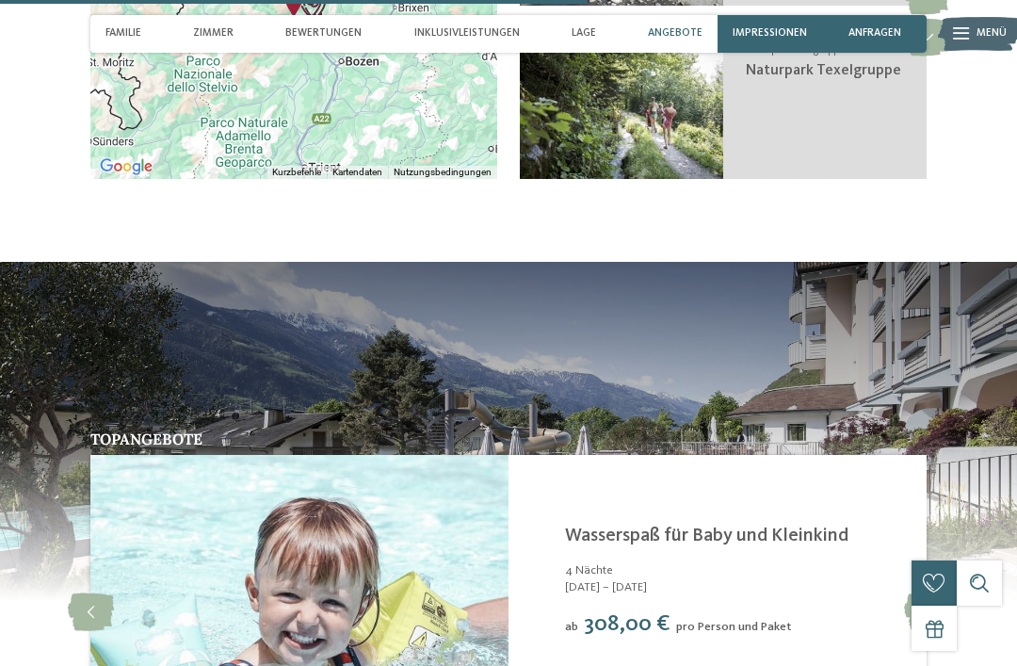
click at [912, 593] on icon at bounding box center [927, 612] width 46 height 38
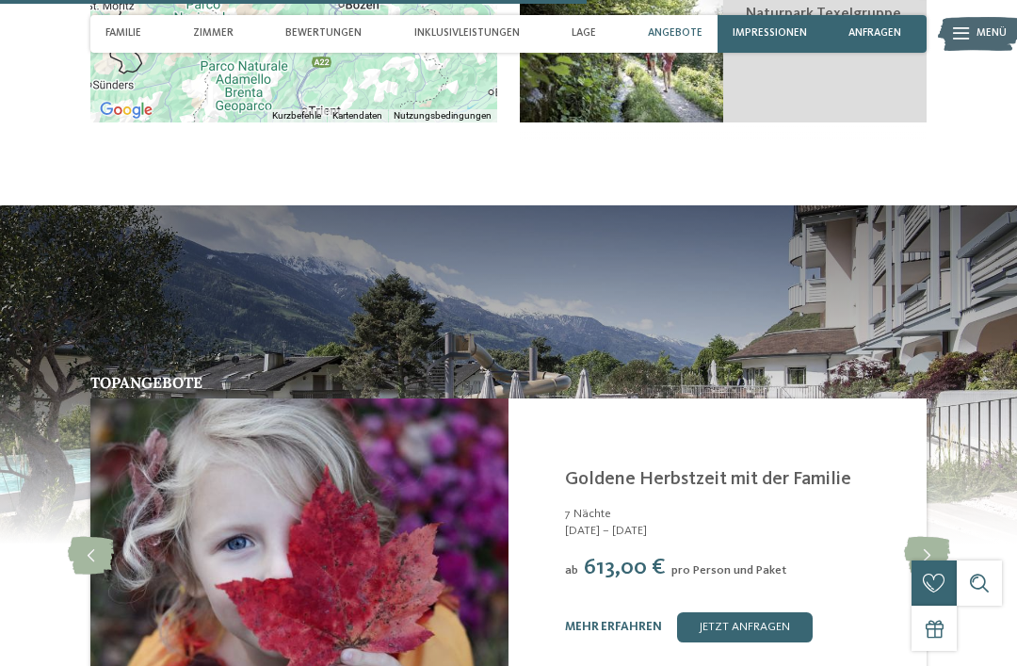
scroll to position [3056, 0]
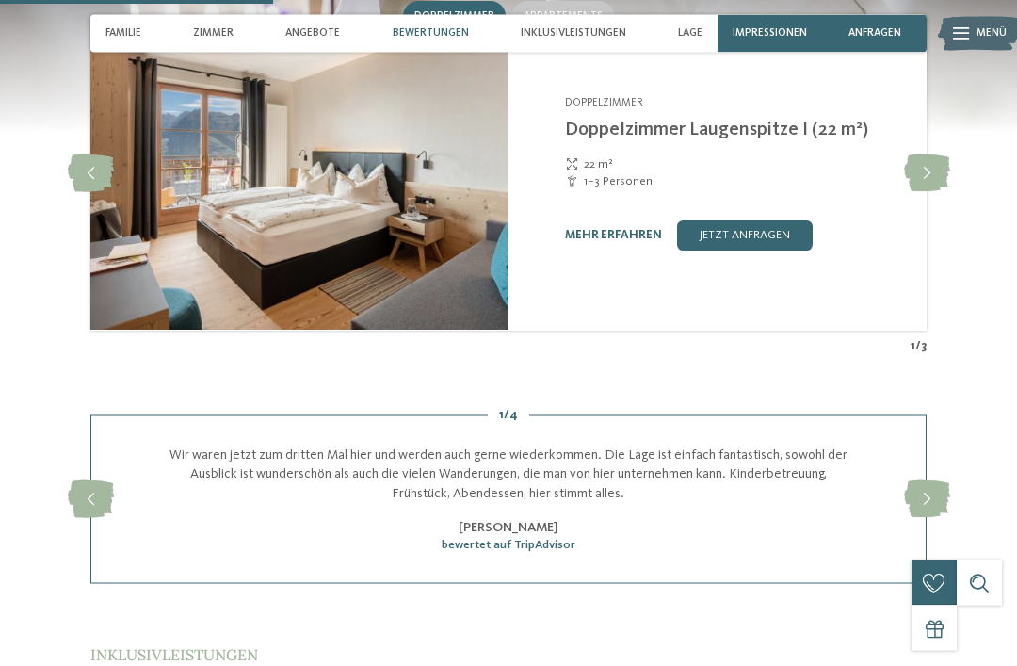
scroll to position [1629, 0]
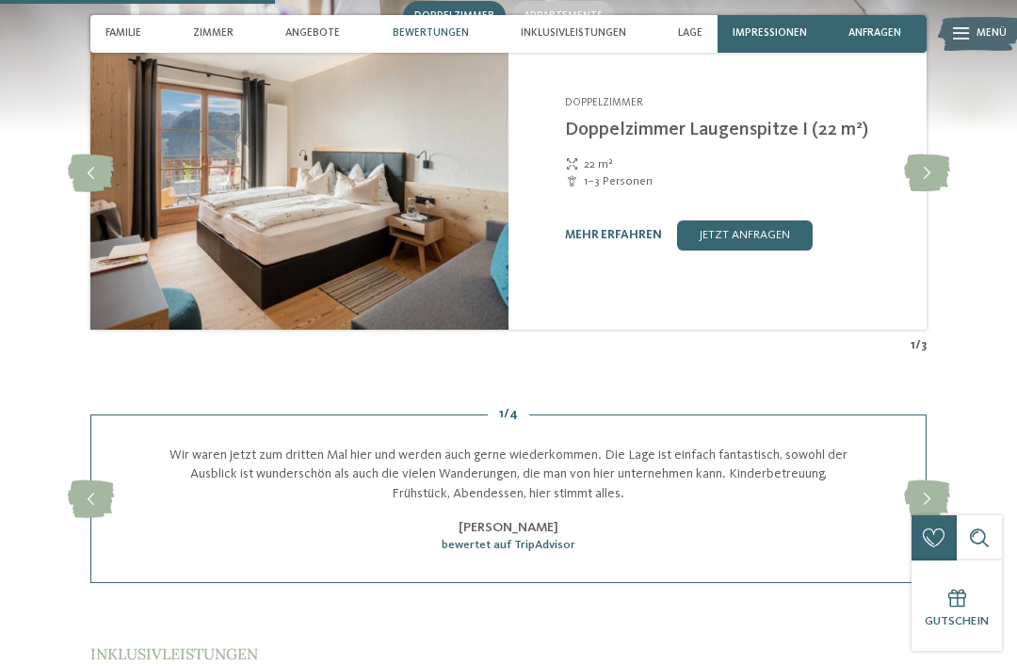
click at [606, 229] on link "mehr erfahren" at bounding box center [613, 235] width 97 height 12
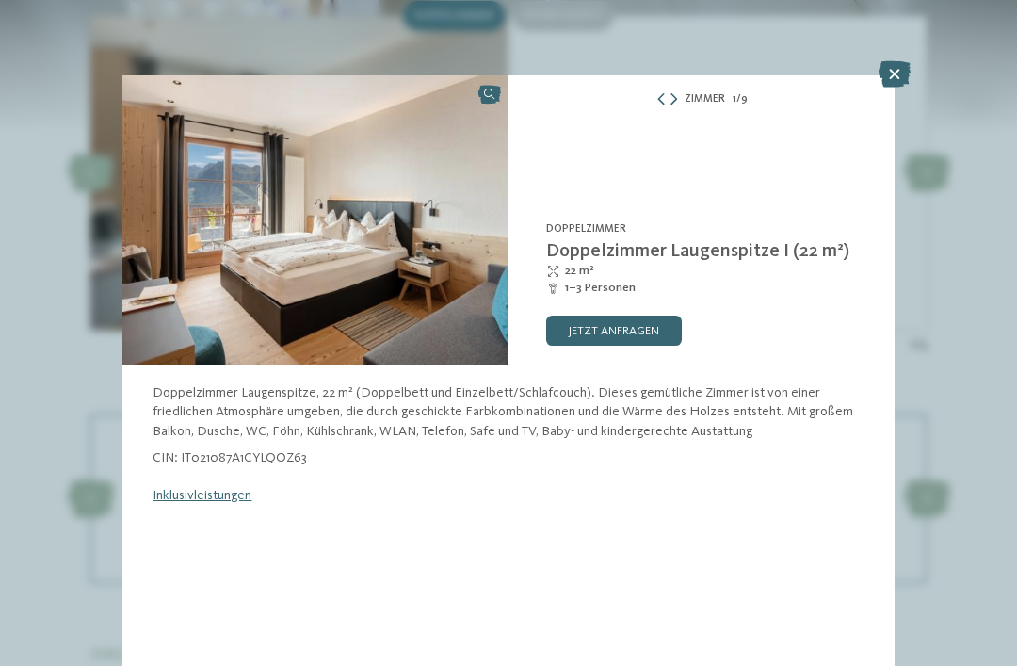
click at [196, 497] on link "Inklusivleistungen" at bounding box center [202, 495] width 99 height 13
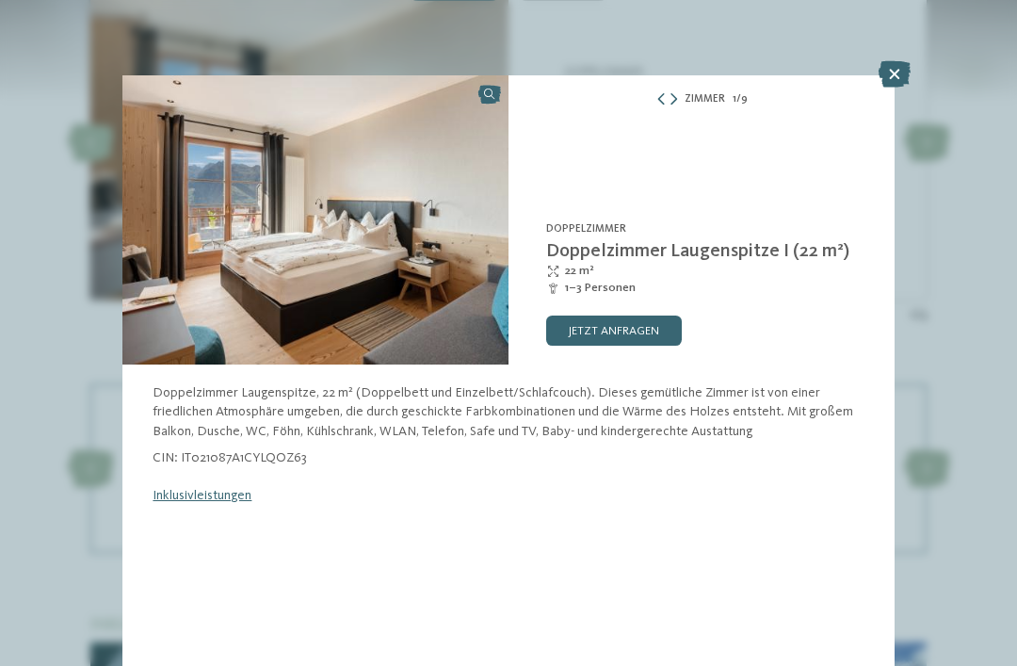
click at [181, 494] on link "Inklusivleistungen" at bounding box center [202, 495] width 99 height 13
click at [677, 97] on icon at bounding box center [674, 100] width 7 height 12
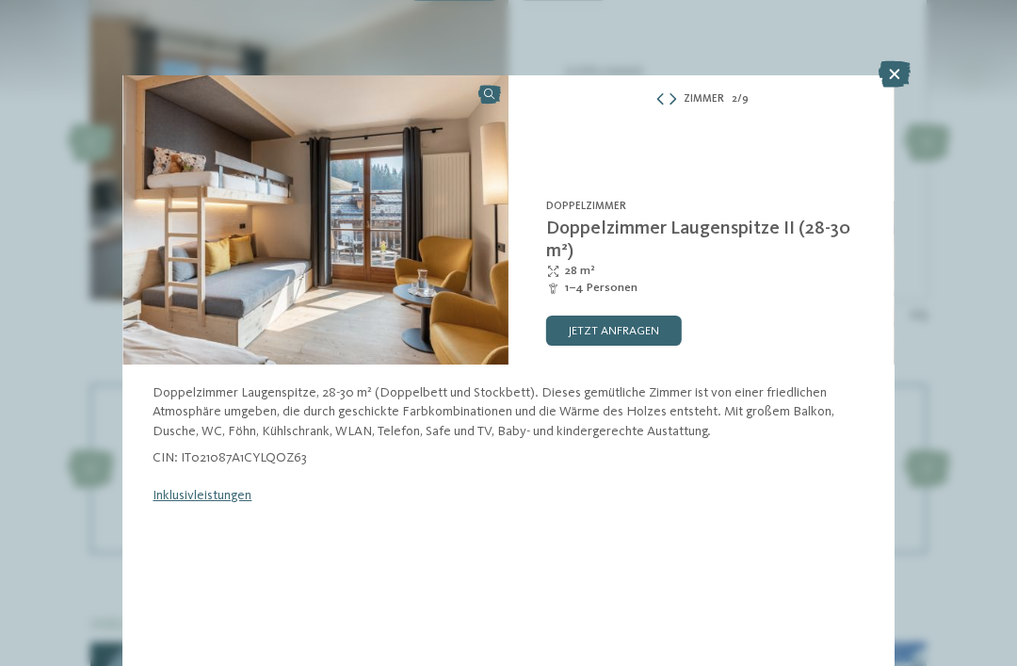
click at [900, 72] on icon at bounding box center [895, 74] width 32 height 26
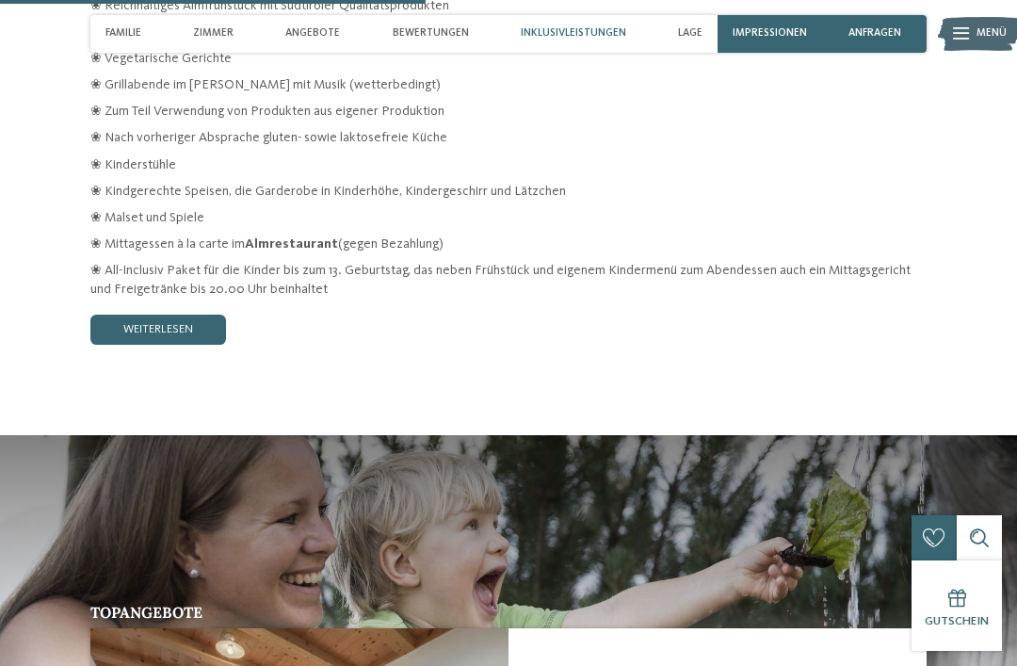
scroll to position [2589, 0]
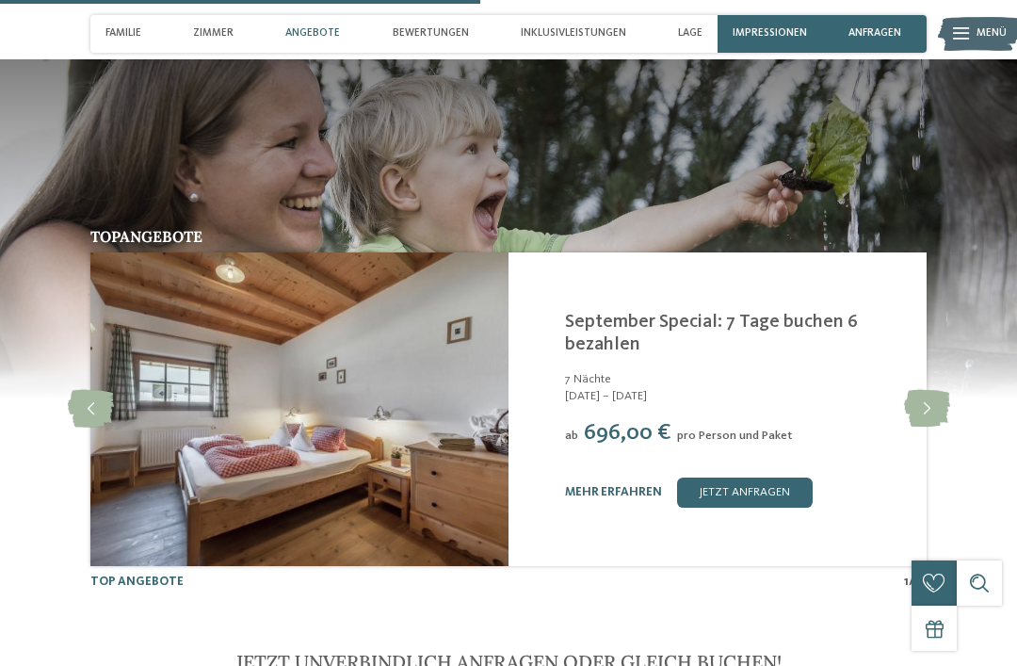
scroll to position [2927, 0]
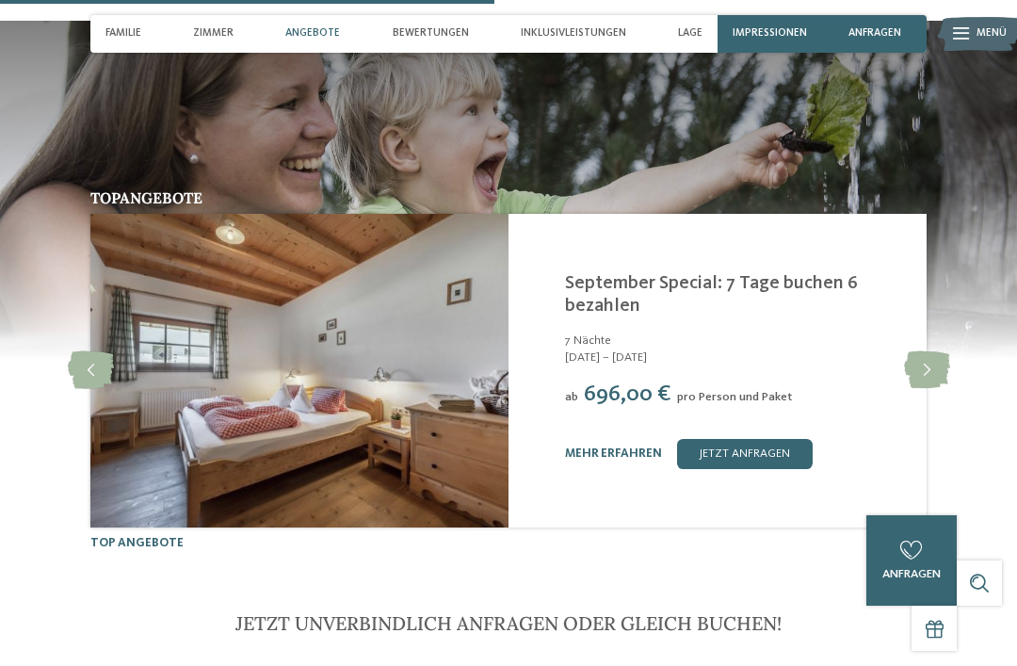
click at [922, 351] on icon at bounding box center [927, 370] width 46 height 38
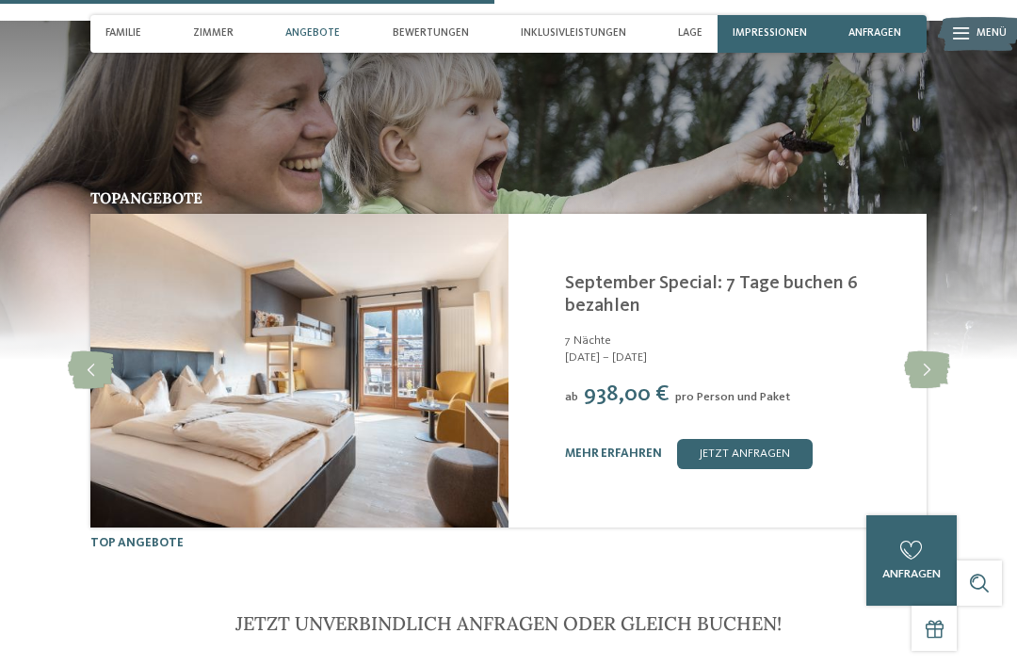
click at [927, 351] on icon at bounding box center [927, 370] width 46 height 38
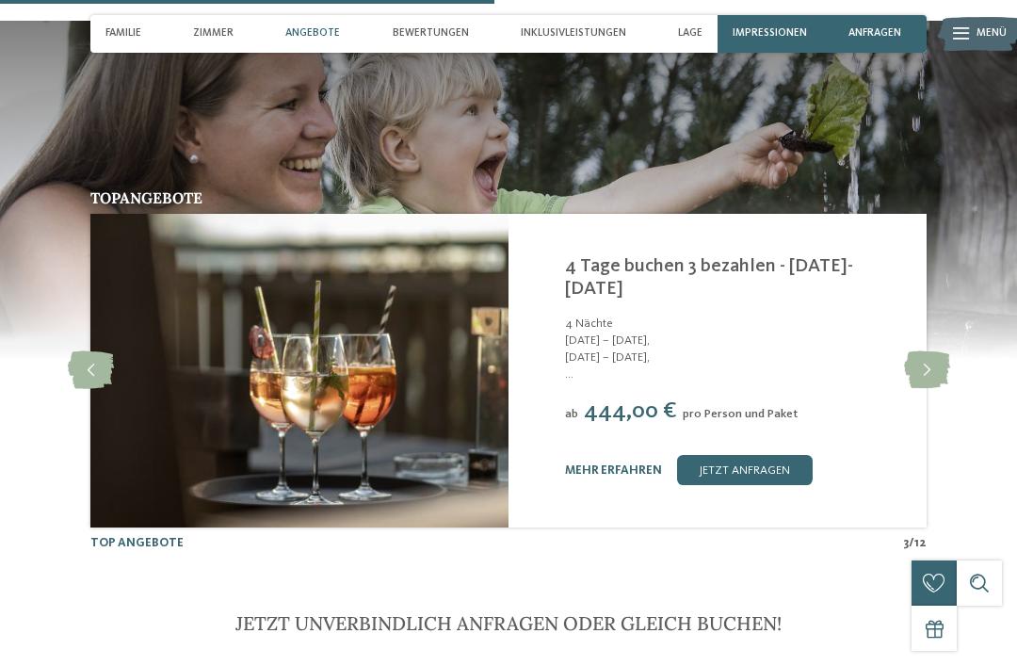
click at [932, 351] on icon at bounding box center [927, 370] width 46 height 38
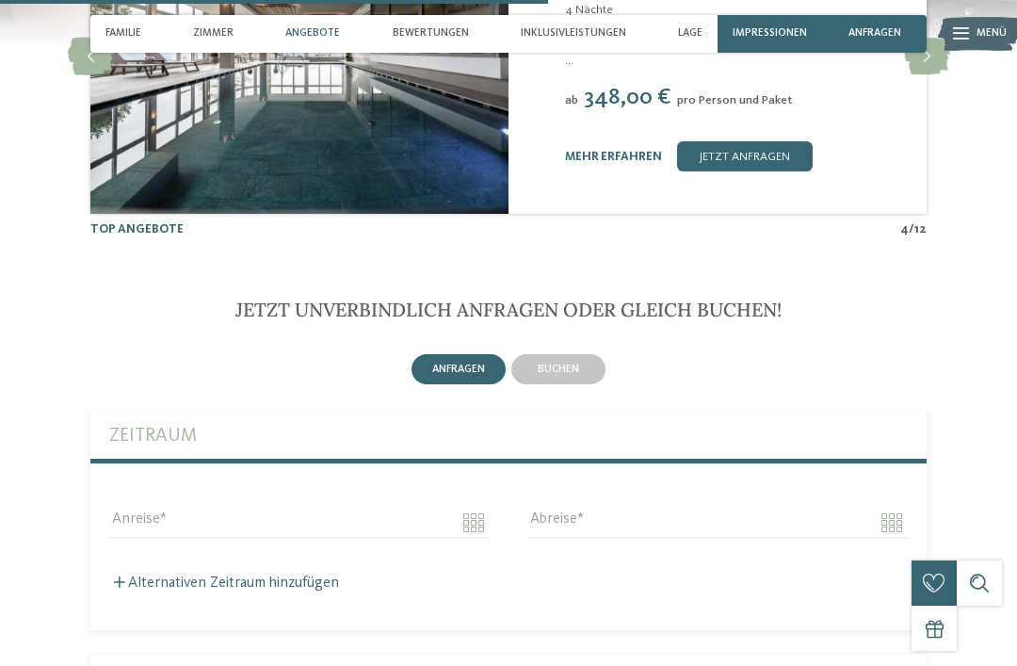
scroll to position [3240, 0]
click at [403, 413] on label "Zeitraum" at bounding box center [508, 436] width 799 height 47
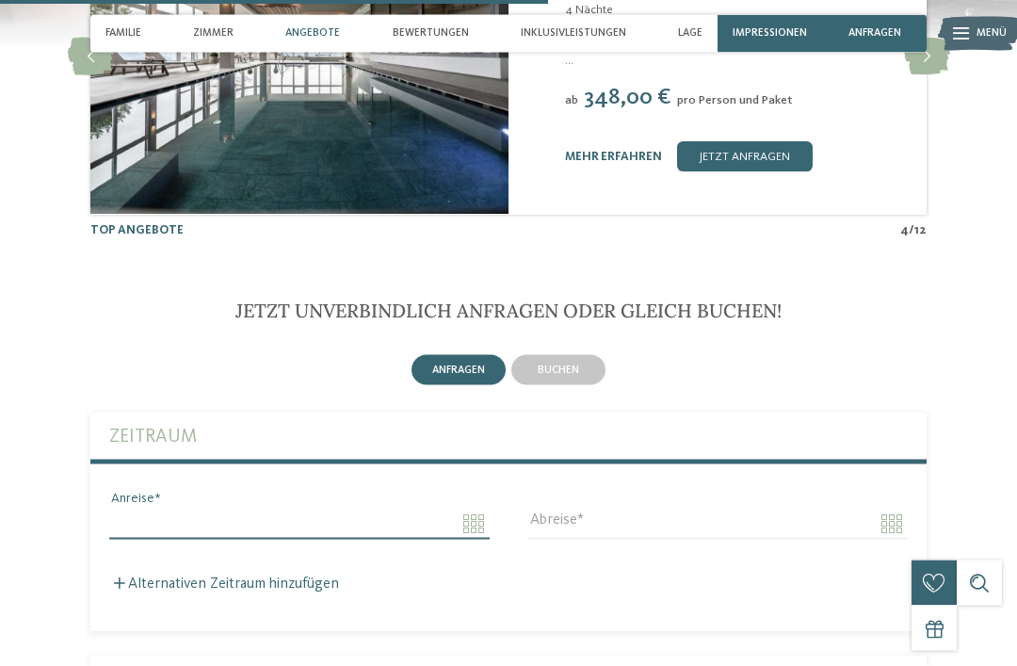
click at [363, 508] on input "Anreise" at bounding box center [299, 524] width 380 height 32
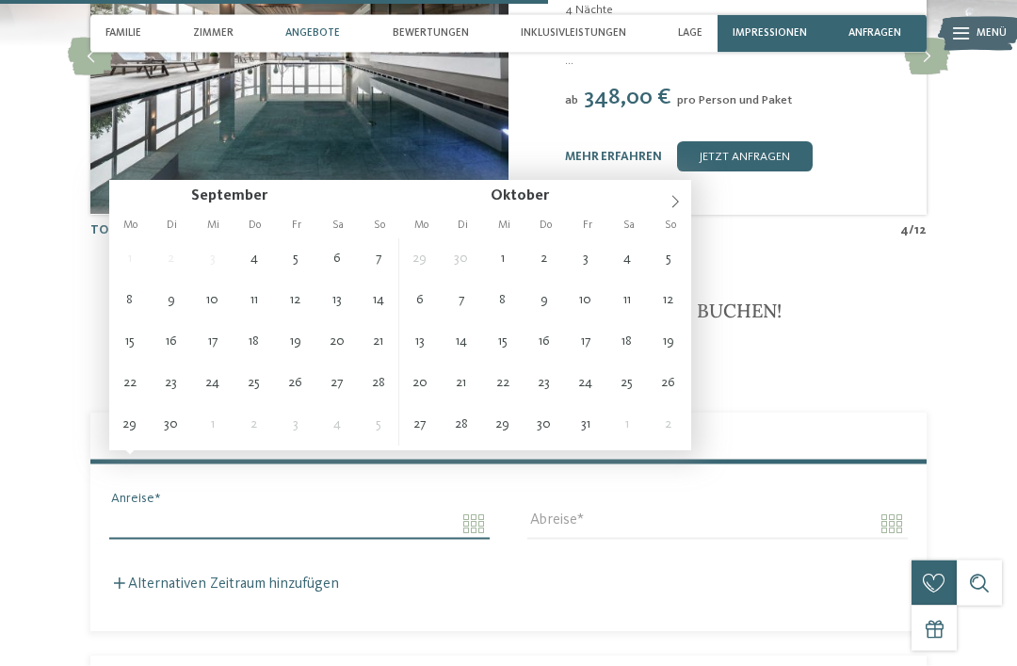
scroll to position [3241, 0]
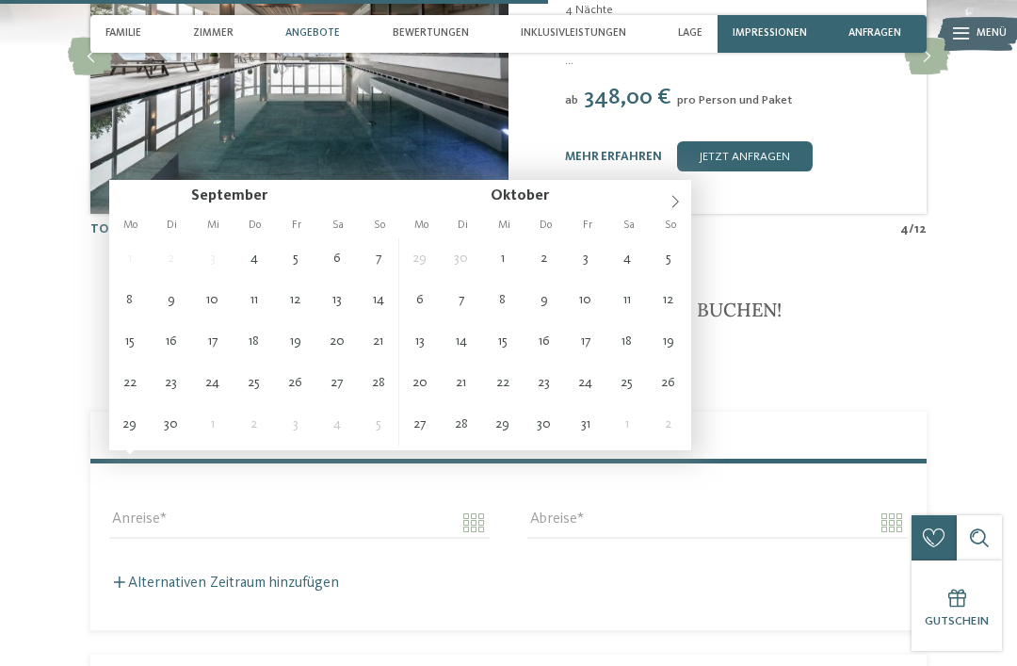
type input "**********"
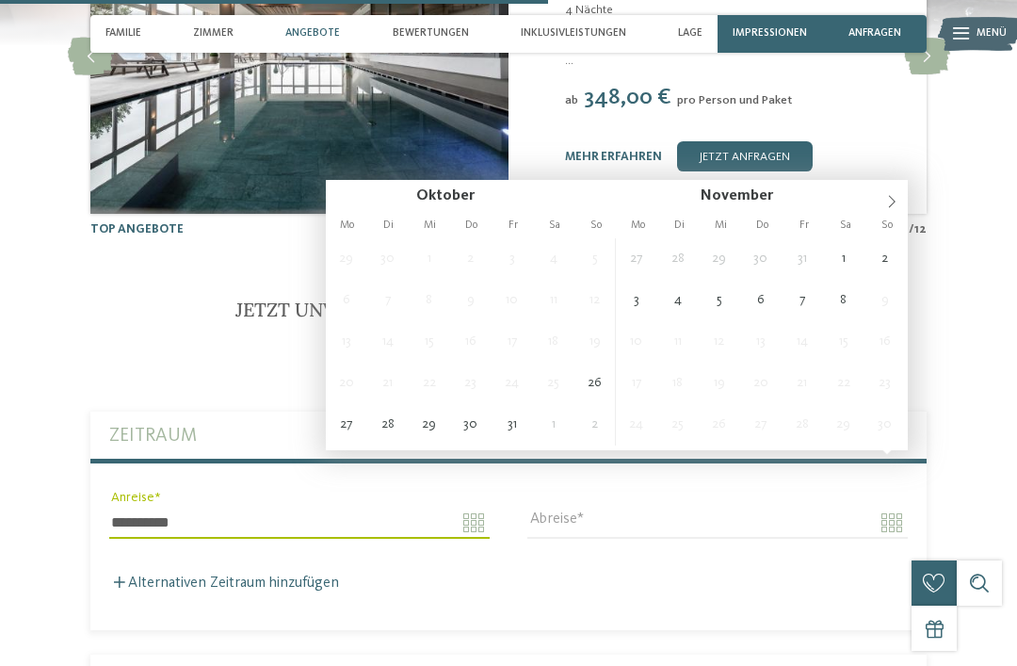
type input "**********"
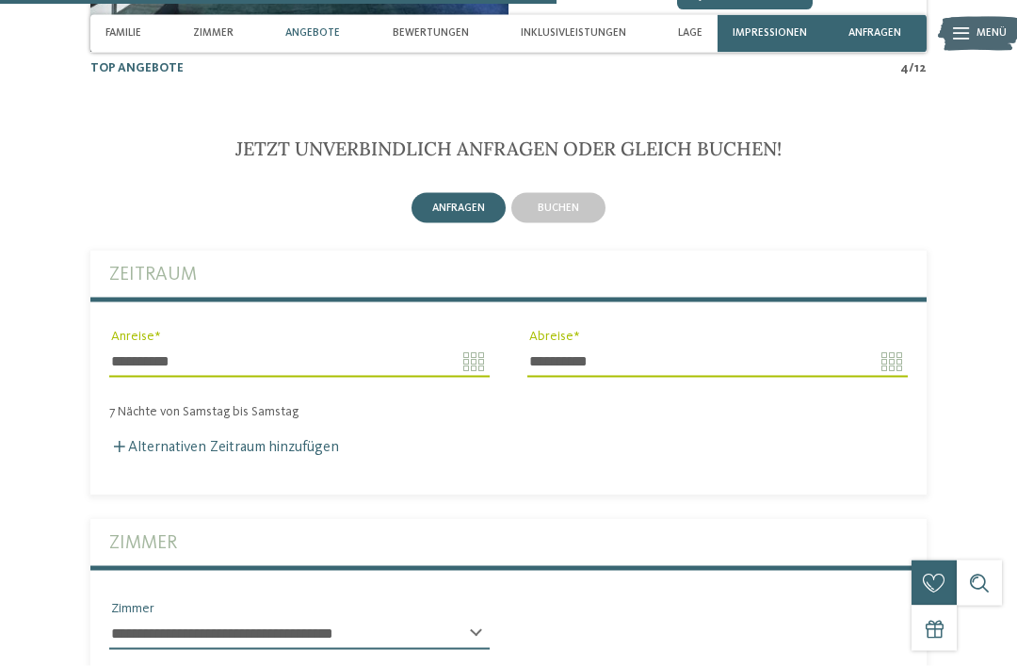
scroll to position [3416, 0]
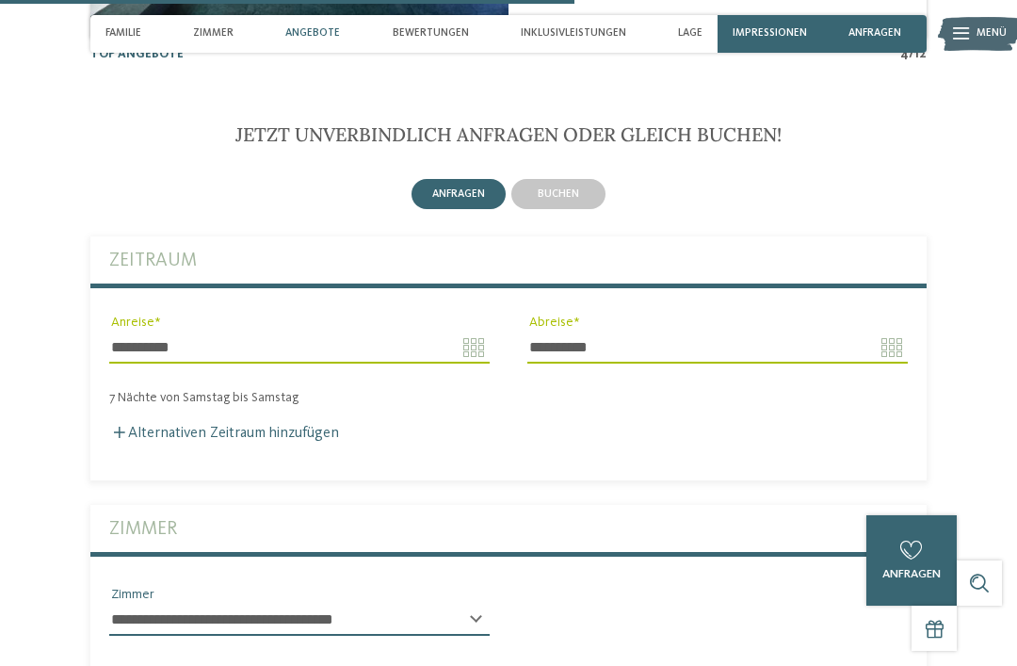
click at [456, 604] on select "**********" at bounding box center [299, 620] width 380 height 32
type input "*"
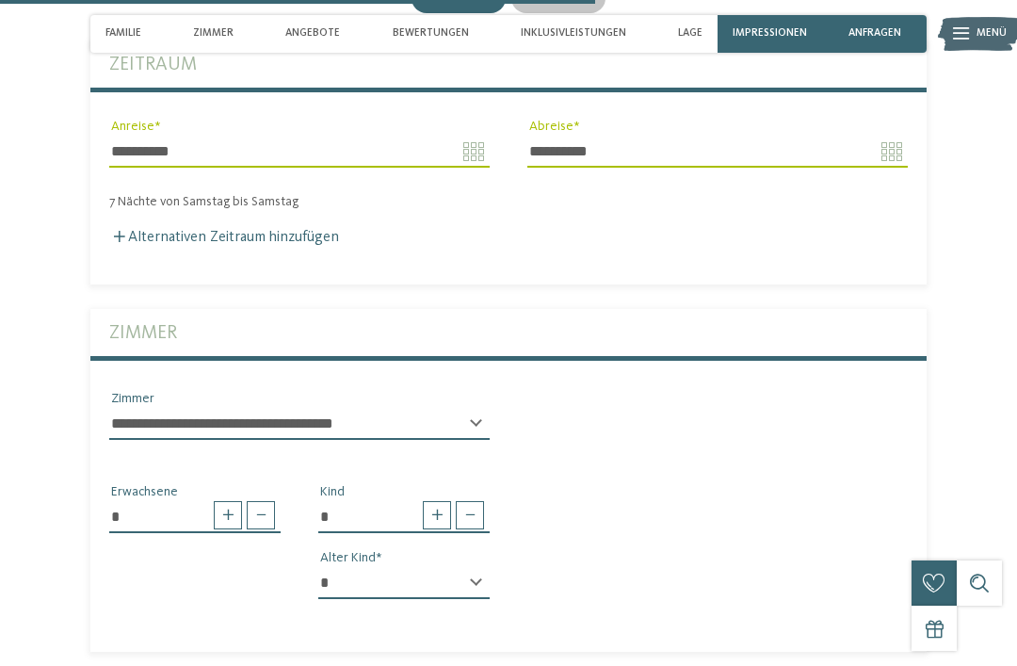
scroll to position [3617, 0]
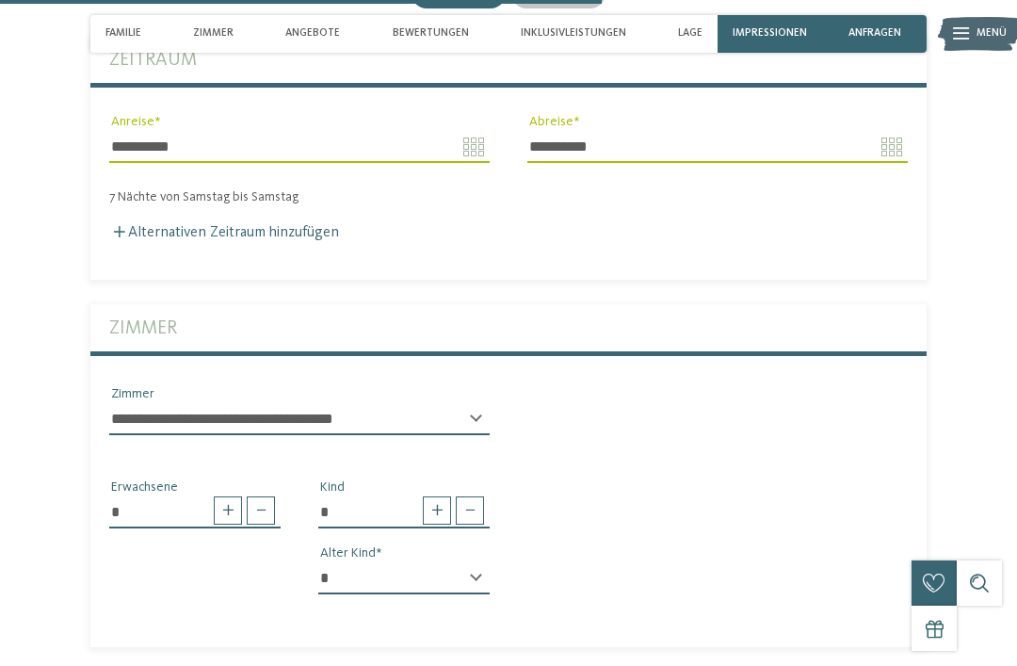
click at [461, 562] on select "* * * * * * * * * * * ** ** ** ** ** ** ** **" at bounding box center [403, 578] width 171 height 32
select select "*"
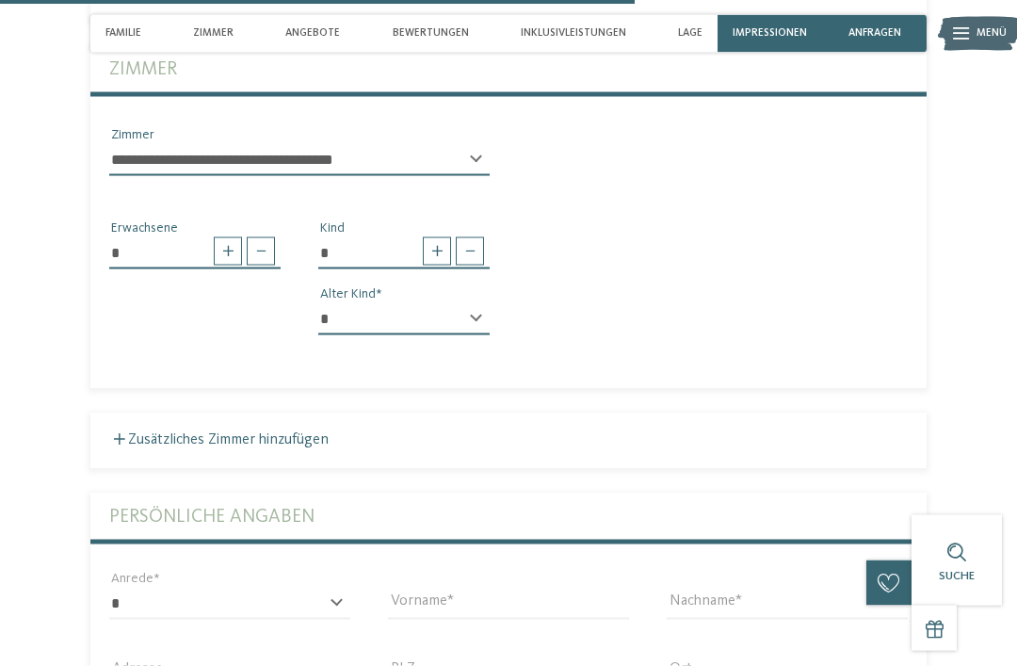
scroll to position [3876, 0]
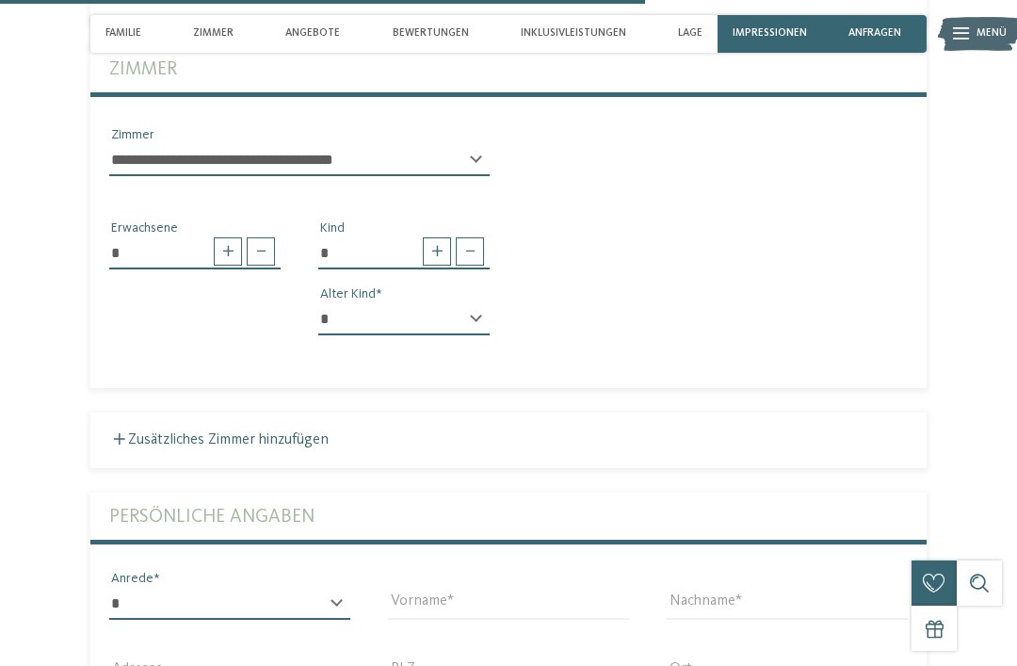
click at [277, 588] on select "* **** **** ******* ******" at bounding box center [229, 604] width 241 height 32
select select "*"
click at [461, 588] on input "Vorname" at bounding box center [508, 604] width 241 height 32
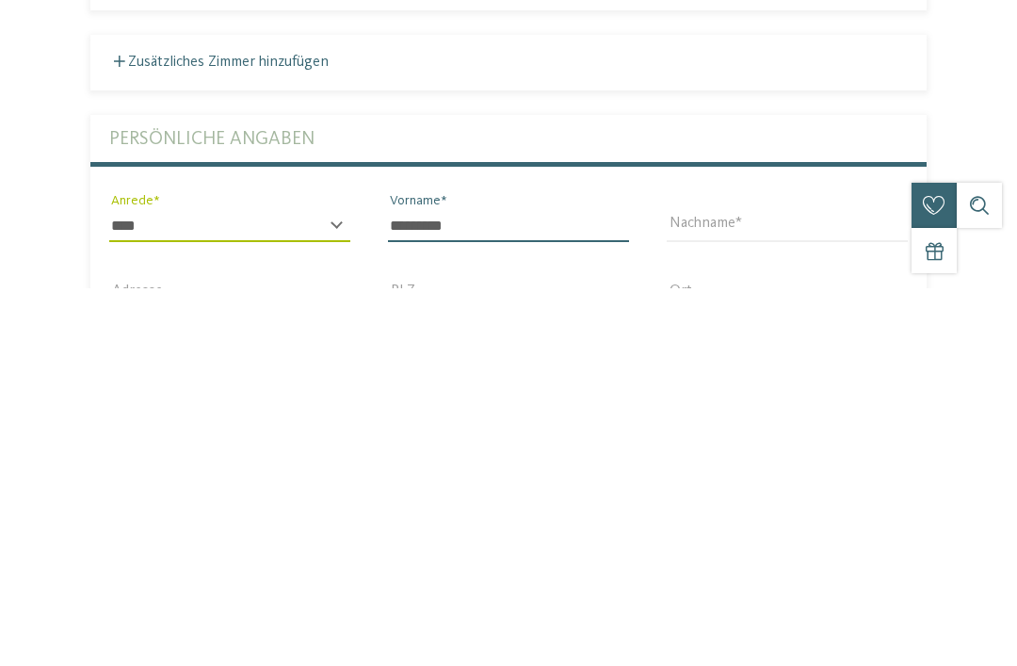
type input "*********"
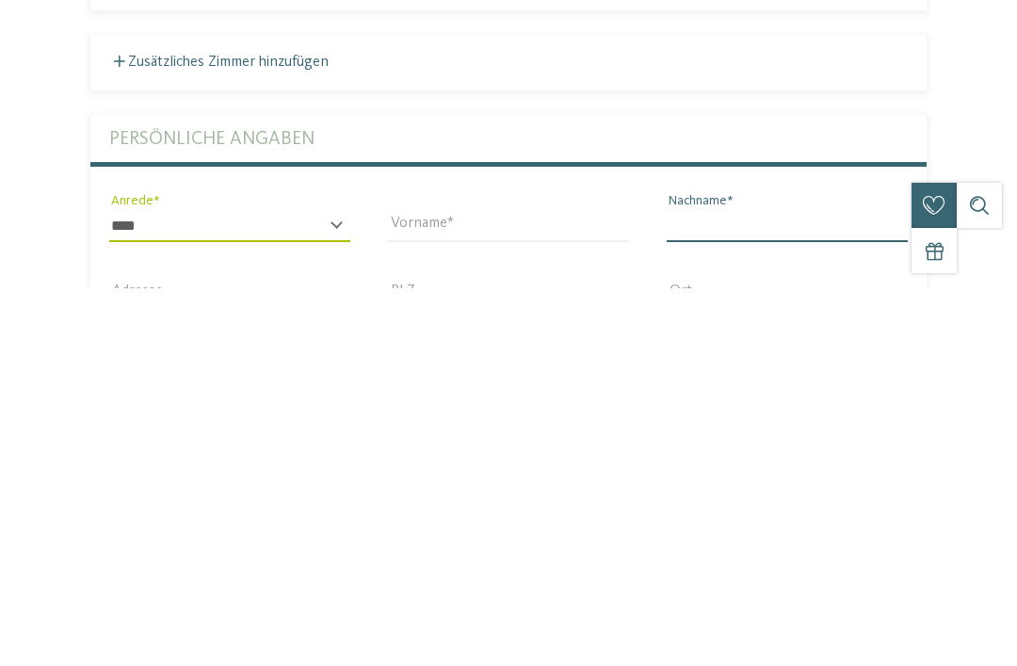
click at [758, 588] on input "Nachname" at bounding box center [787, 604] width 241 height 32
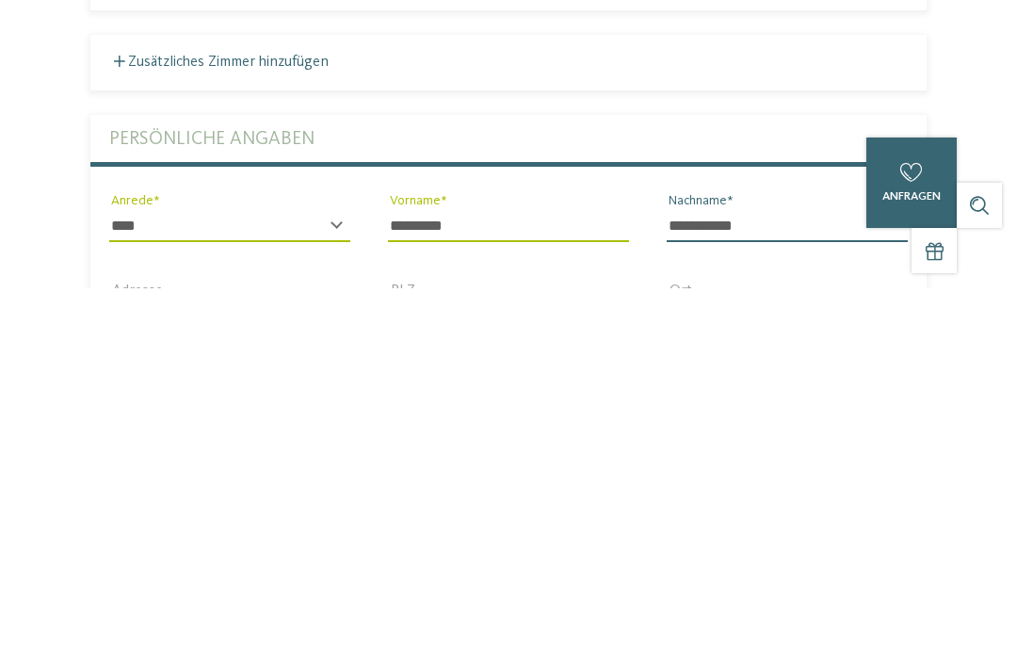
type input "**********"
click at [268, 655] on input "Adresse" at bounding box center [229, 671] width 241 height 32
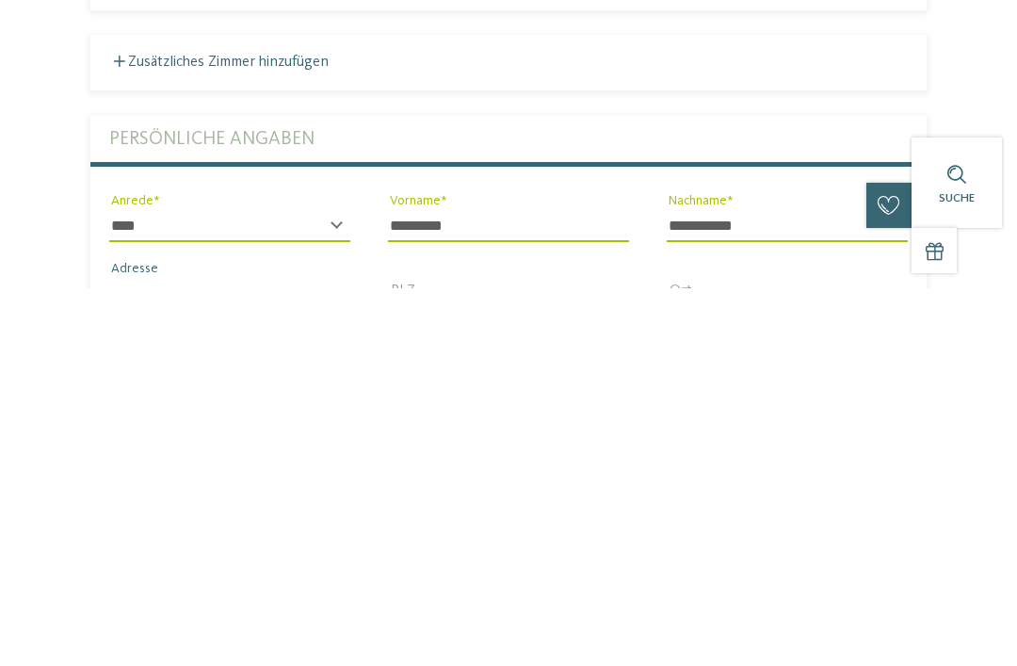
type input "**********"
click at [526, 655] on input "PLZ" at bounding box center [508, 671] width 241 height 32
type input "*****"
click at [713, 655] on input "Ort" at bounding box center [787, 671] width 241 height 32
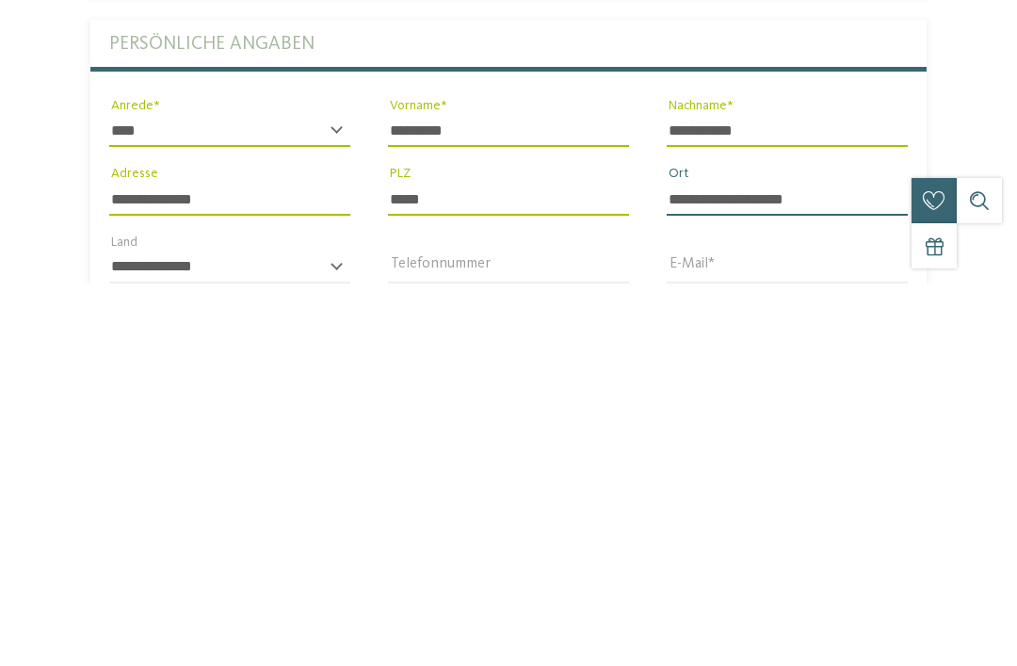
type input "**********"
click at [320, 634] on select "**********" at bounding box center [229, 650] width 241 height 32
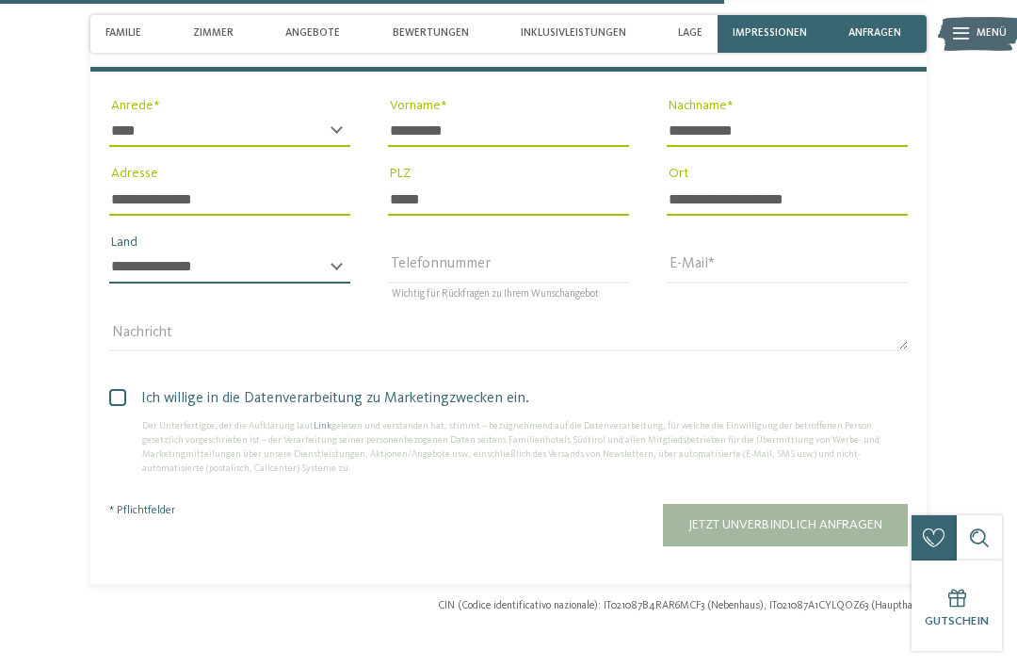
select select "**"
click at [485, 251] on input "Telefonnummer" at bounding box center [508, 267] width 241 height 32
click at [738, 251] on input "E-Mail" at bounding box center [787, 267] width 241 height 32
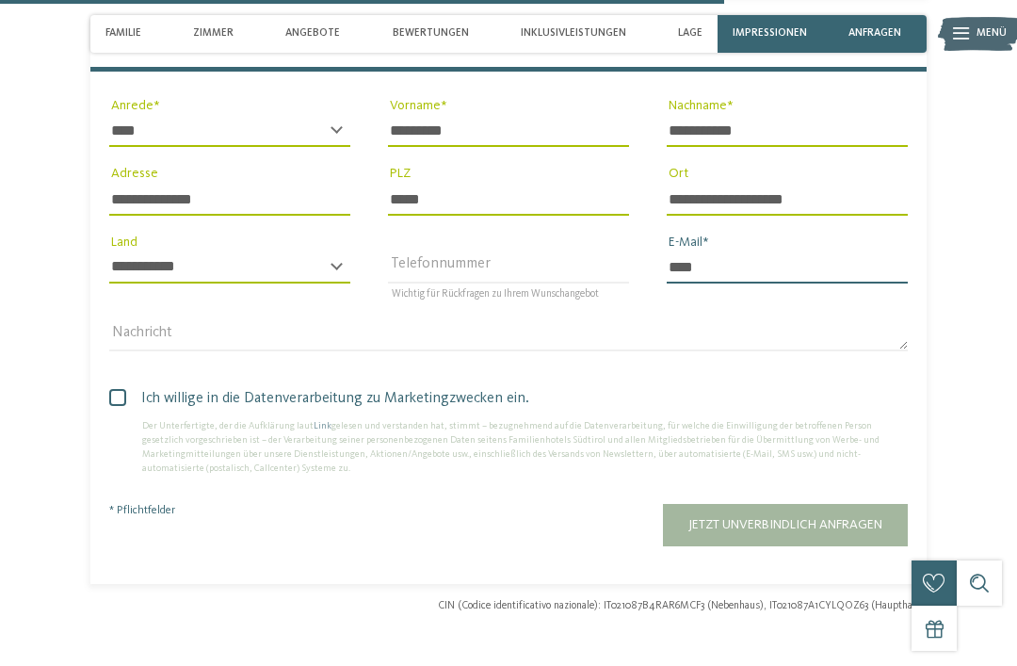
type input "*****"
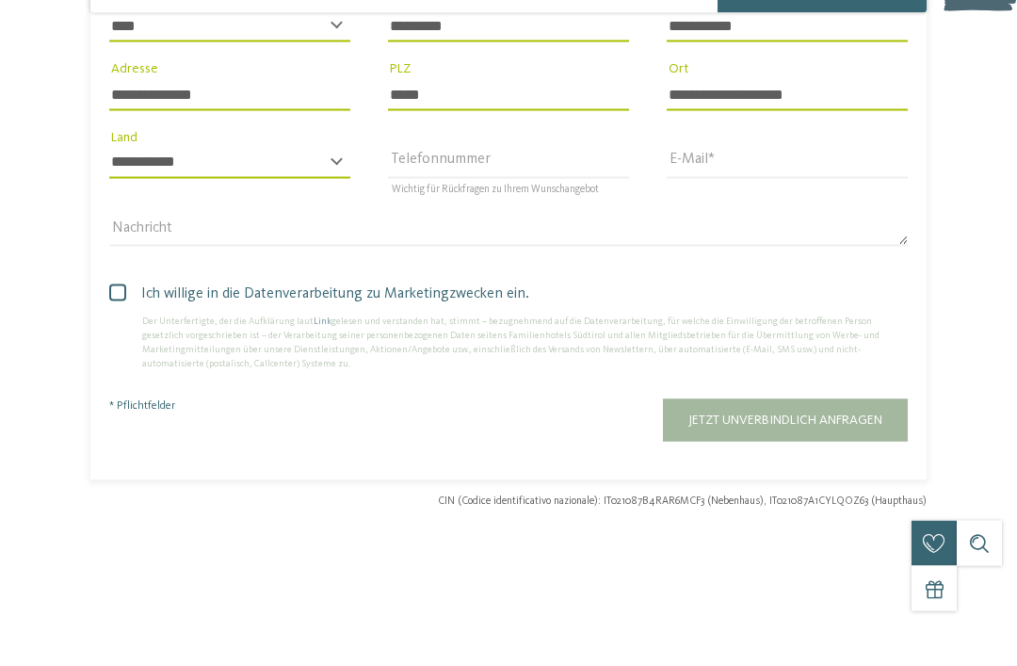
scroll to position [4454, 0]
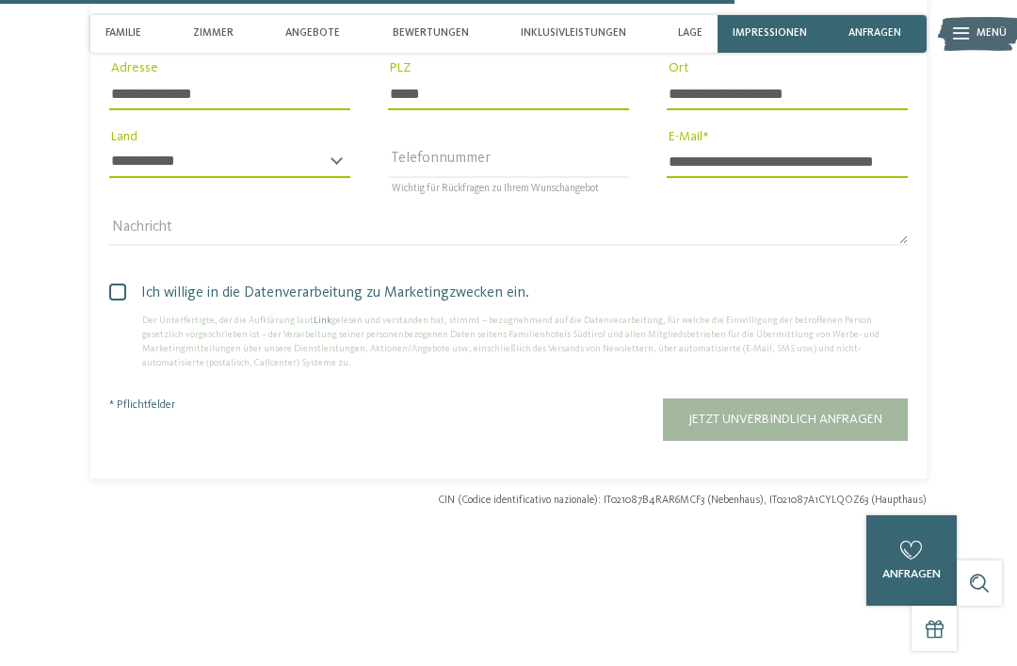
type input "**********"
click at [111, 283] on span at bounding box center [117, 291] width 17 height 17
click at [758, 413] on span "Jetzt unverbindlich anfragen" at bounding box center [785, 419] width 194 height 13
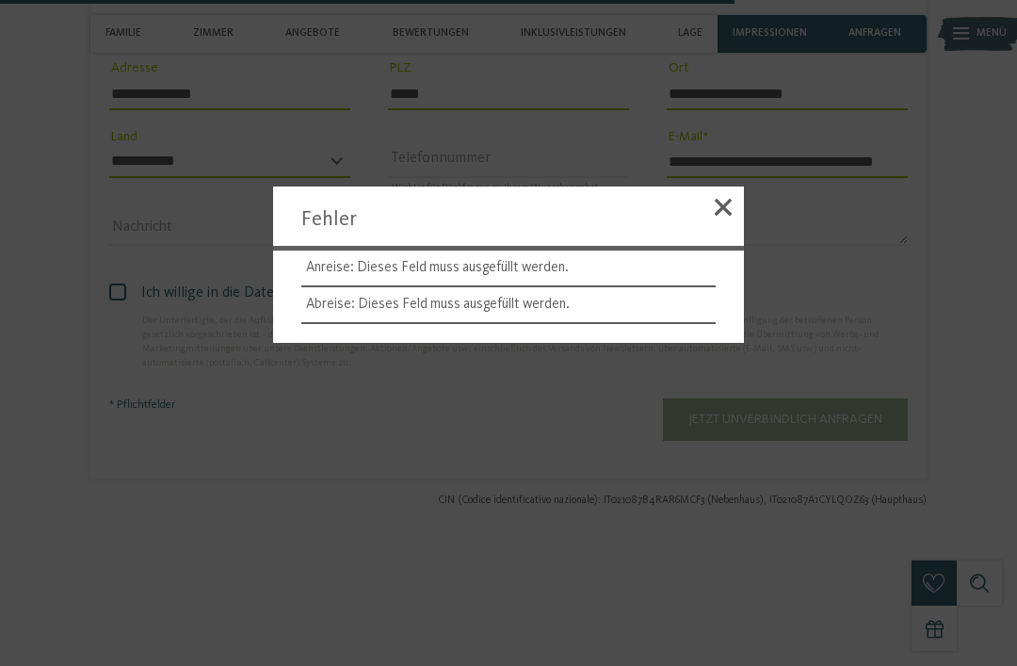
click at [716, 213] on span at bounding box center [723, 207] width 17 height 17
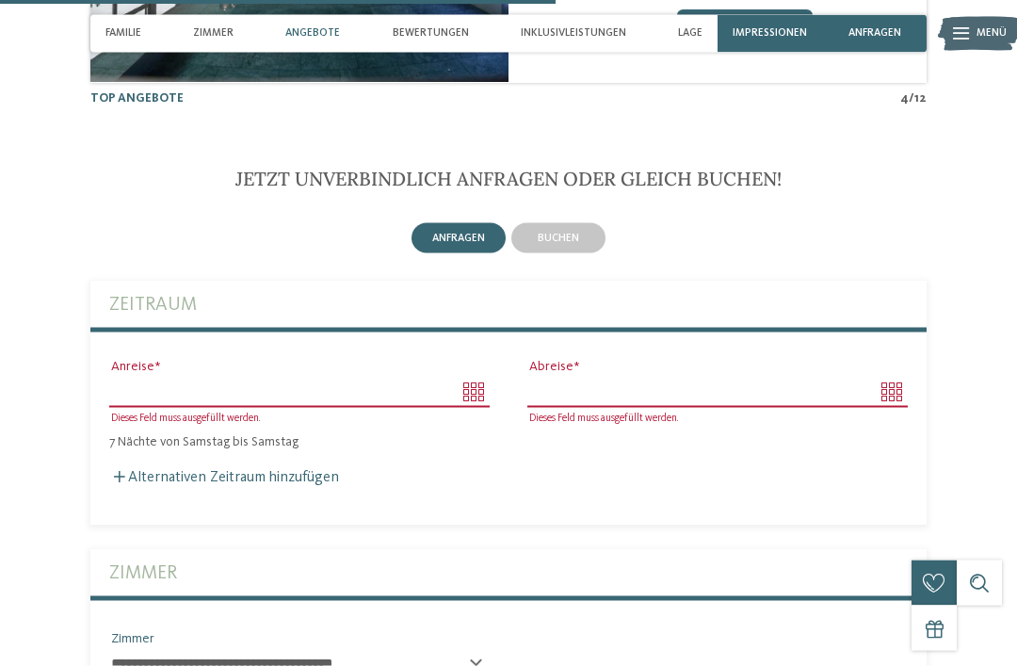
click at [467, 376] on input "Anreise" at bounding box center [299, 392] width 380 height 32
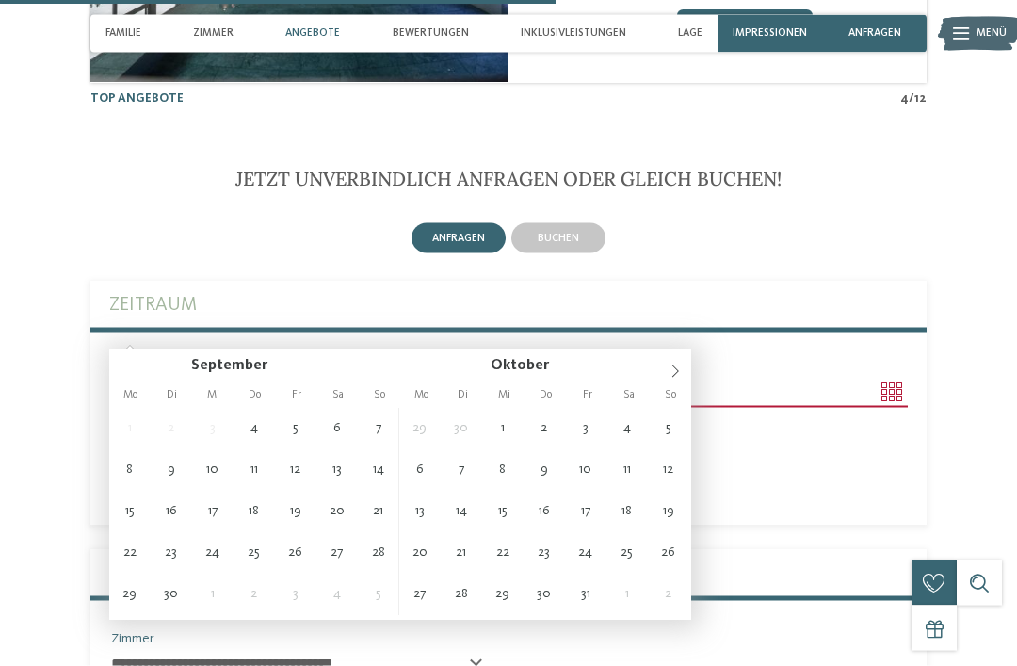
scroll to position [3373, 0]
type input "**********"
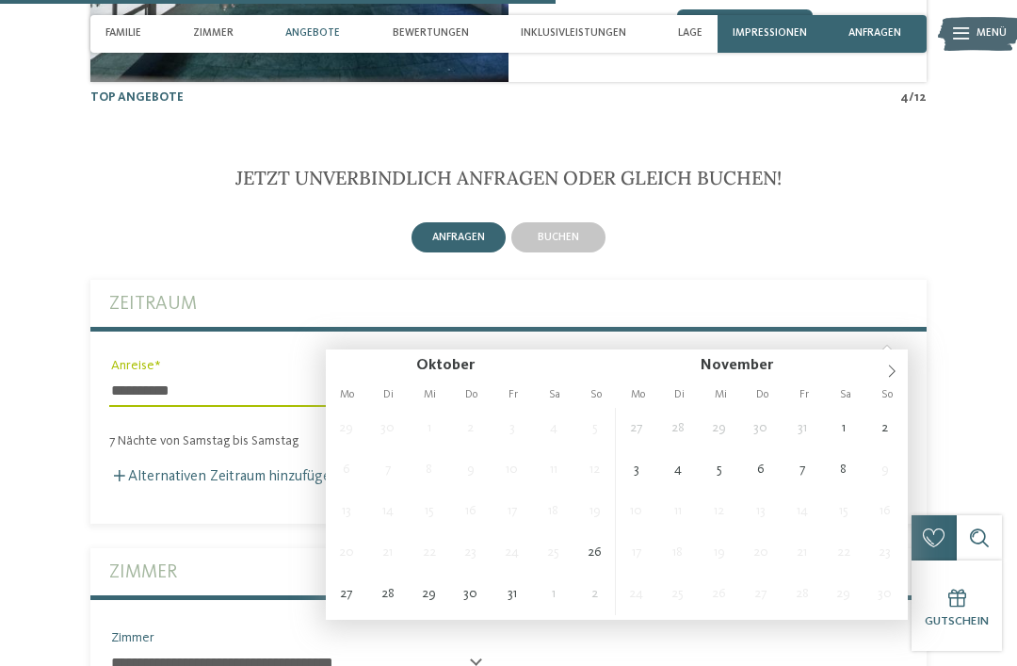
type input "**********"
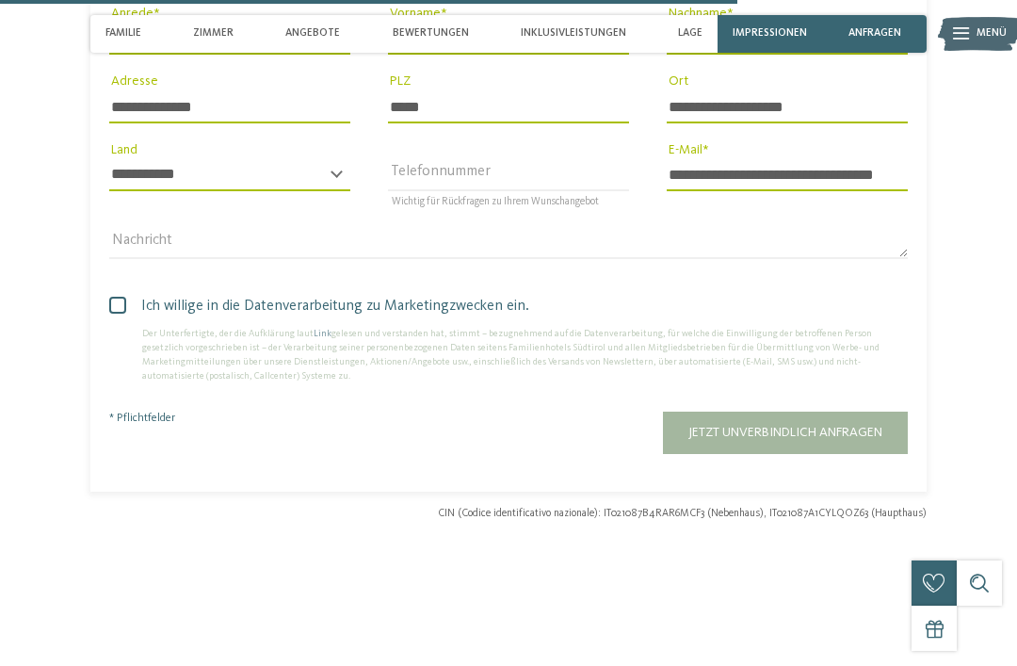
scroll to position [4450, 0]
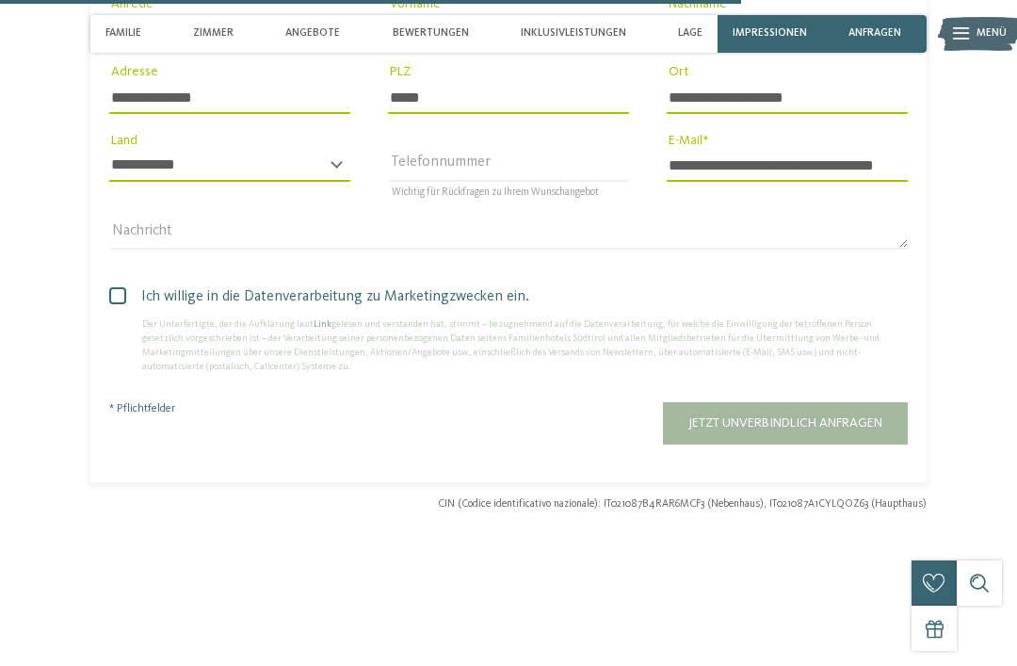
click at [856, 416] on span "Jetzt unverbindlich anfragen" at bounding box center [785, 422] width 194 height 13
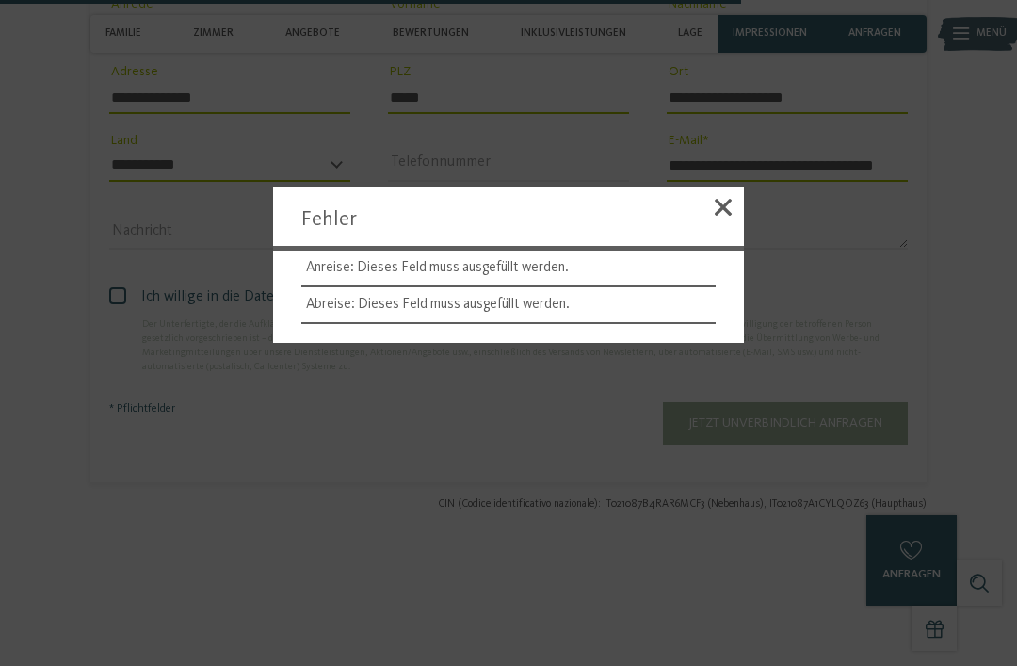
click at [723, 212] on div at bounding box center [723, 210] width 41 height 48
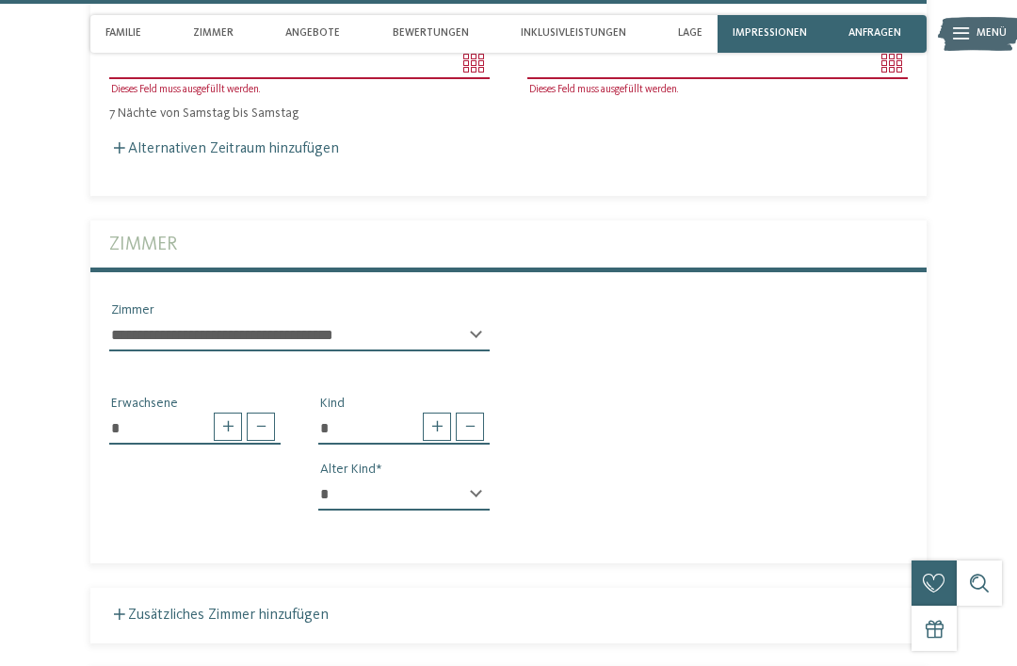
scroll to position [3328, 0]
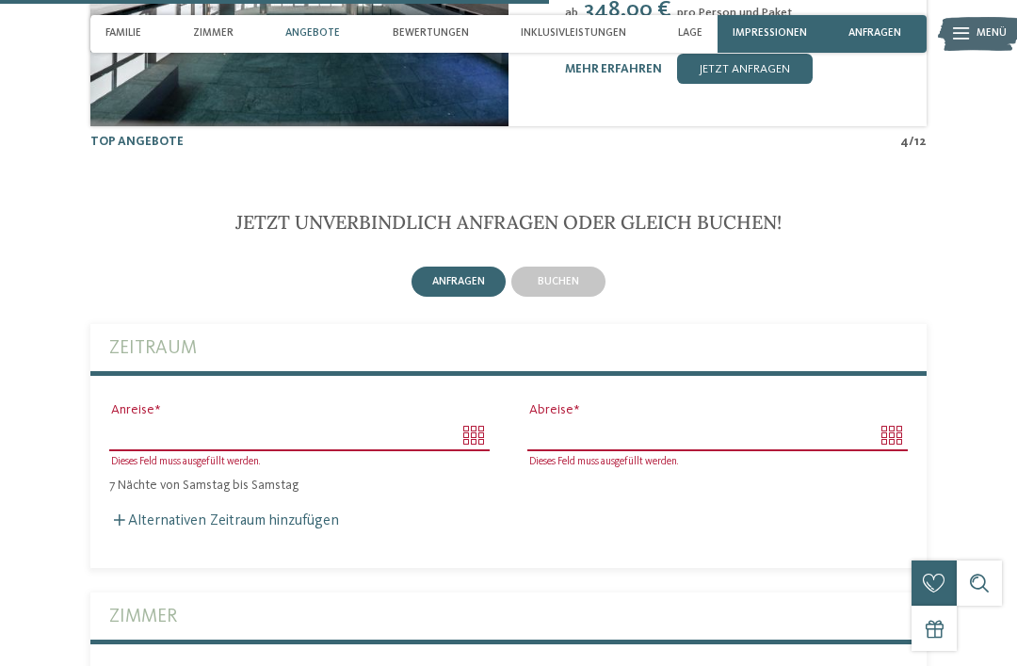
click at [488, 384] on body "Kleinen Moment noch – die Webseite wird geladen … DE IT" at bounding box center [508, 163] width 1017 height 6983
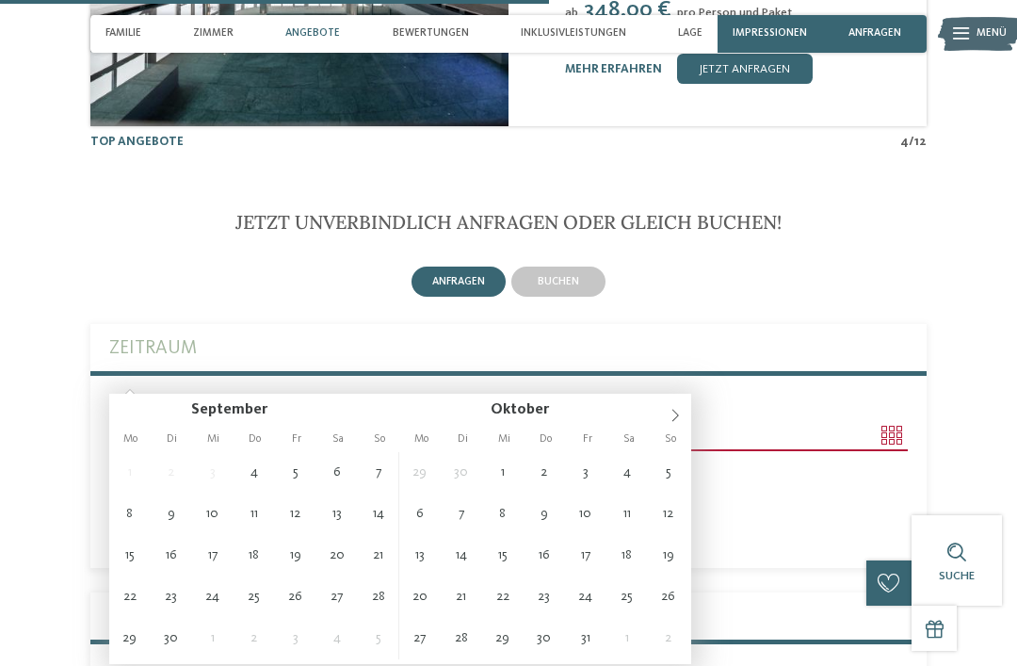
type input "**********"
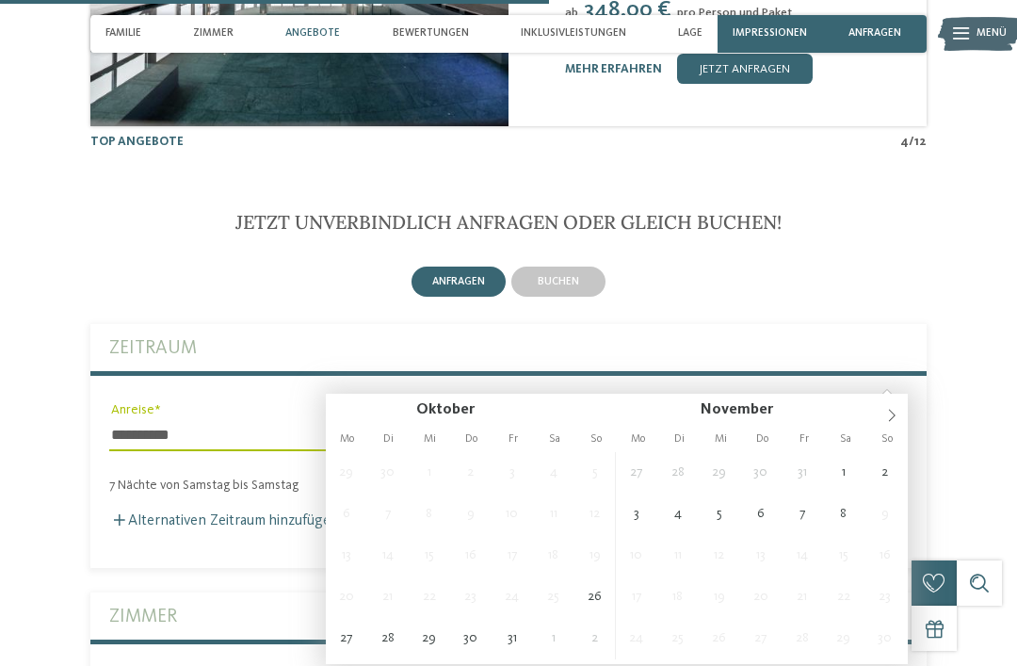
type input "**********"
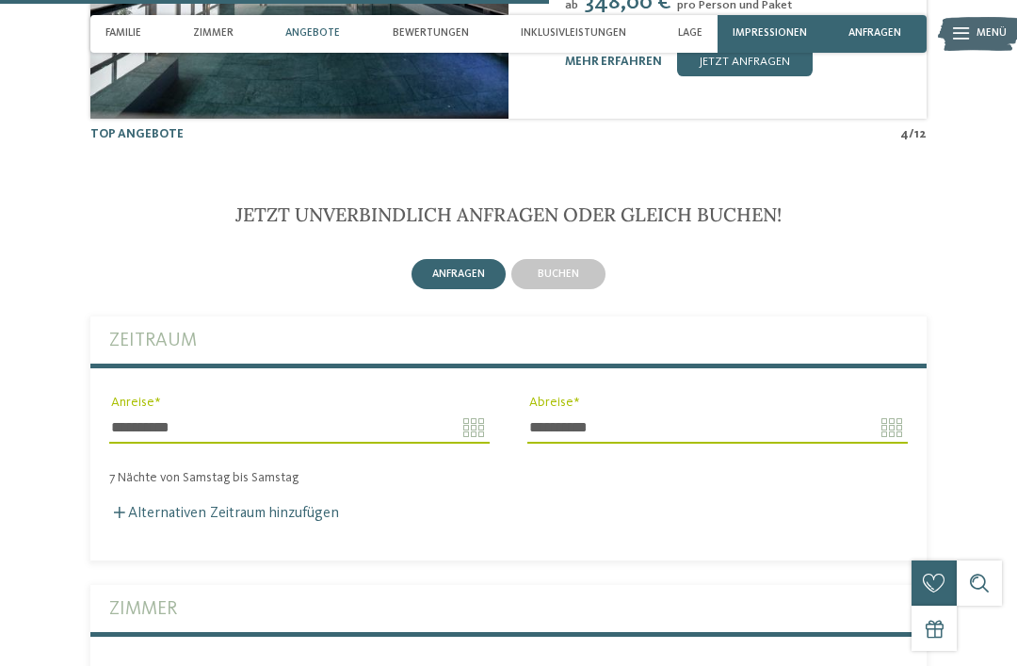
scroll to position [3353, 0]
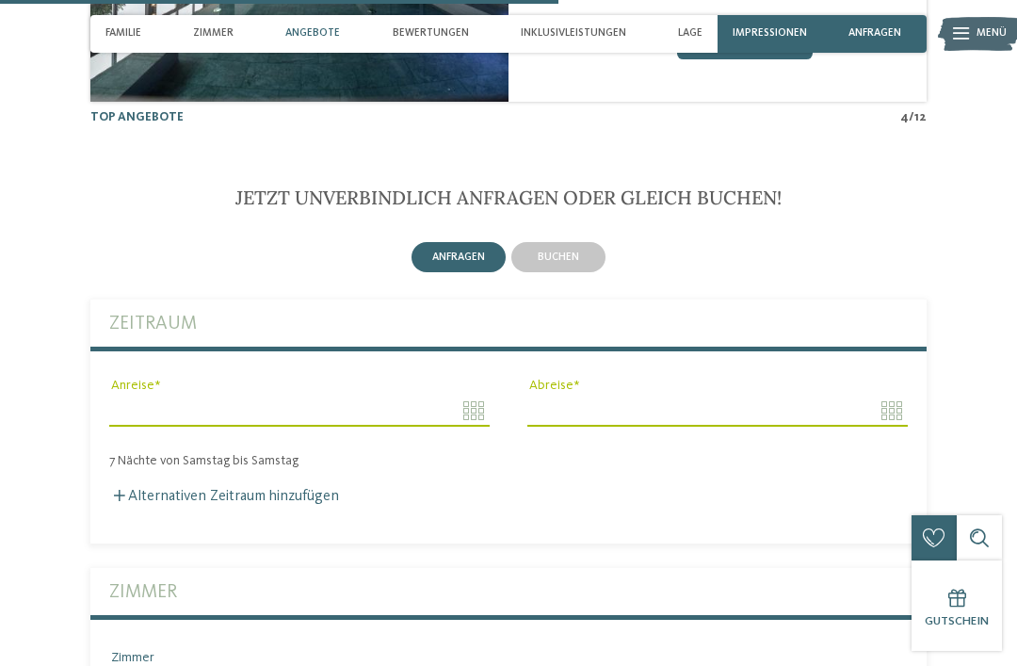
click at [381, 353] on body "Kleinen Moment noch – die Webseite wird geladen … DE IT" at bounding box center [508, 138] width 1017 height 6983
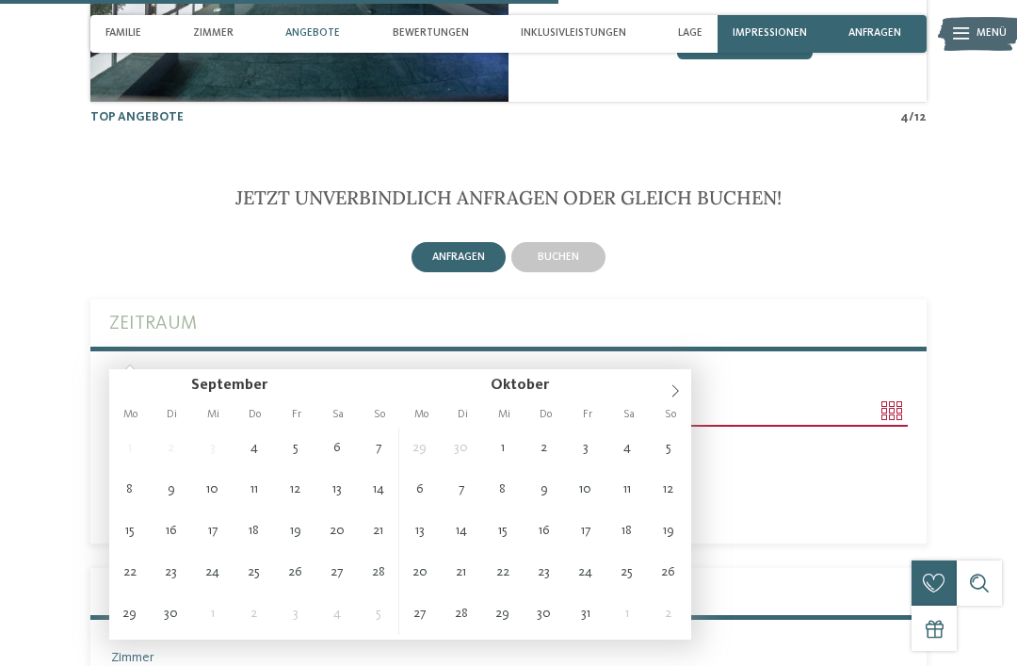
type input "**********"
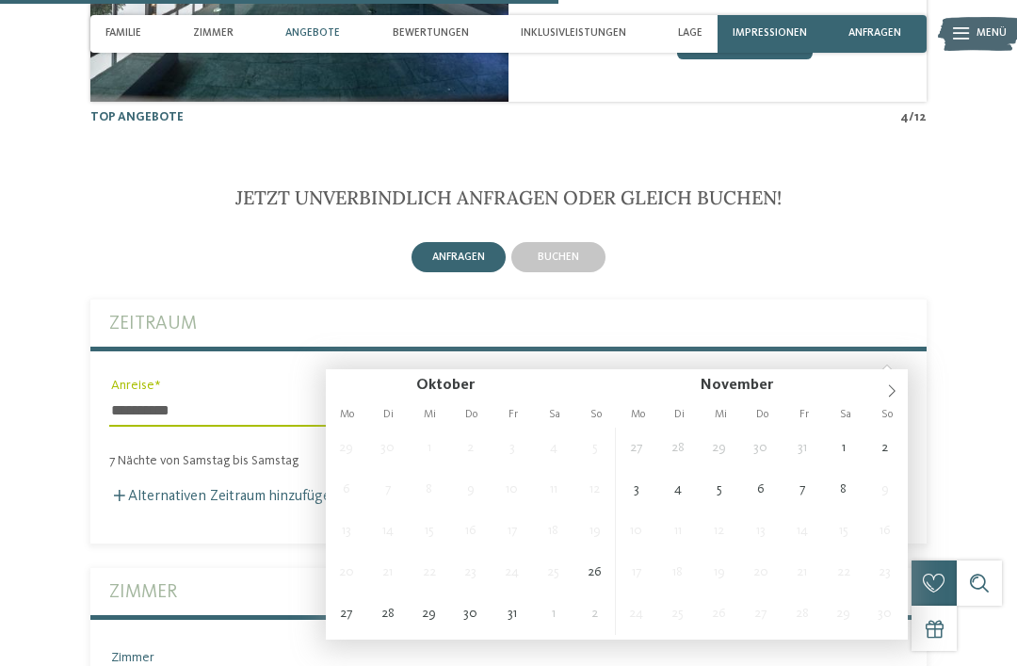
type input "**********"
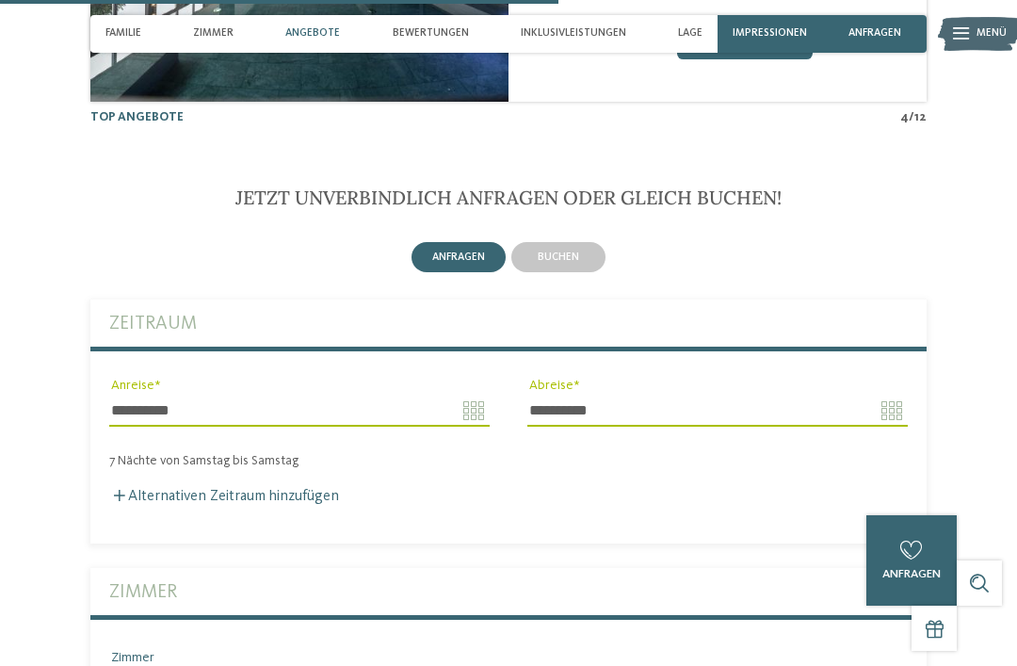
click at [894, 351] on body "Kleinen Moment noch – die Webseite wird geladen … DE IT" at bounding box center [508, 138] width 1017 height 6983
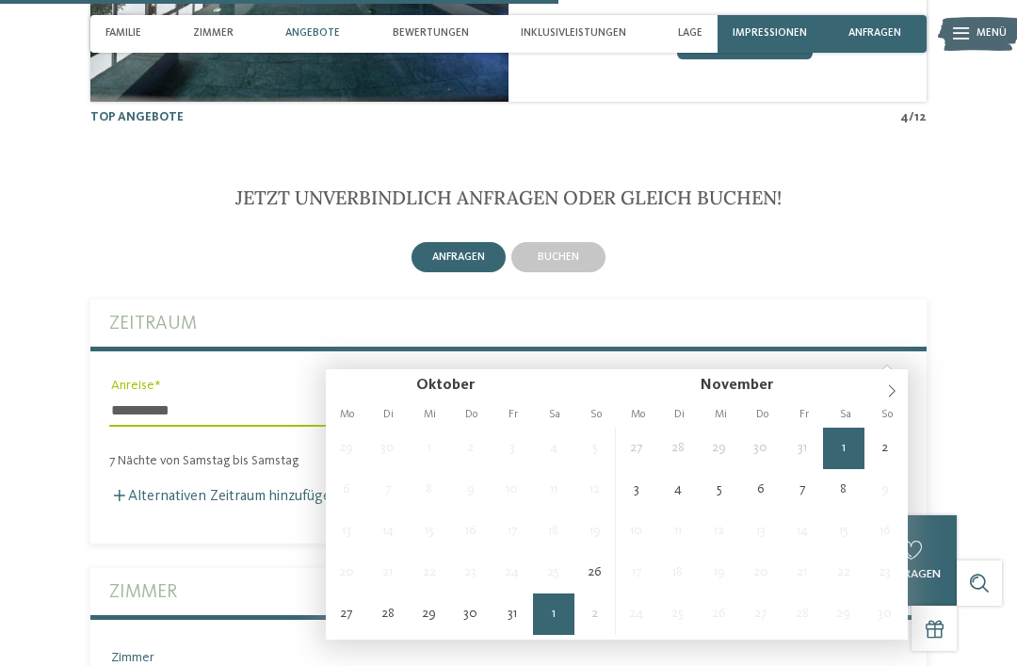
click at [891, 395] on input "**********" at bounding box center [717, 411] width 380 height 32
click at [880, 395] on input "**********" at bounding box center [717, 411] width 380 height 32
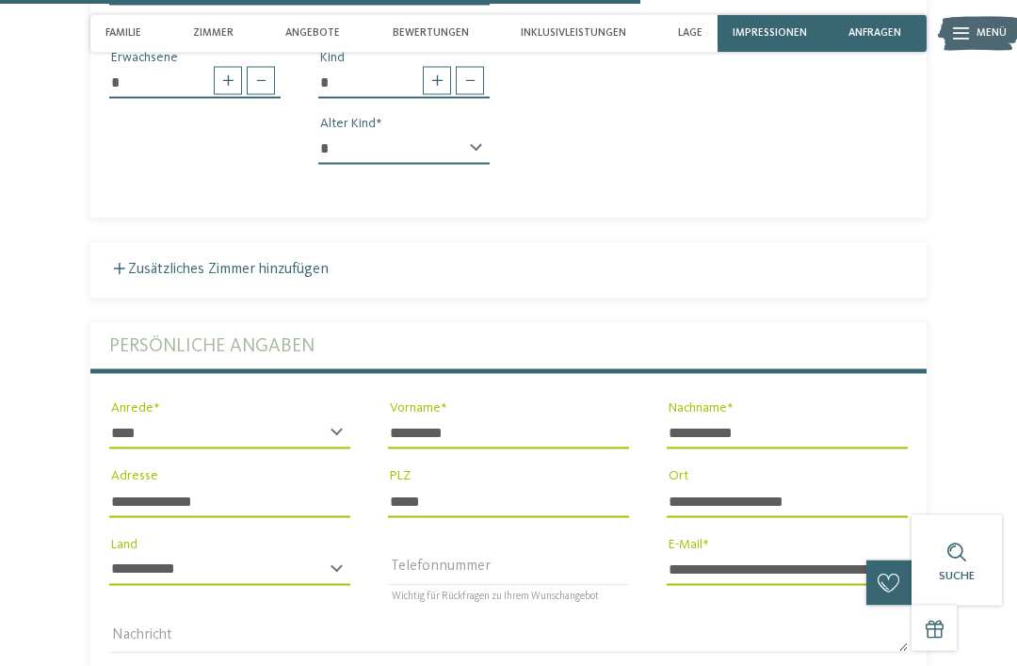
scroll to position [4204, 0]
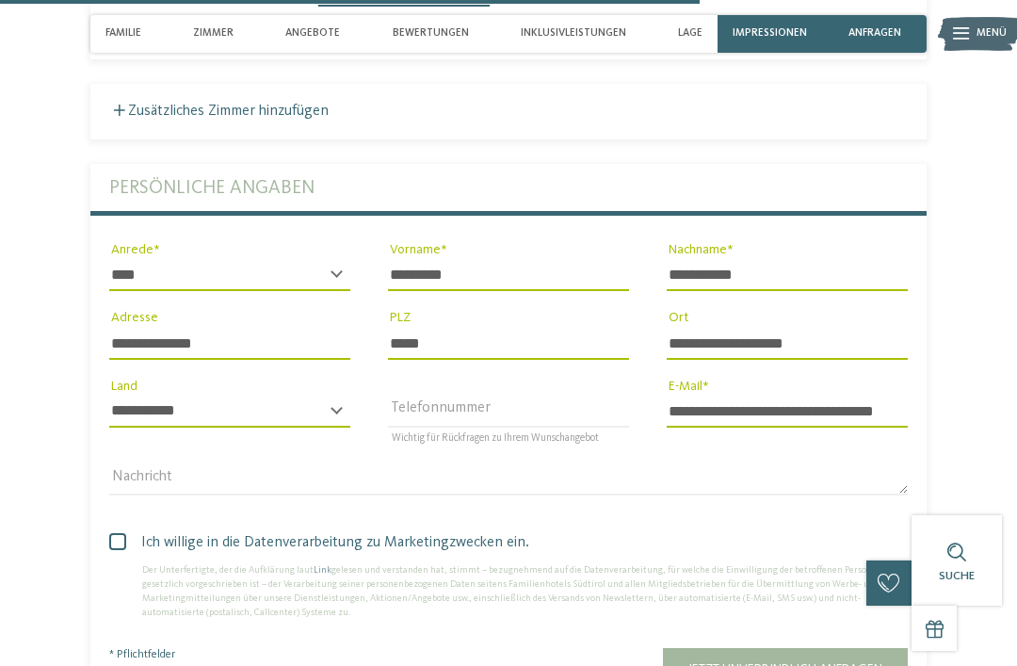
click at [802, 662] on span "Jetzt unverbindlich anfragen" at bounding box center [785, 668] width 194 height 13
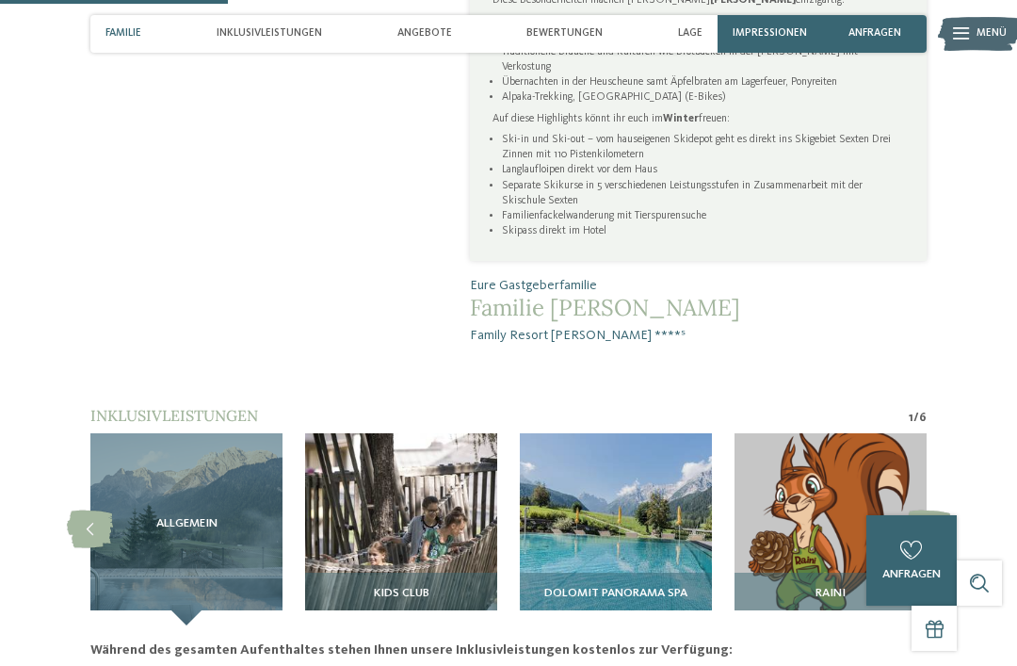
scroll to position [1047, 0]
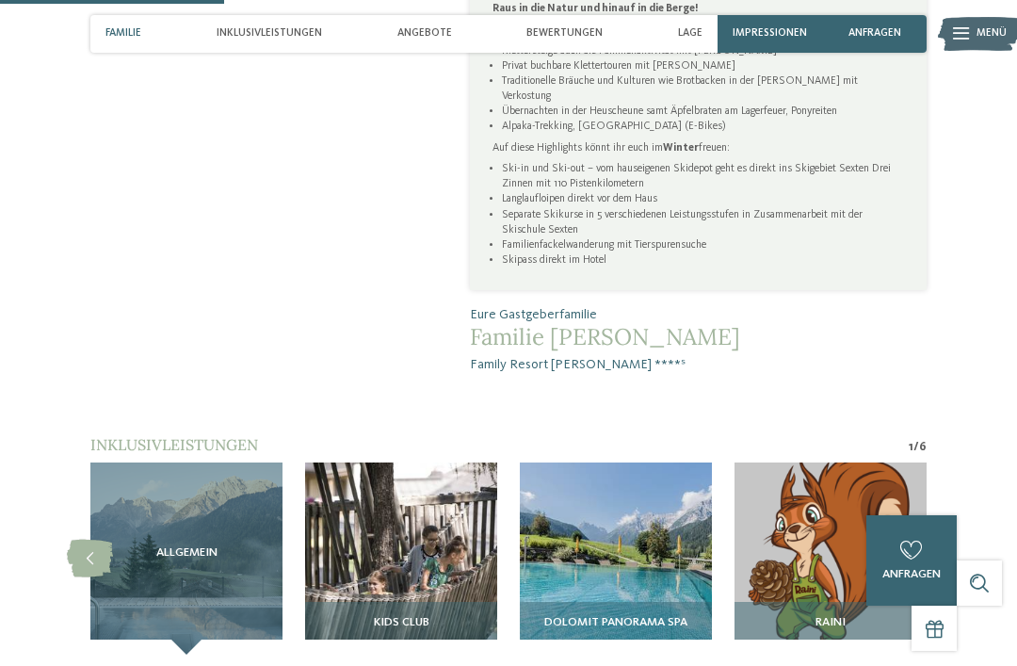
click at [457, 616] on h3 "Kids Club" at bounding box center [401, 622] width 177 height 13
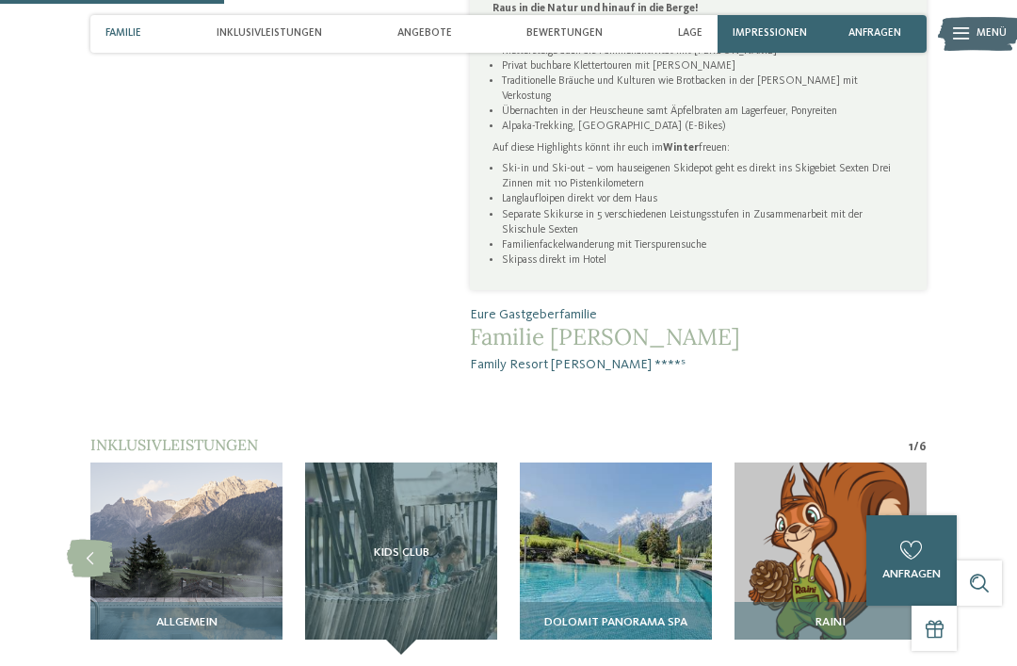
click at [443, 462] on div "Kids Club" at bounding box center [401, 558] width 192 height 192
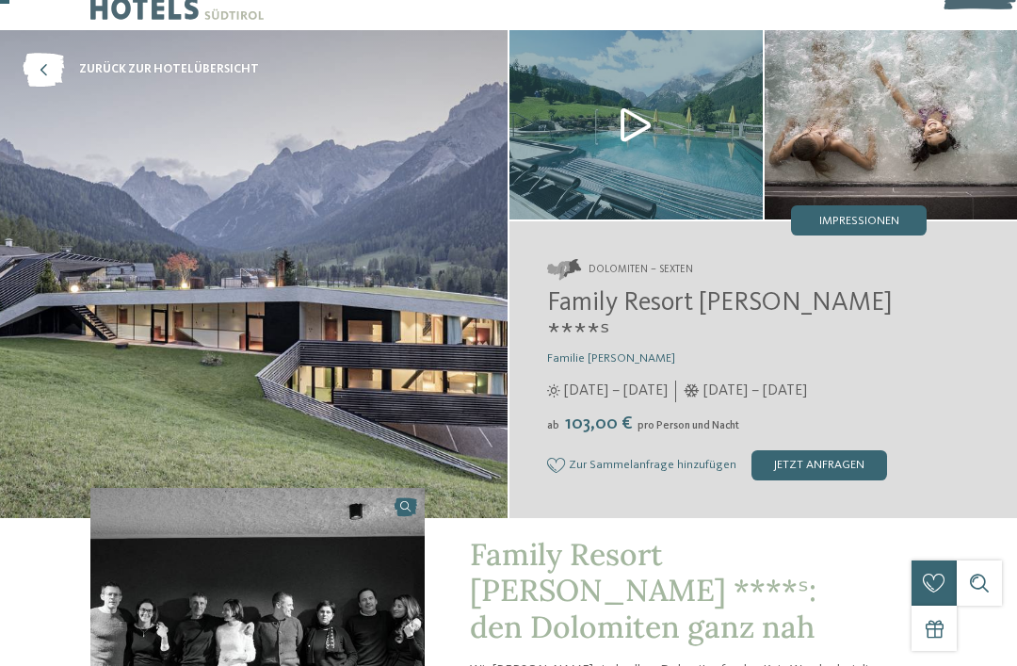
scroll to position [0, 0]
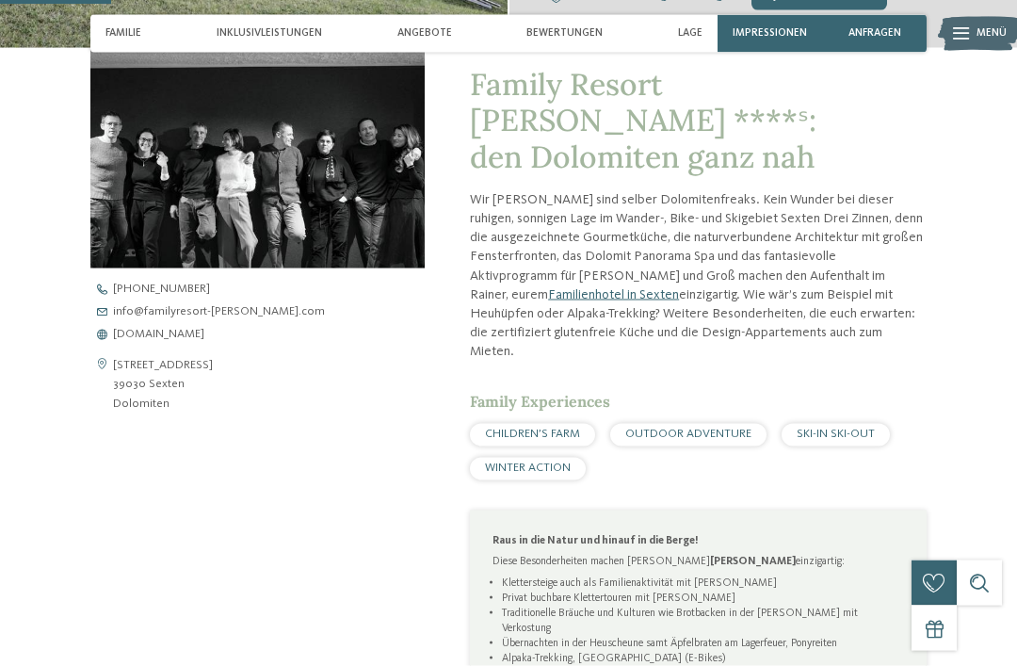
click at [787, 40] on div "Impressionen" at bounding box center [770, 34] width 105 height 38
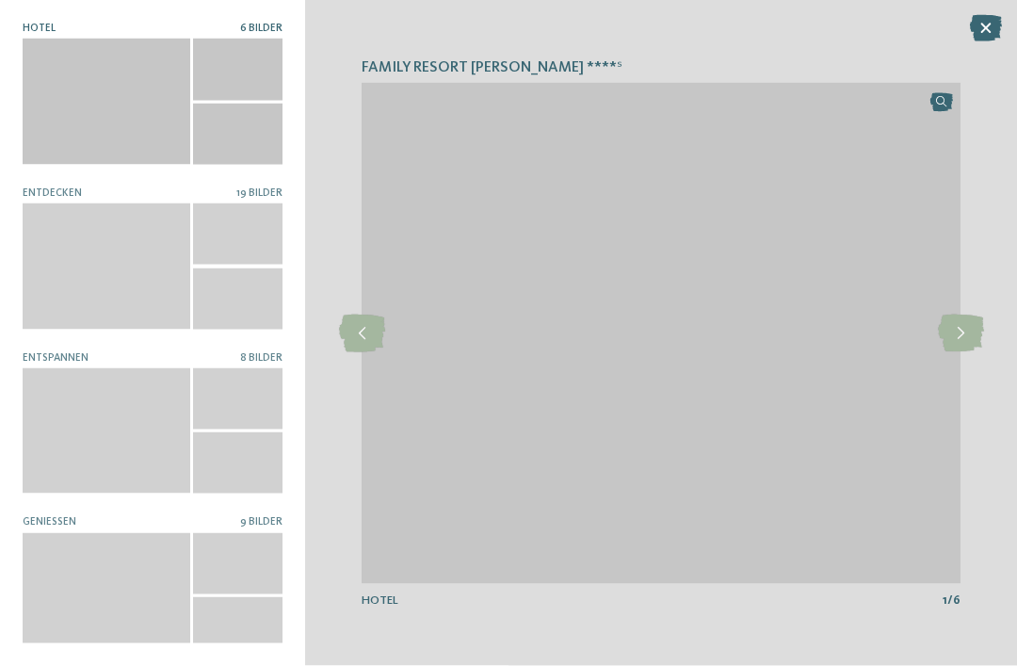
scroll to position [516, 0]
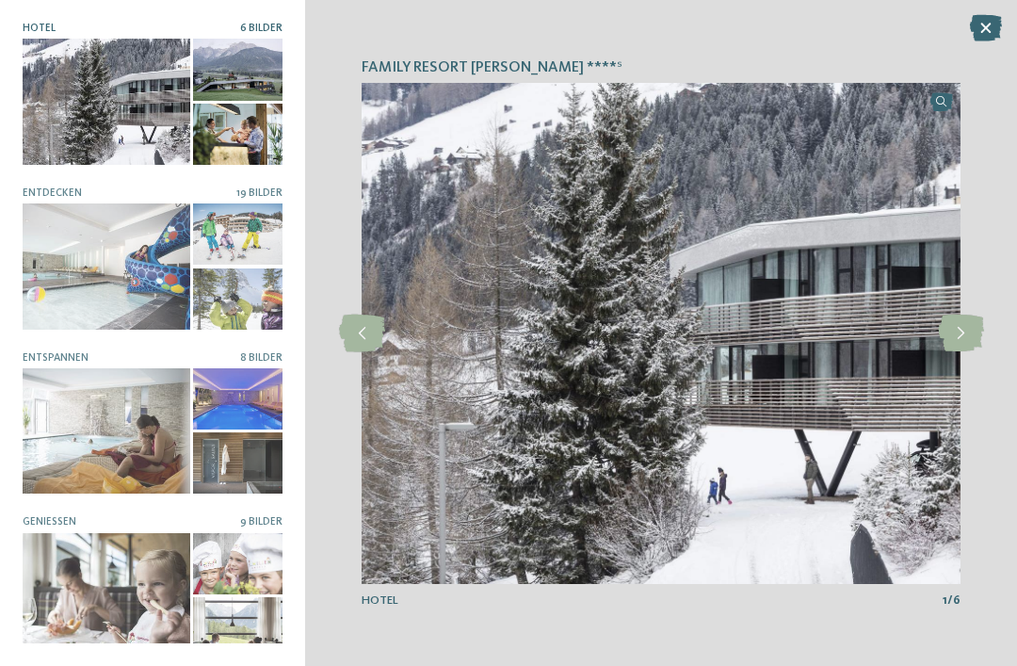
click at [60, 276] on div at bounding box center [107, 265] width 168 height 125
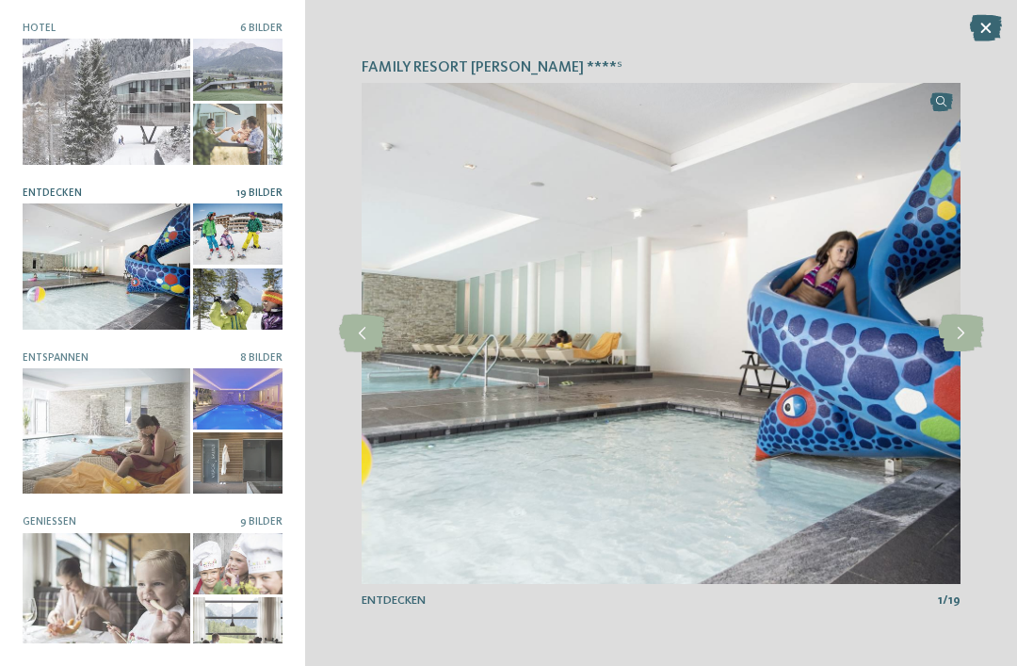
click at [958, 352] on icon at bounding box center [961, 334] width 46 height 38
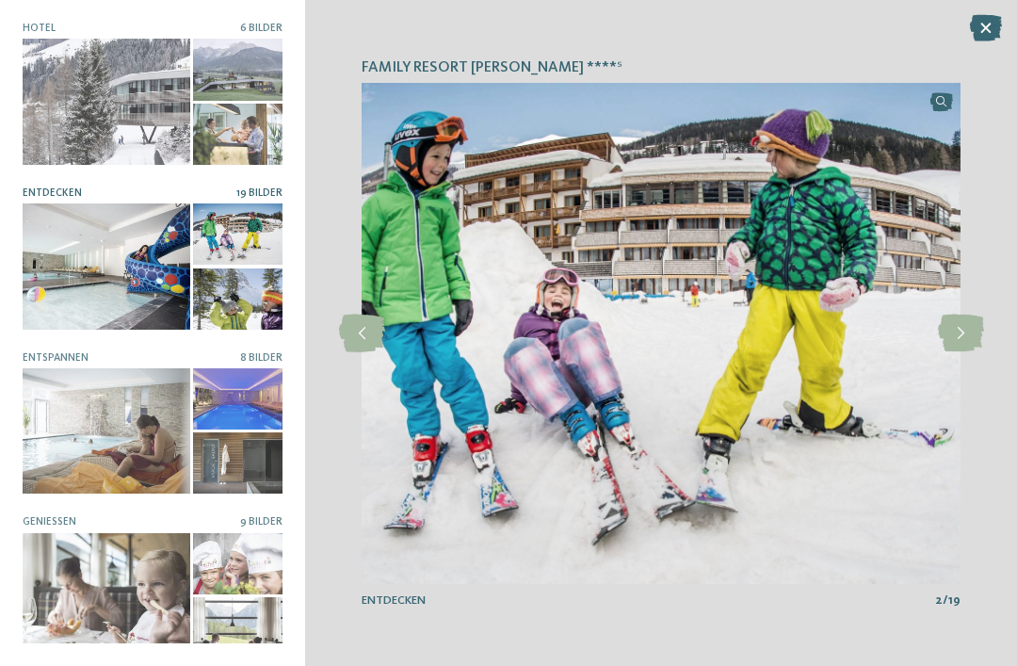
click at [960, 352] on icon at bounding box center [961, 334] width 46 height 38
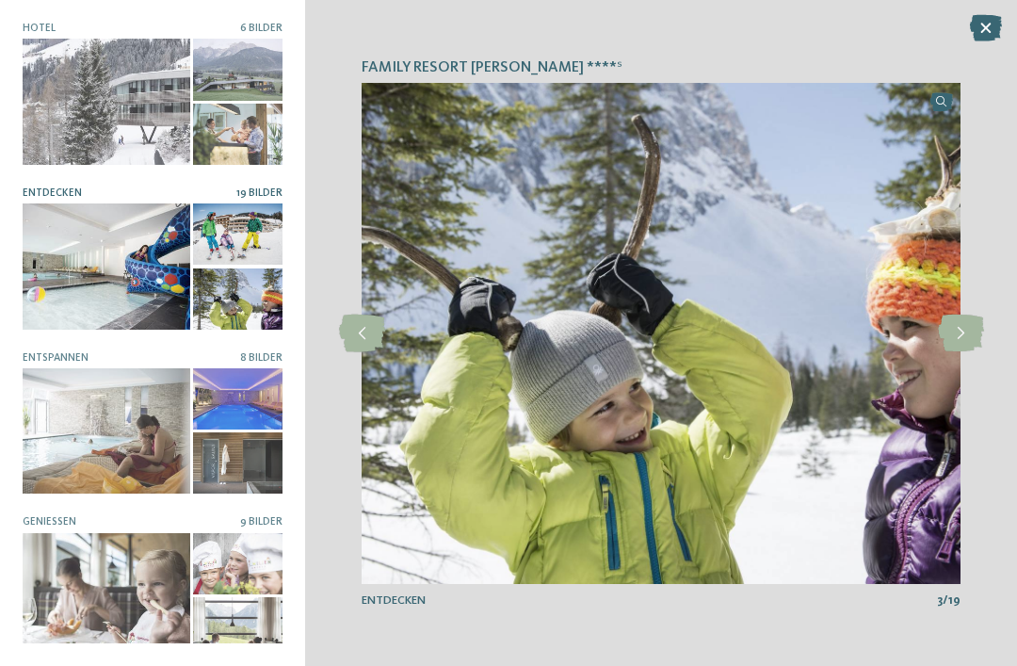
click at [960, 352] on icon at bounding box center [961, 334] width 46 height 38
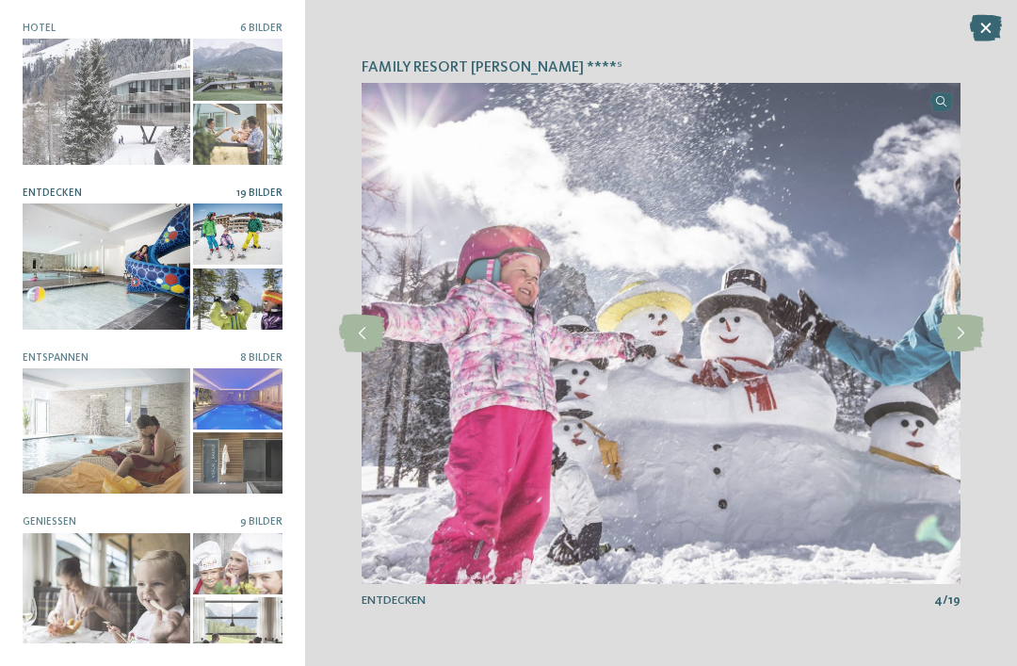
click at [958, 352] on icon at bounding box center [961, 334] width 46 height 38
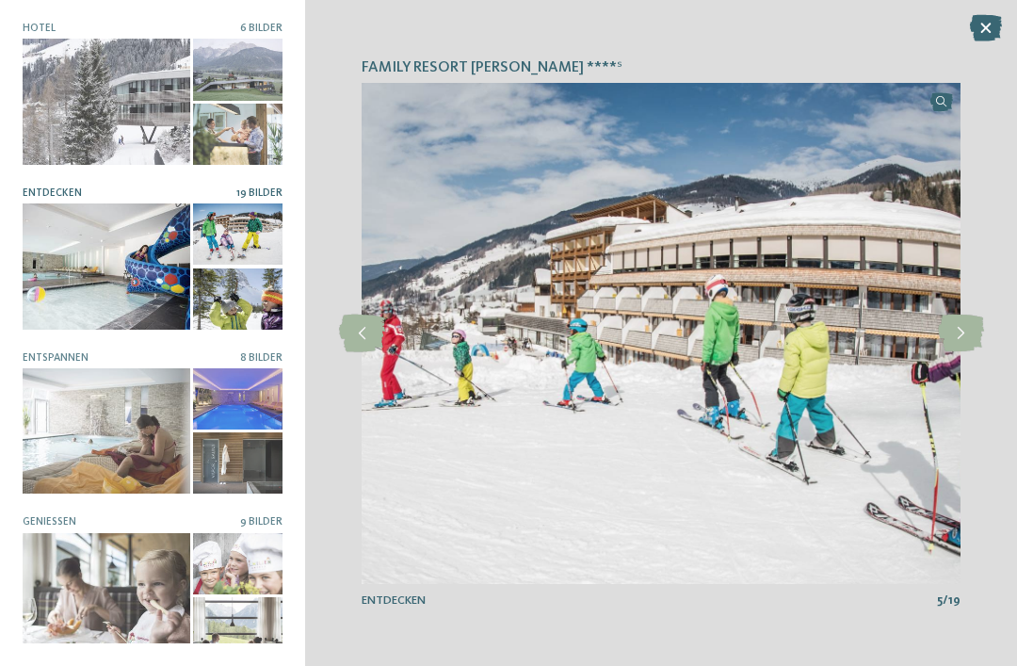
click at [960, 352] on icon at bounding box center [961, 334] width 46 height 38
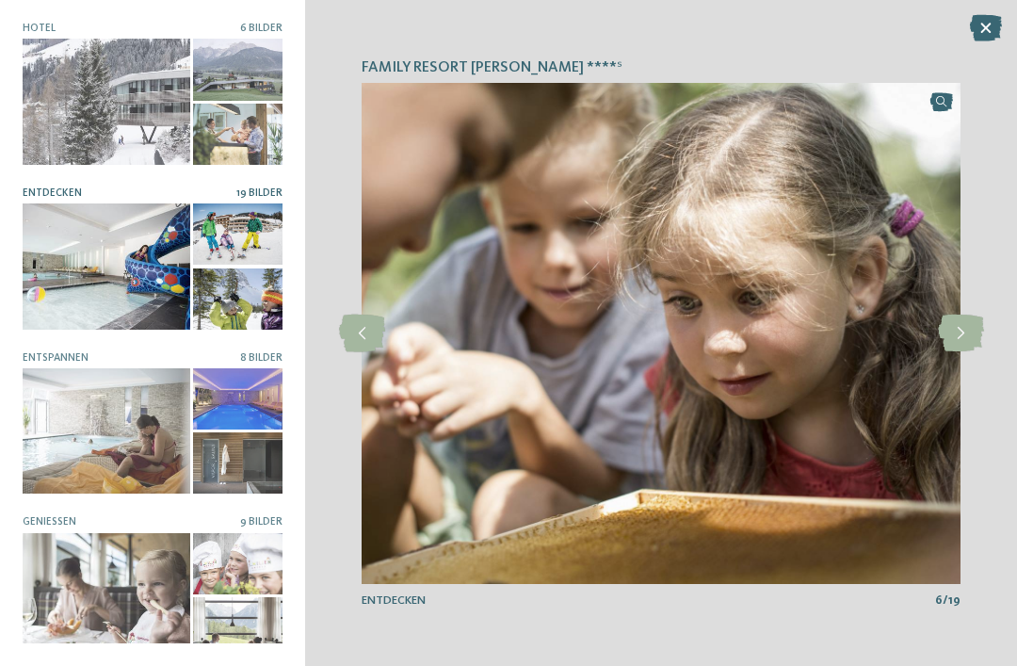
click at [65, 429] on div at bounding box center [107, 430] width 168 height 125
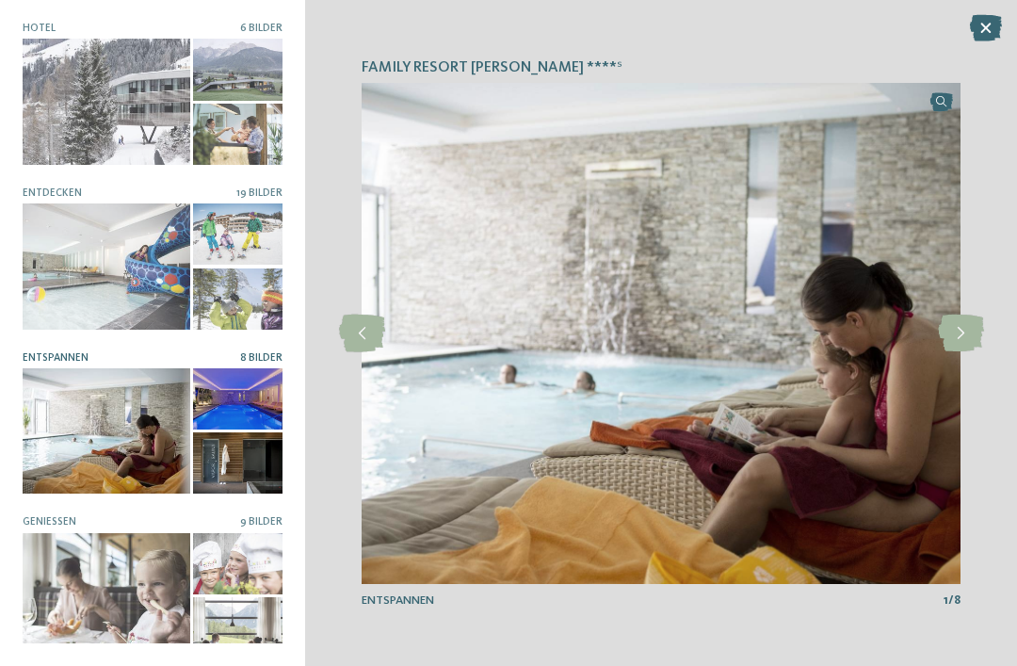
click at [960, 352] on icon at bounding box center [961, 334] width 46 height 38
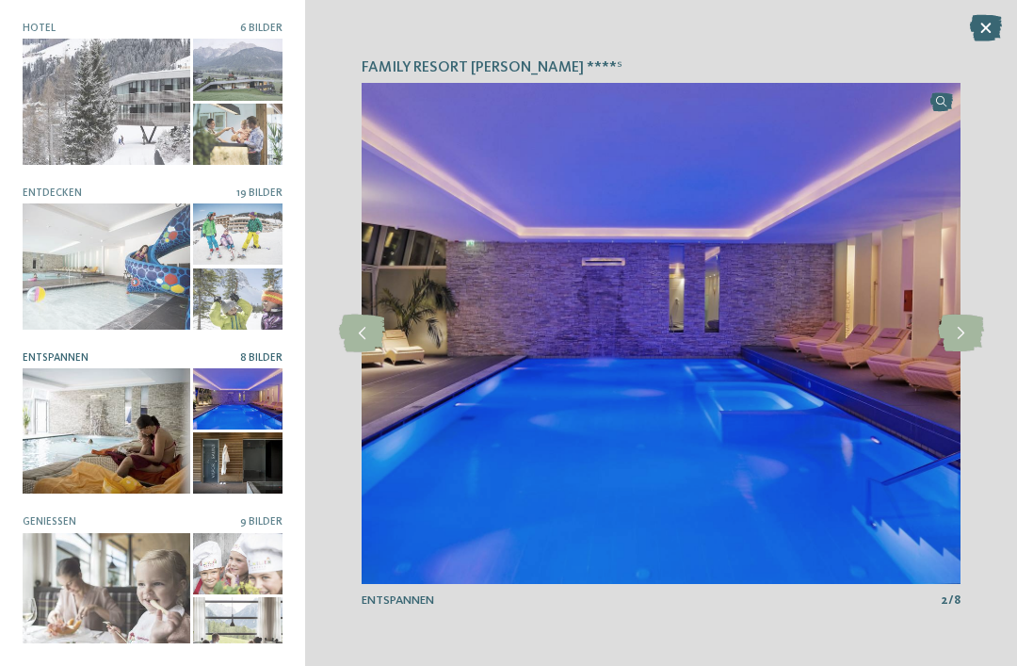
click at [957, 352] on icon at bounding box center [961, 334] width 46 height 38
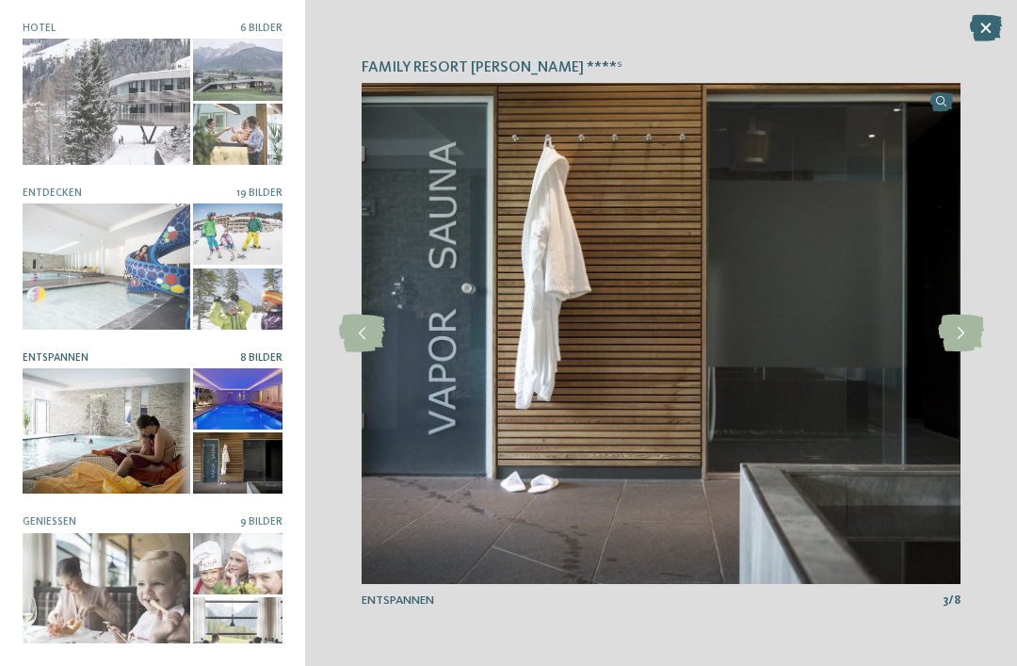
click at [958, 352] on icon at bounding box center [961, 334] width 46 height 38
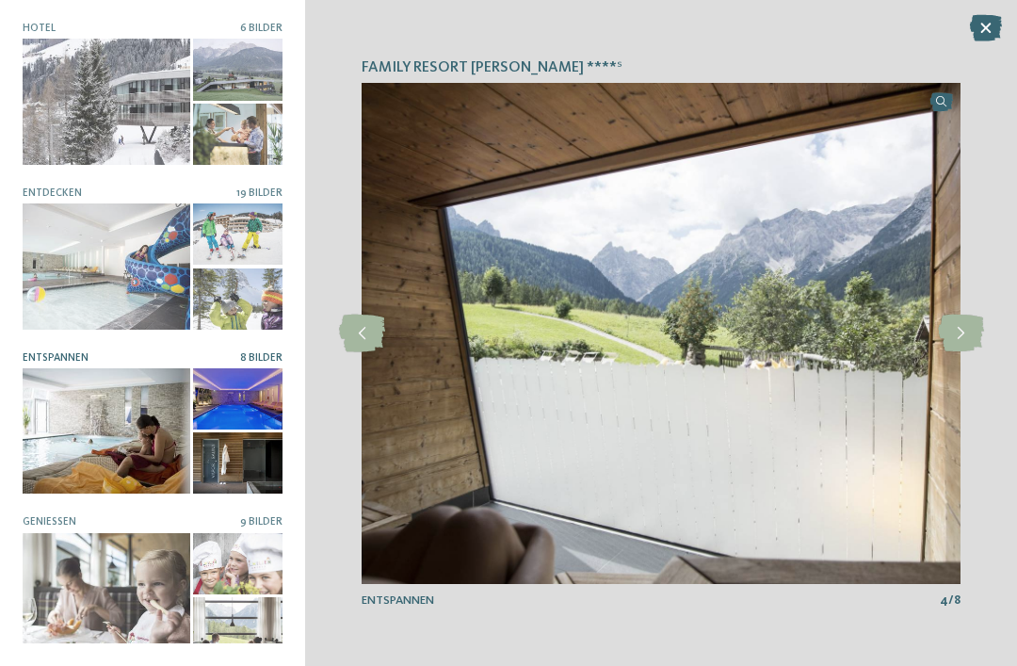
click at [959, 352] on icon at bounding box center [961, 334] width 46 height 38
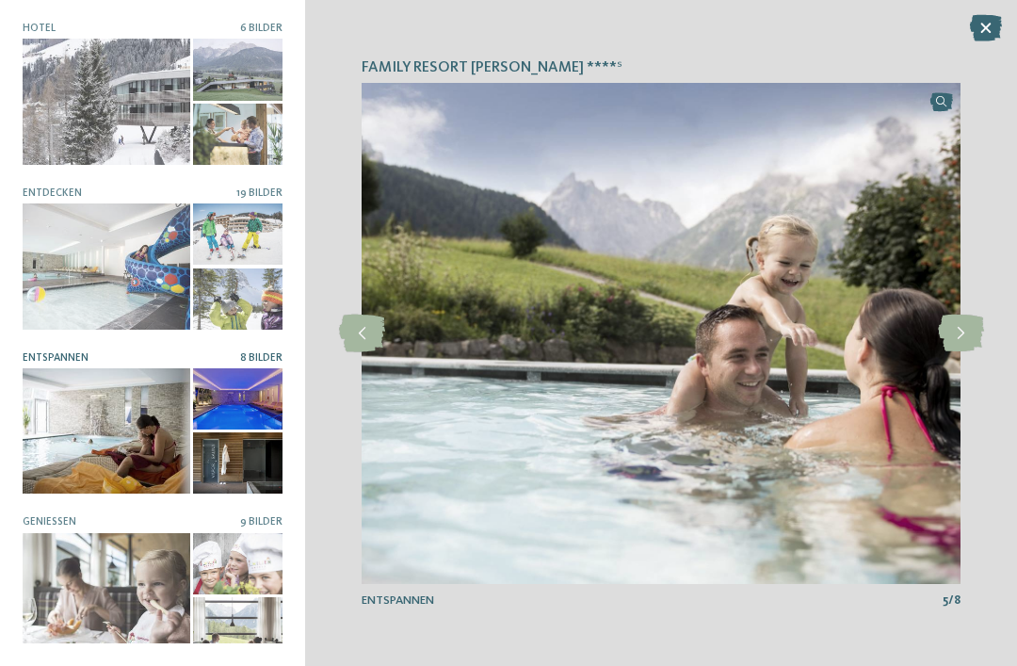
click at [963, 351] on icon at bounding box center [961, 334] width 46 height 38
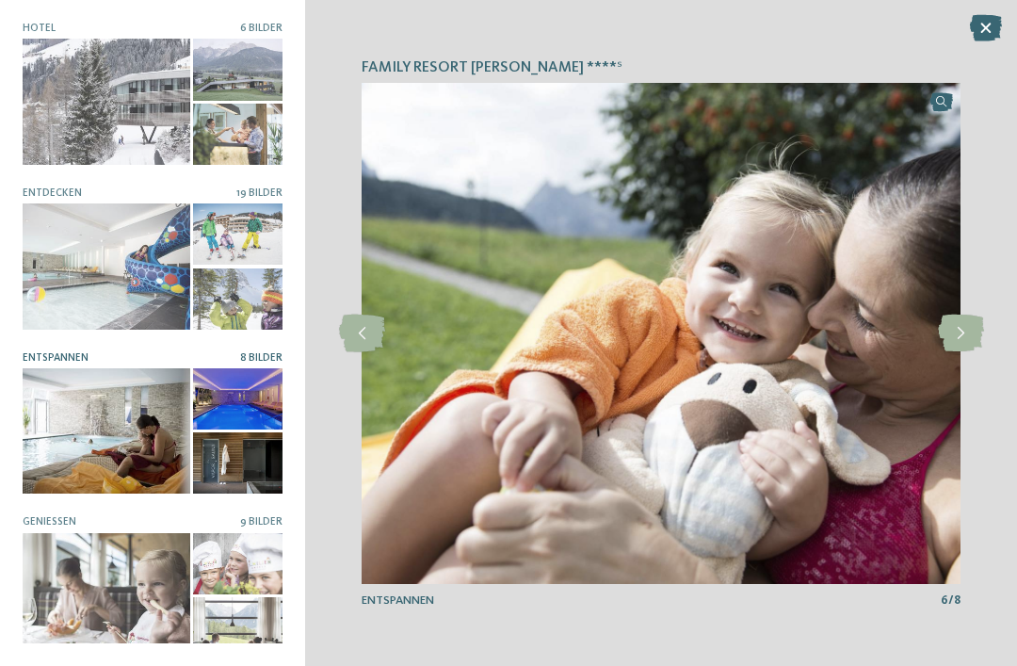
click at [942, 352] on icon at bounding box center [961, 334] width 46 height 38
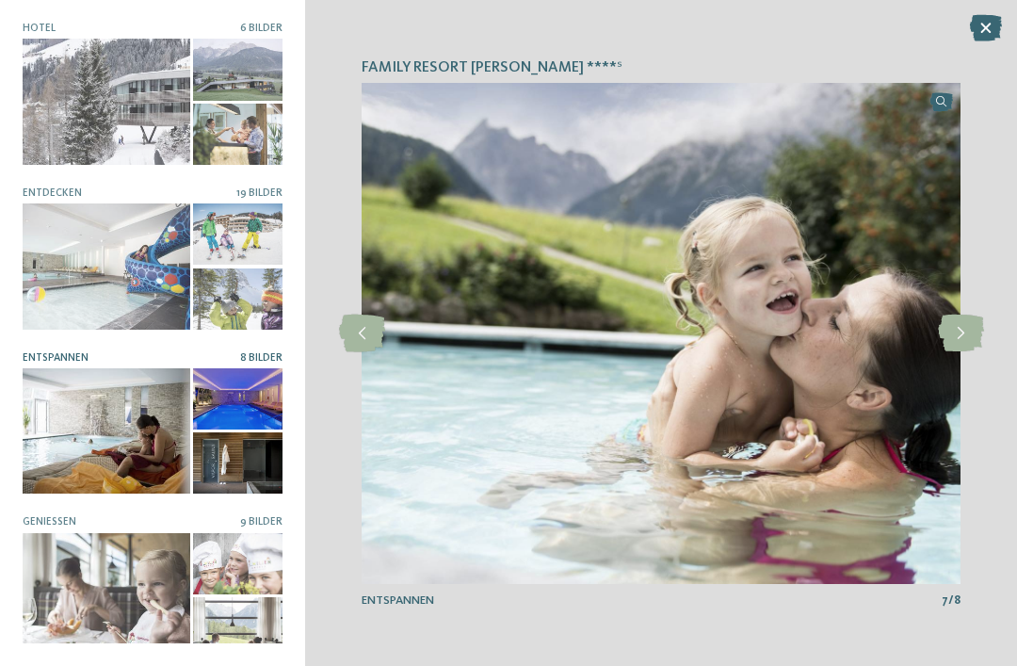
click at [89, 598] on div at bounding box center [107, 595] width 168 height 125
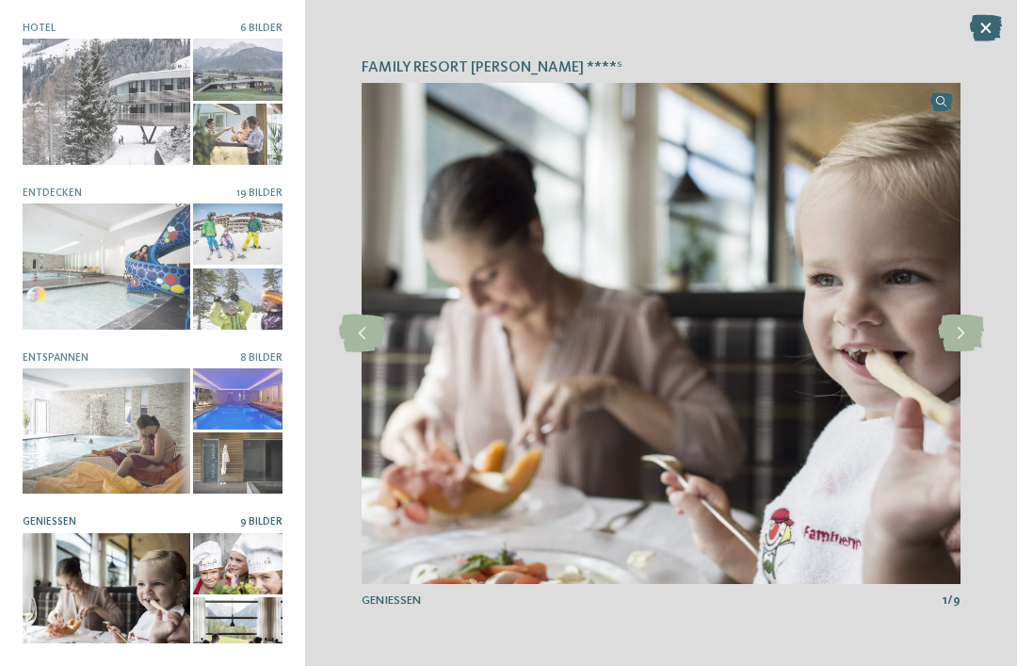
click at [953, 352] on icon at bounding box center [961, 334] width 46 height 38
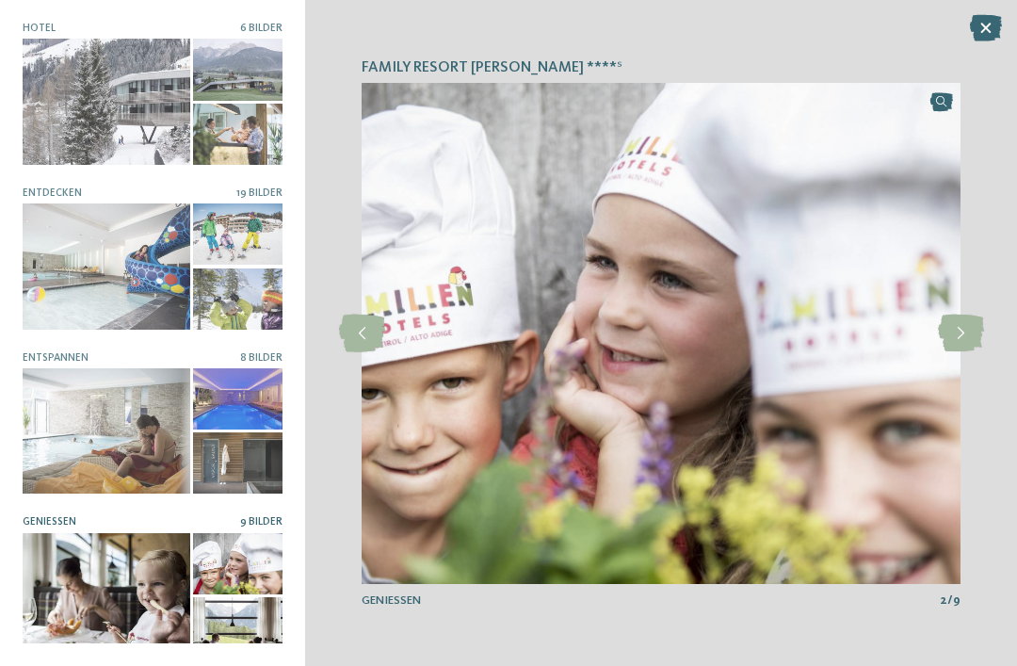
click at [952, 352] on icon at bounding box center [961, 334] width 46 height 38
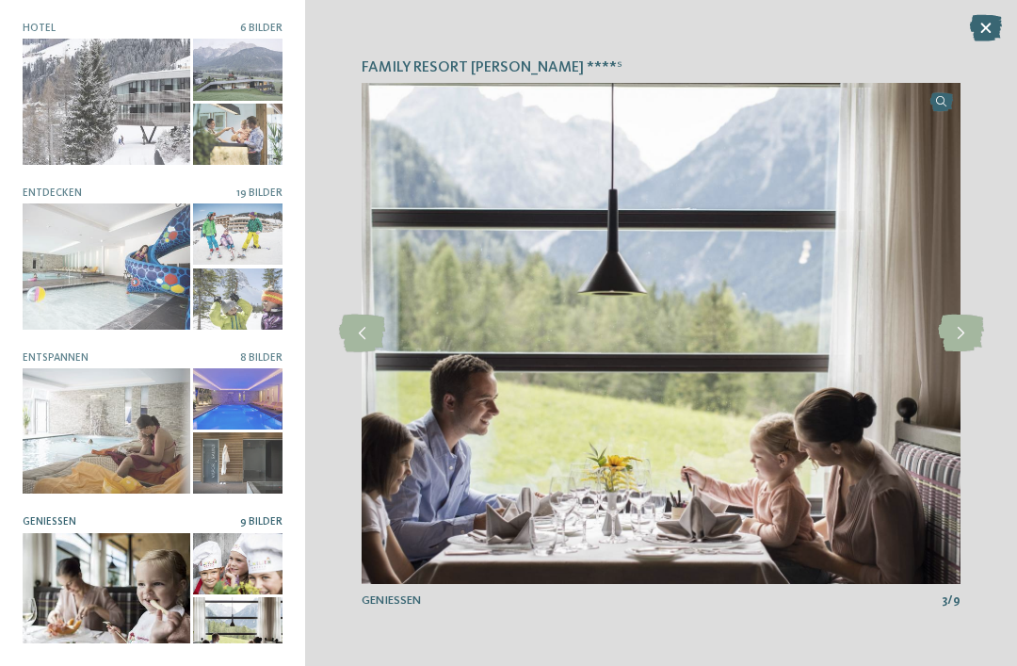
click at [953, 352] on icon at bounding box center [961, 334] width 46 height 38
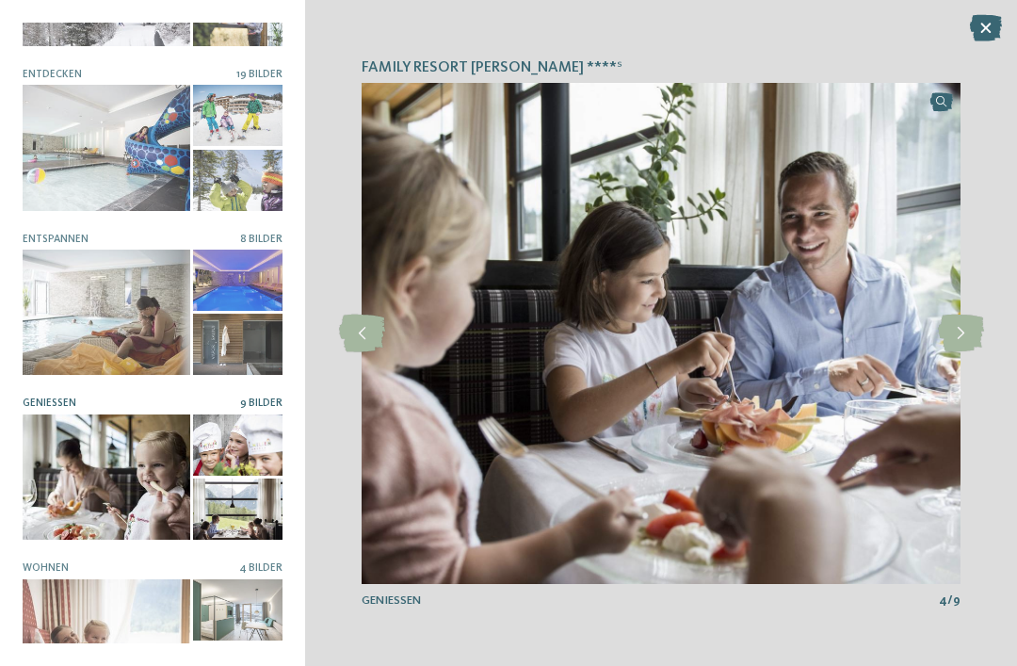
scroll to position [118, 0]
click at [52, 611] on div at bounding box center [107, 642] width 168 height 125
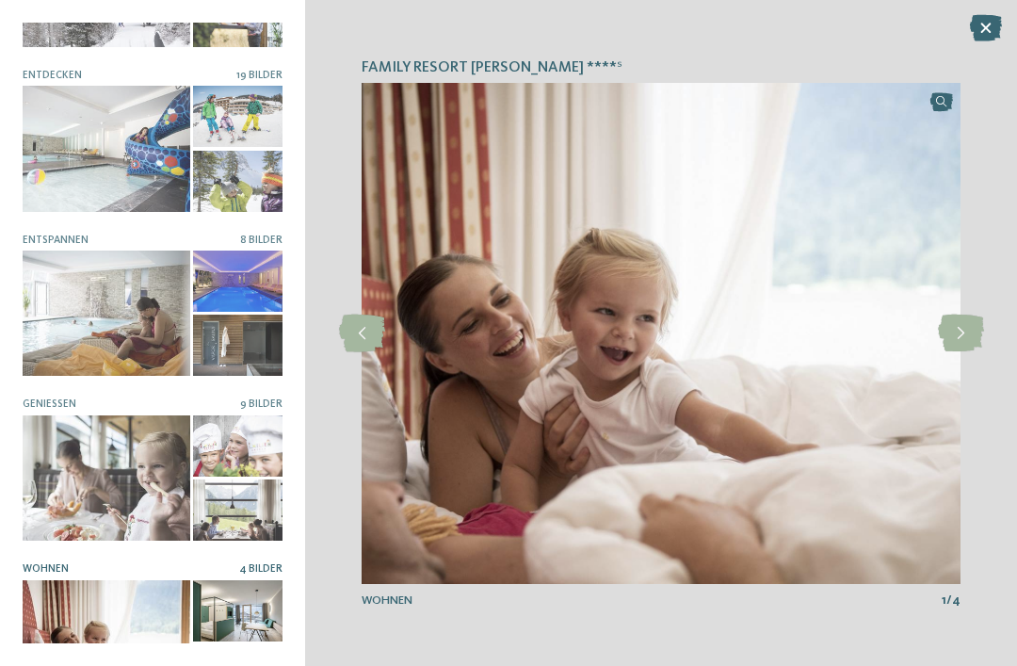
click at [964, 352] on icon at bounding box center [961, 334] width 46 height 38
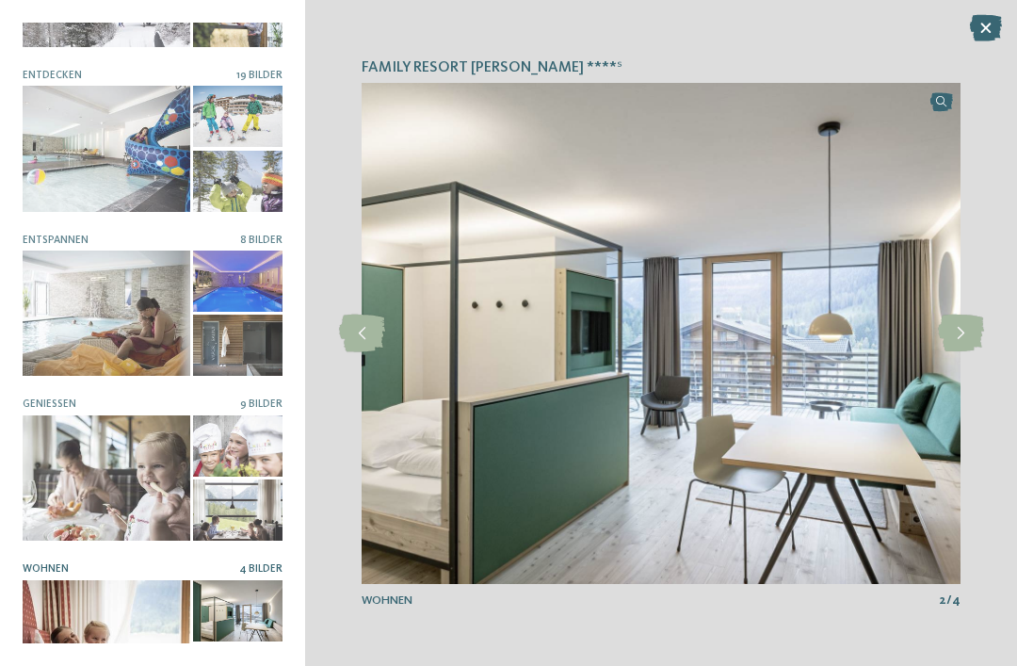
click at [963, 352] on icon at bounding box center [961, 334] width 46 height 38
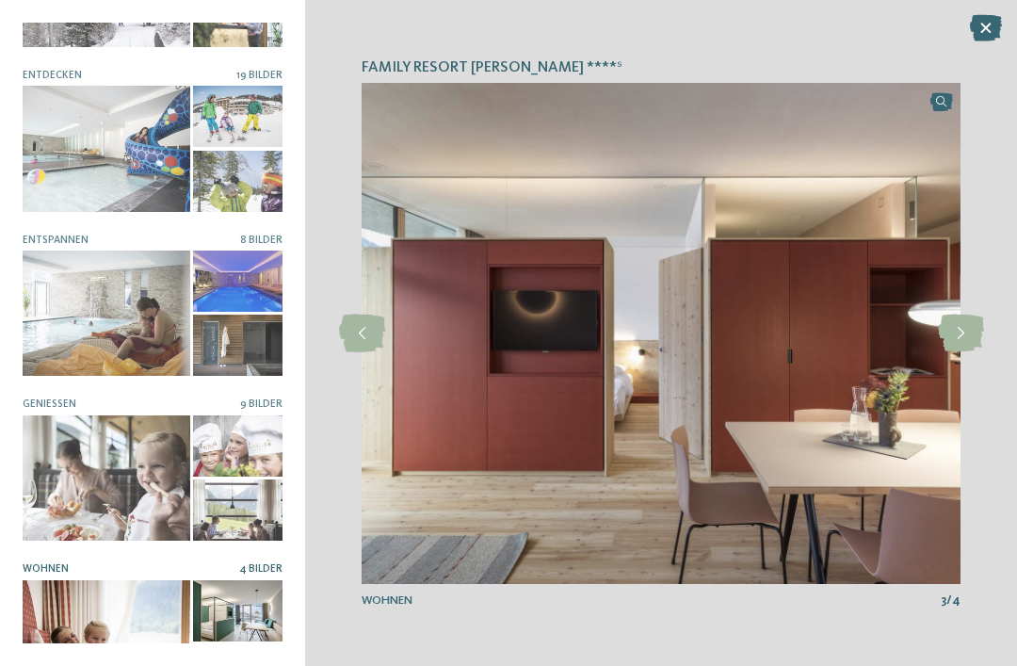
click at [967, 350] on icon at bounding box center [961, 334] width 46 height 38
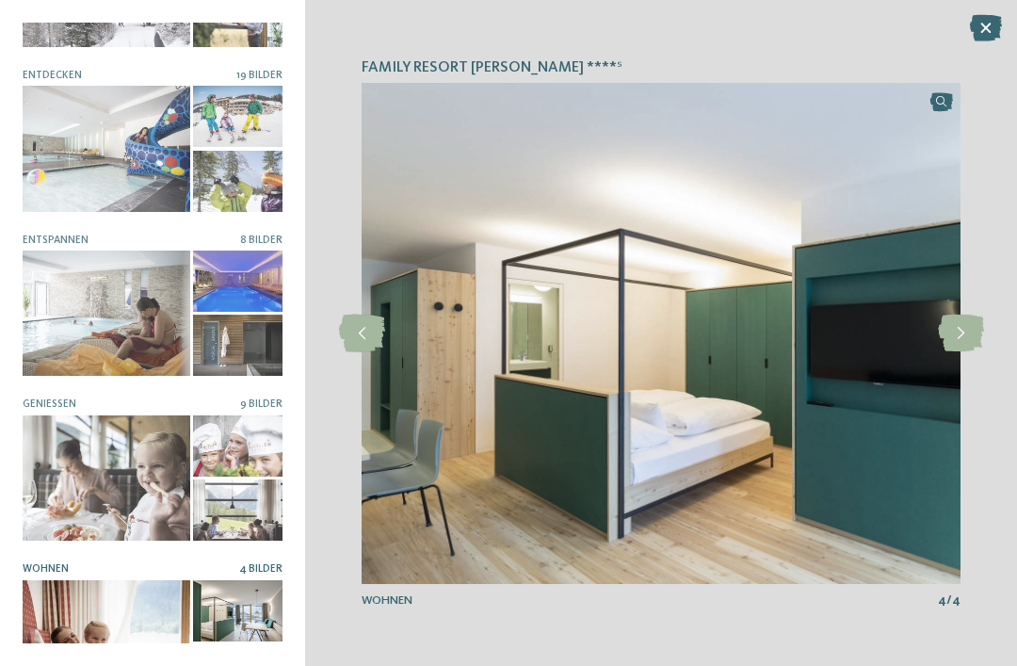
click at [971, 347] on icon at bounding box center [961, 334] width 46 height 38
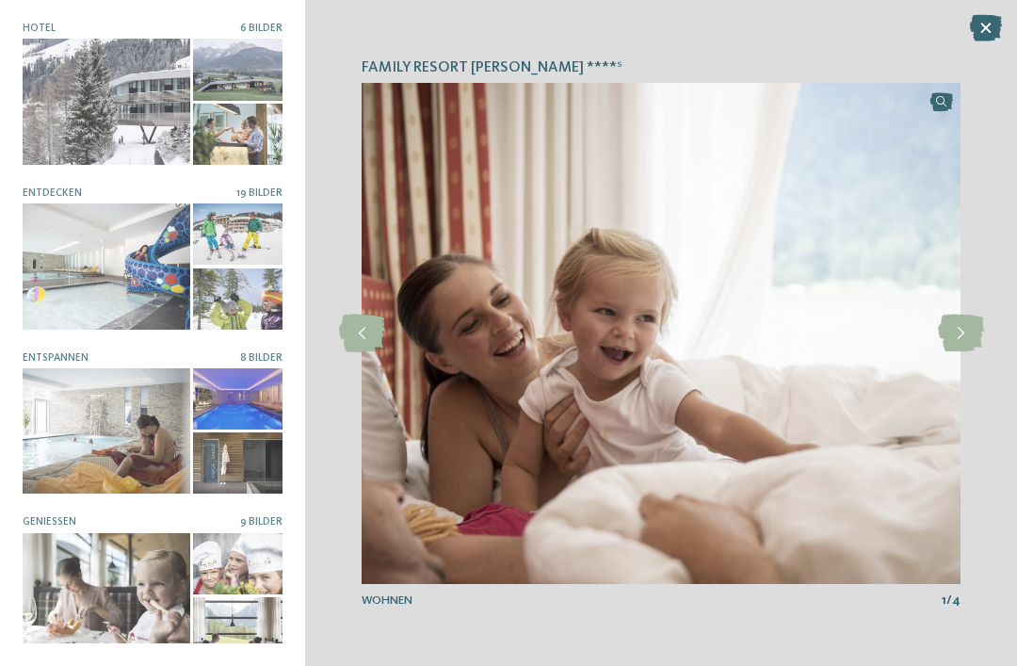
scroll to position [0, 0]
click at [990, 15] on icon at bounding box center [986, 28] width 32 height 26
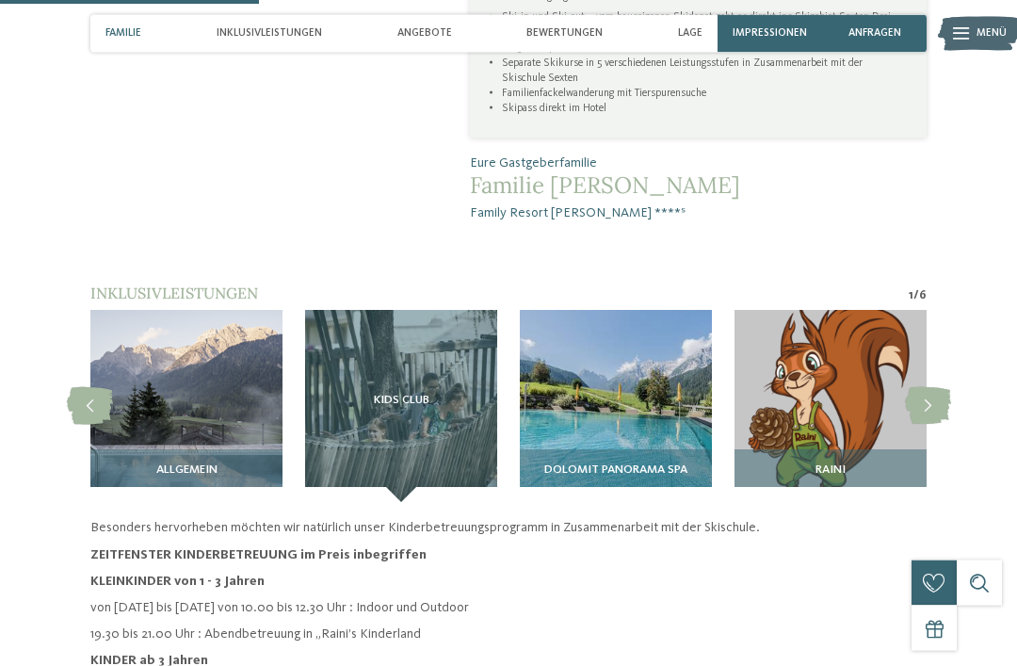
click at [618, 311] on img at bounding box center [616, 407] width 192 height 192
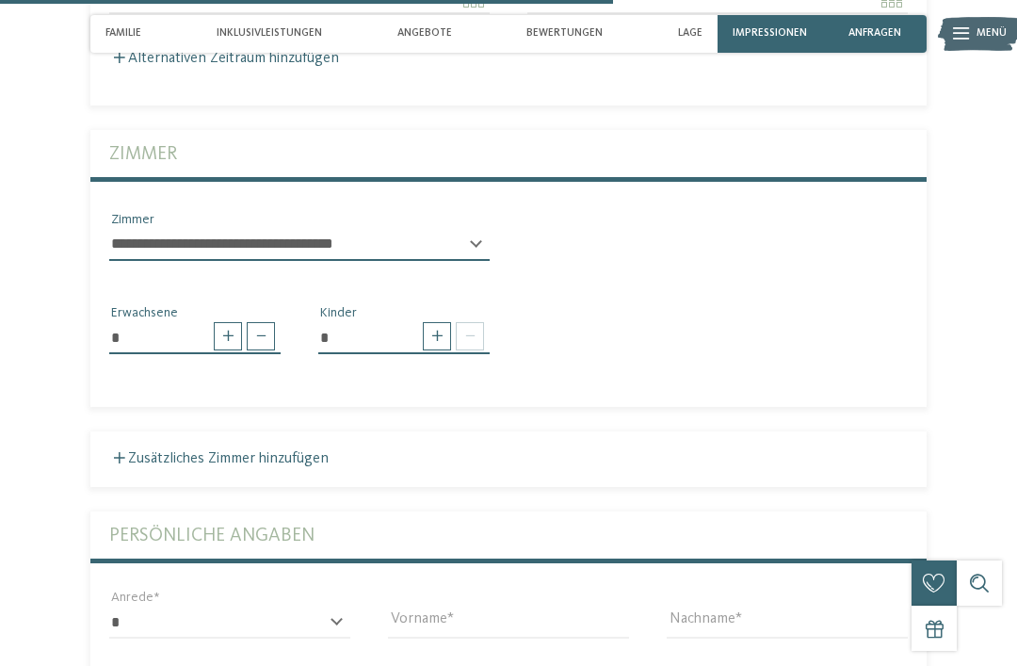
scroll to position [2779, 0]
